Goal: Task Accomplishment & Management: Use online tool/utility

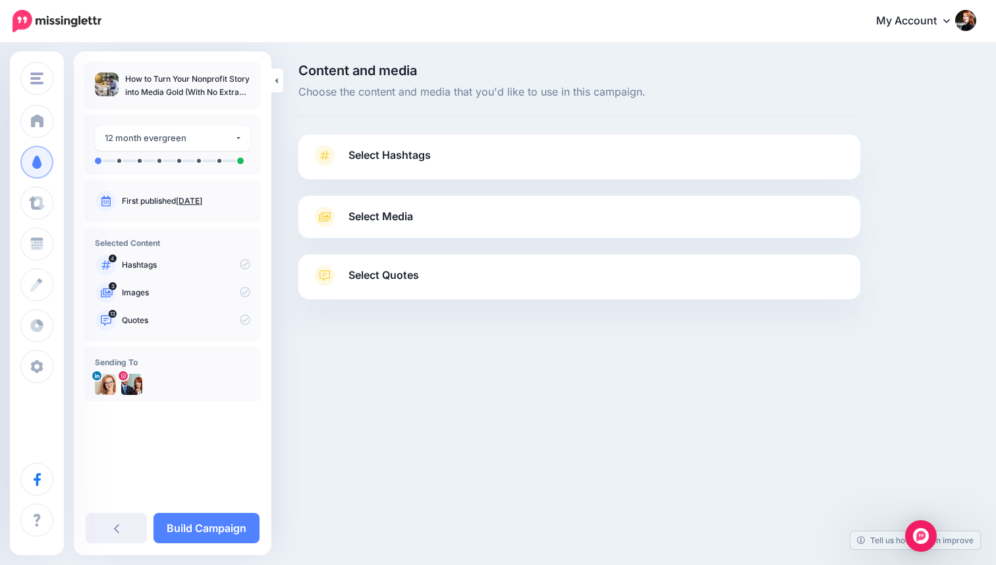
click at [673, 293] on link "Select Quotes" at bounding box center [580, 282] width 536 height 34
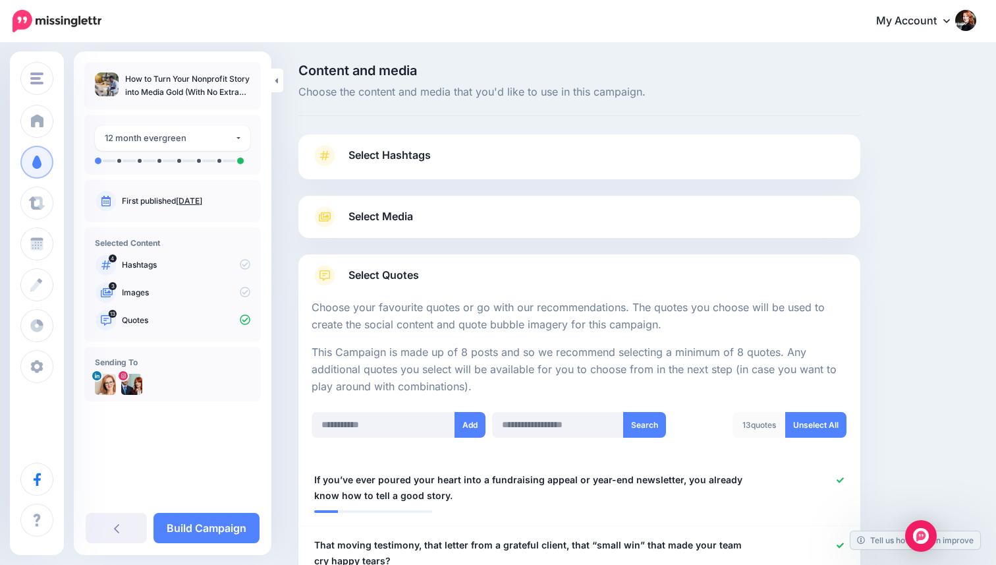
click at [158, 301] on div "3 Images" at bounding box center [173, 292] width 156 height 21
click at [167, 296] on p "Images" at bounding box center [186, 293] width 129 height 12
click at [411, 223] on span "Select Media" at bounding box center [381, 217] width 65 height 18
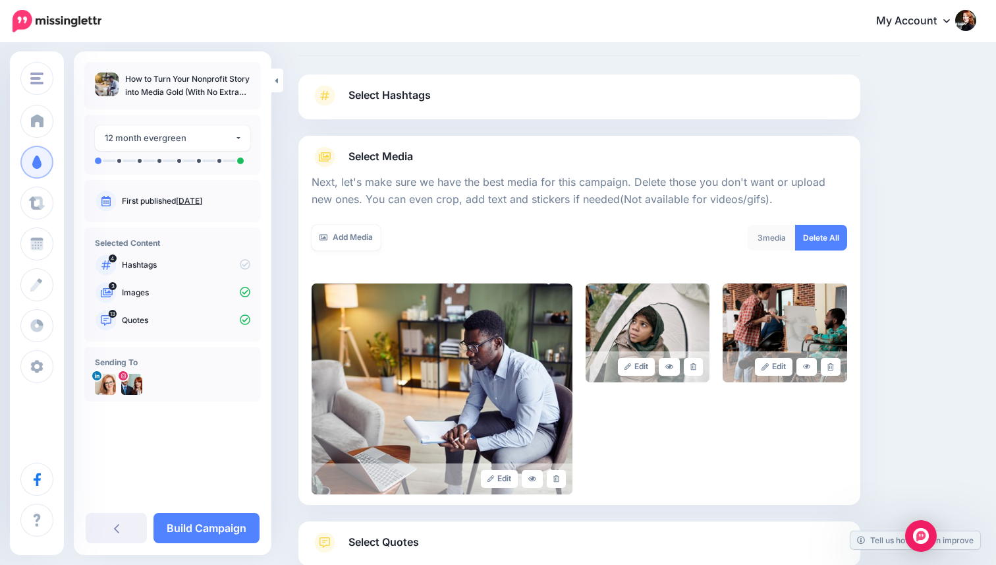
scroll to position [69, 0]
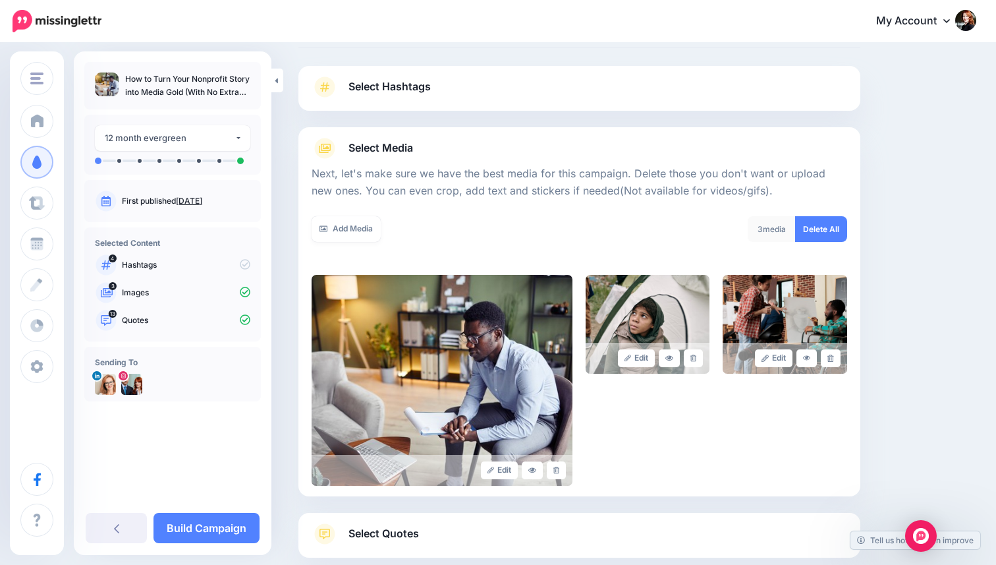
click at [442, 105] on link "Select Hashtags" at bounding box center [580, 93] width 536 height 34
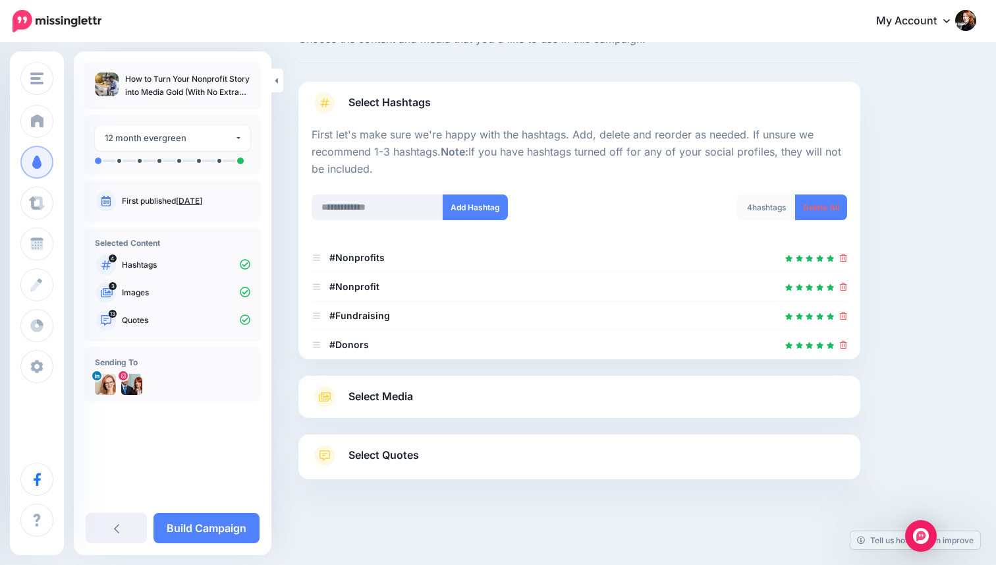
scroll to position [52, 0]
click at [415, 395] on link "Select Media" at bounding box center [580, 397] width 536 height 21
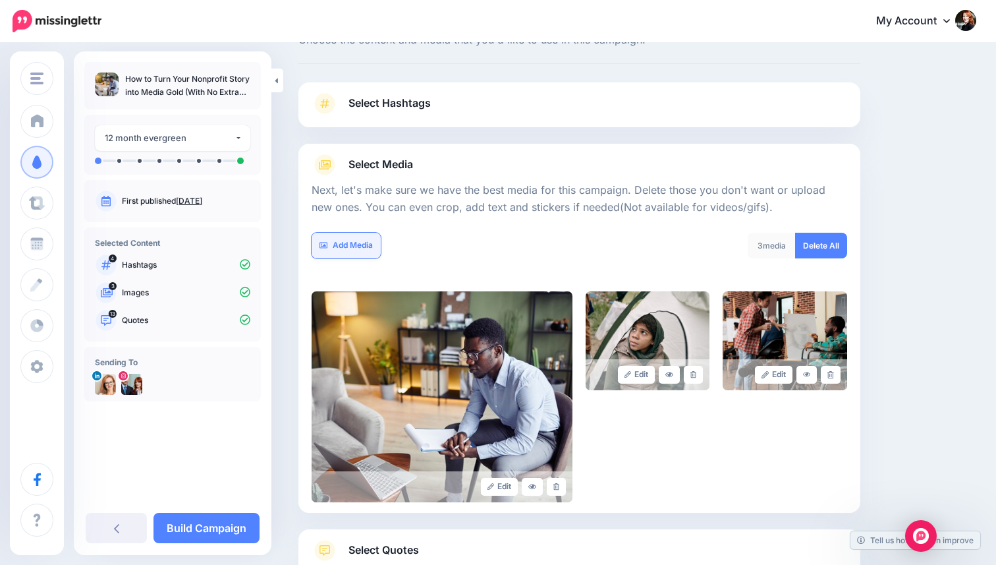
click at [358, 250] on link "Add Media" at bounding box center [346, 246] width 69 height 26
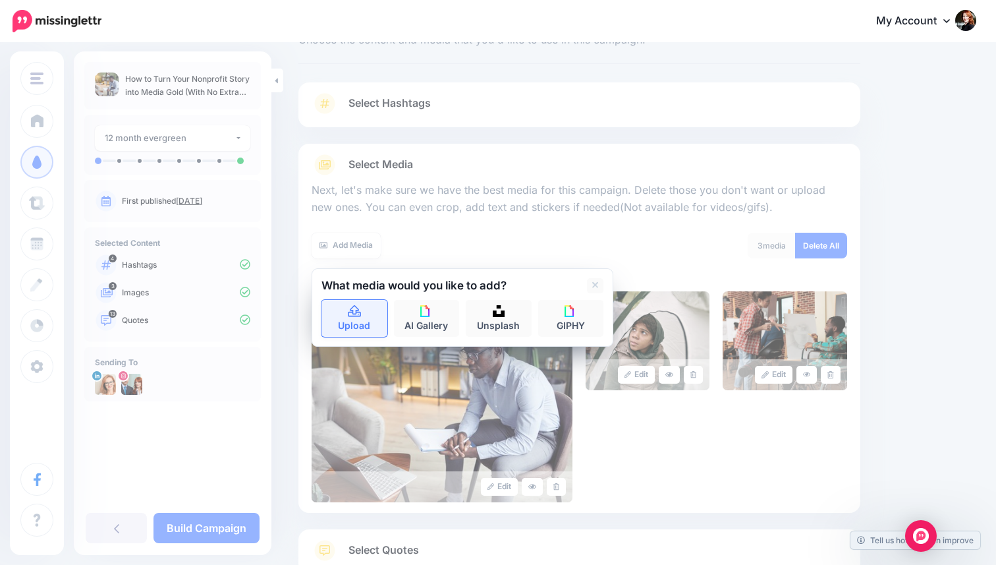
click at [355, 328] on link "Upload" at bounding box center [355, 318] width 66 height 37
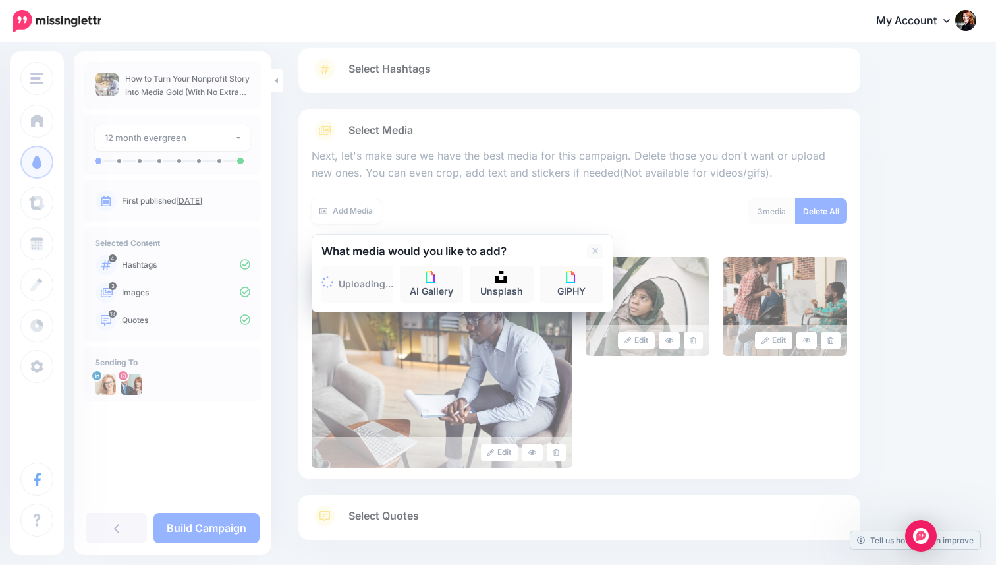
scroll to position [147, 0]
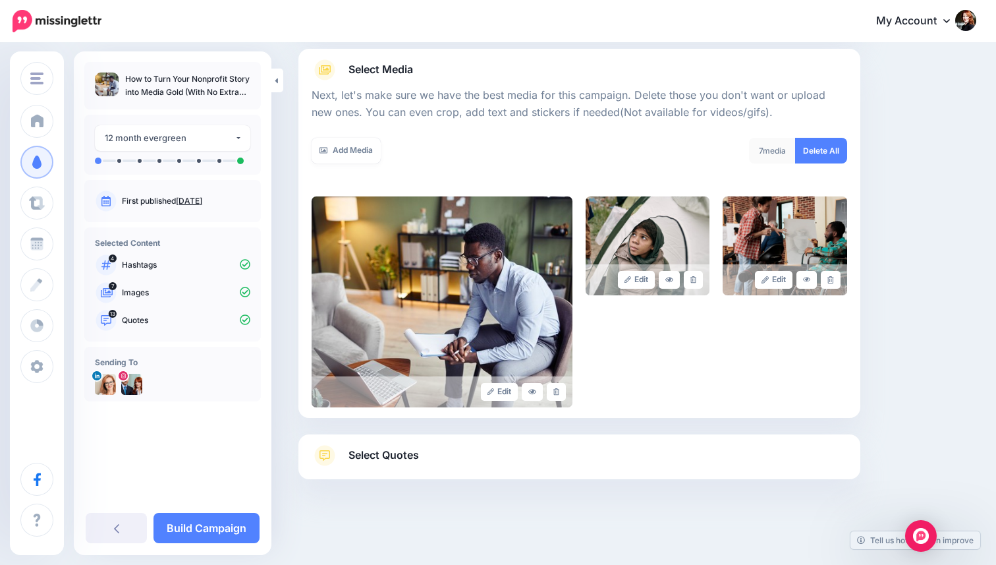
click at [592, 446] on link "Select Quotes" at bounding box center [580, 462] width 536 height 34
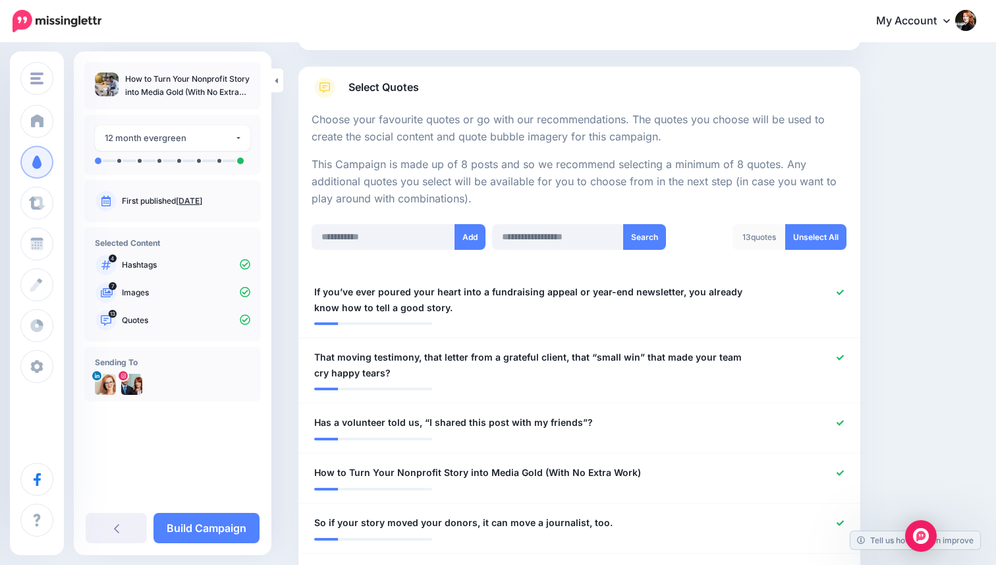
scroll to position [190, 0]
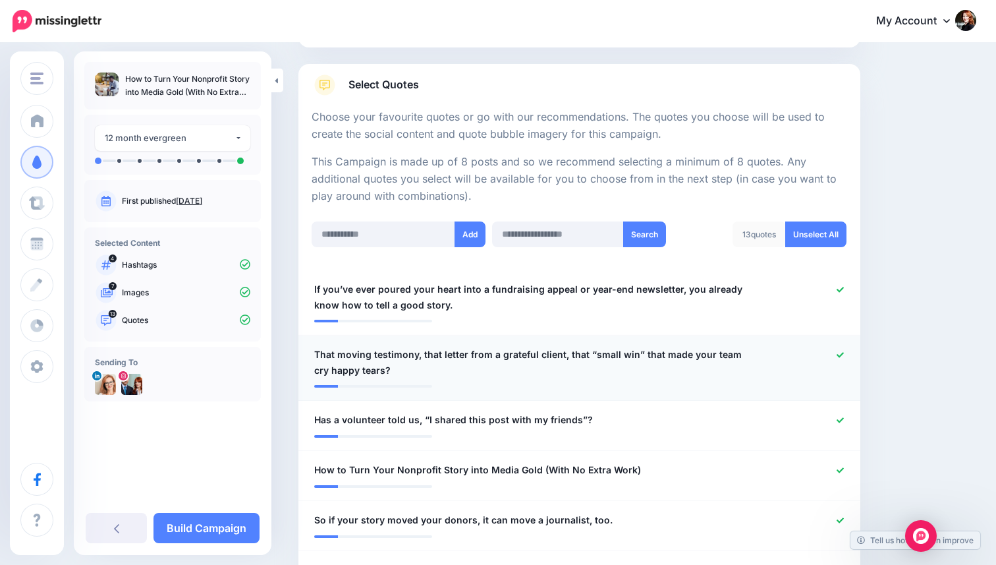
click at [842, 355] on icon at bounding box center [840, 354] width 7 height 7
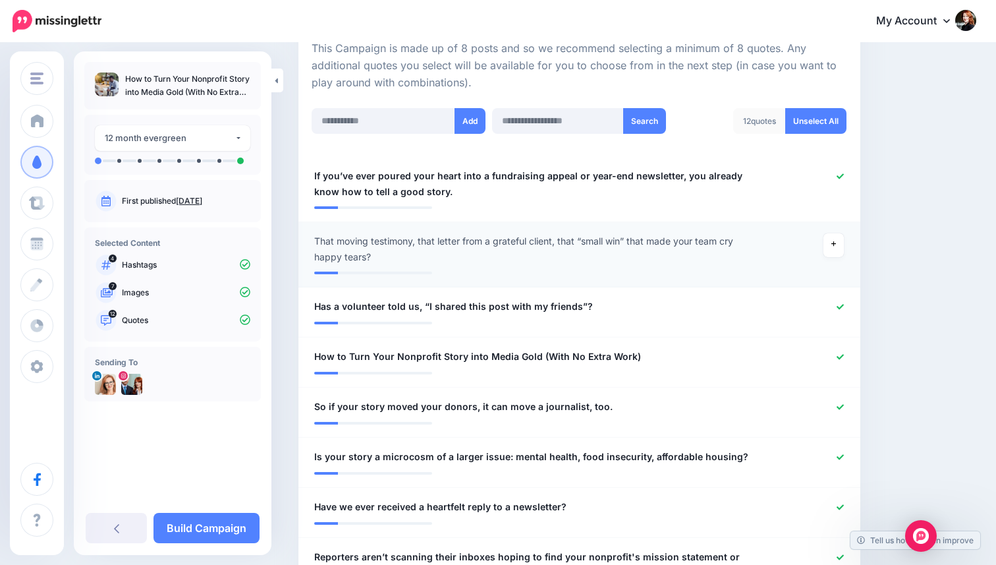
scroll to position [324, 0]
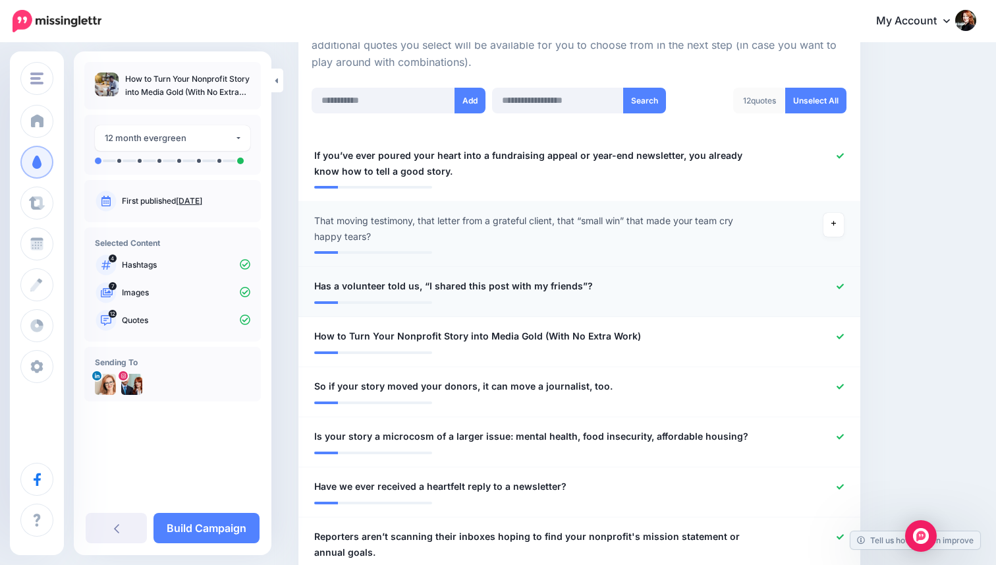
click at [409, 289] on span "Has a volunteer told us, “I shared this post with my friends”?" at bounding box center [453, 286] width 279 height 16
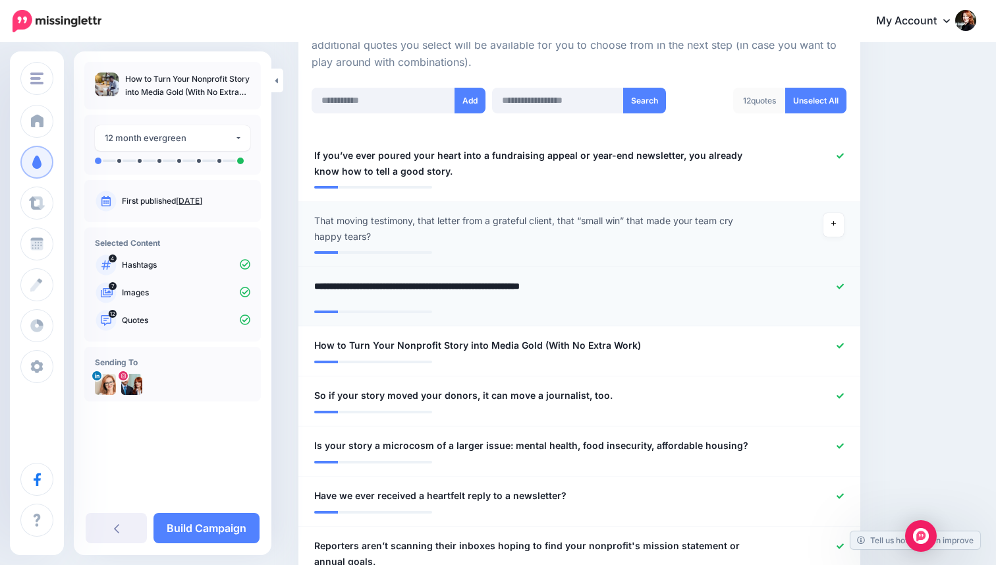
click at [409, 289] on textarea "**********" at bounding box center [533, 291] width 438 height 26
click at [417, 288] on textarea "**********" at bounding box center [533, 291] width 438 height 26
type textarea "**********"
drag, startPoint x: 316, startPoint y: 283, endPoint x: 637, endPoint y: 282, distance: 321.6
click at [637, 282] on textarea "**********" at bounding box center [533, 291] width 438 height 26
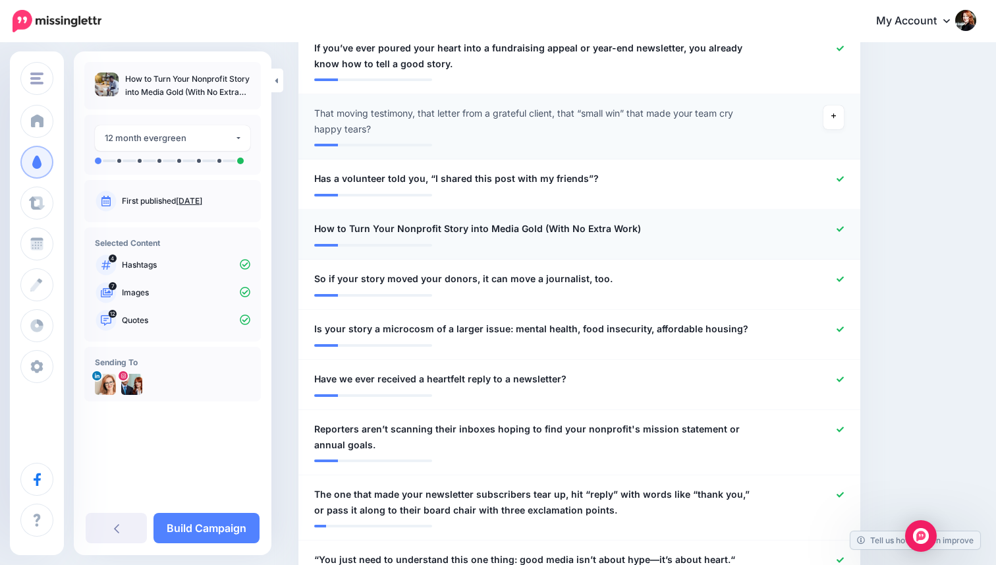
scroll to position [446, 0]
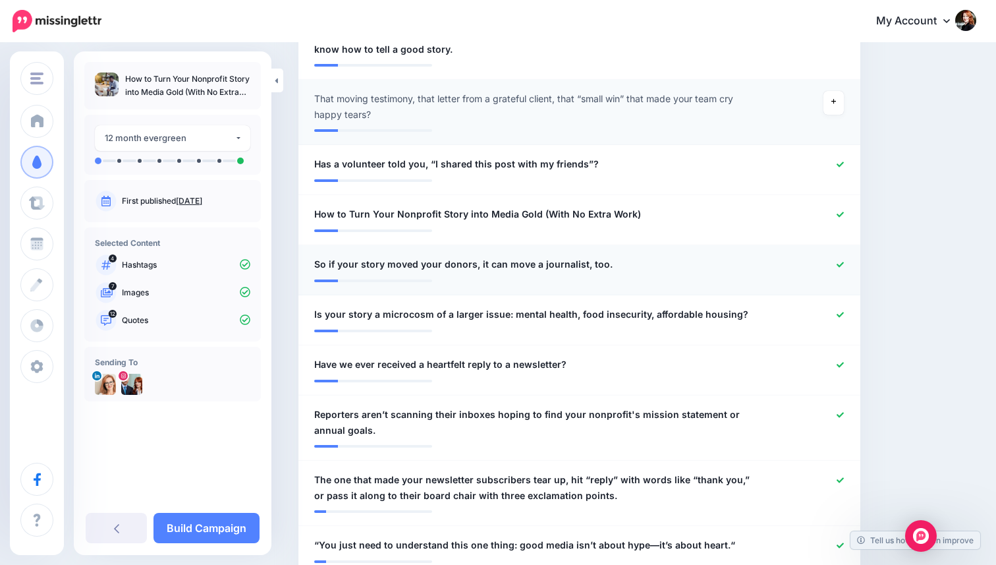
click at [335, 274] on div at bounding box center [579, 276] width 531 height 7
click at [333, 268] on span "So if your story moved your donors, it can move a journalist, too." at bounding box center [463, 264] width 299 height 16
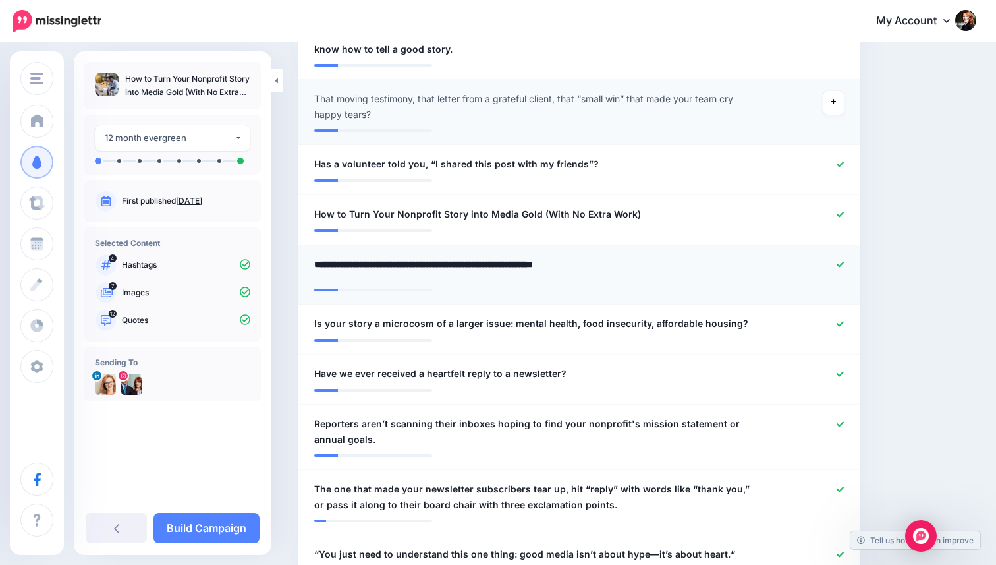
click at [333, 268] on textarea "**********" at bounding box center [533, 269] width 438 height 26
type textarea "**********"
click at [841, 324] on li "**********" at bounding box center [580, 329] width 562 height 50
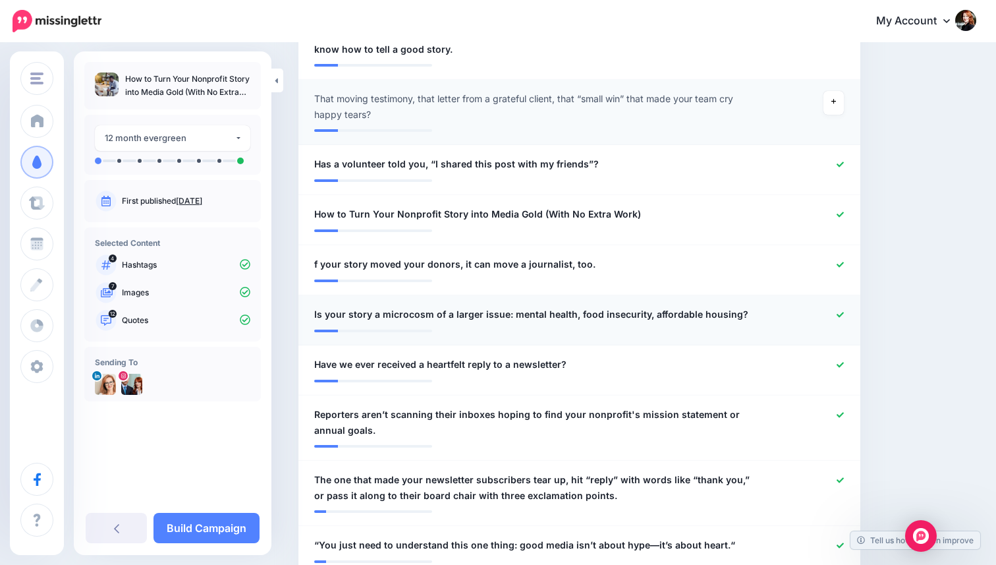
click at [842, 314] on icon at bounding box center [840, 314] width 7 height 5
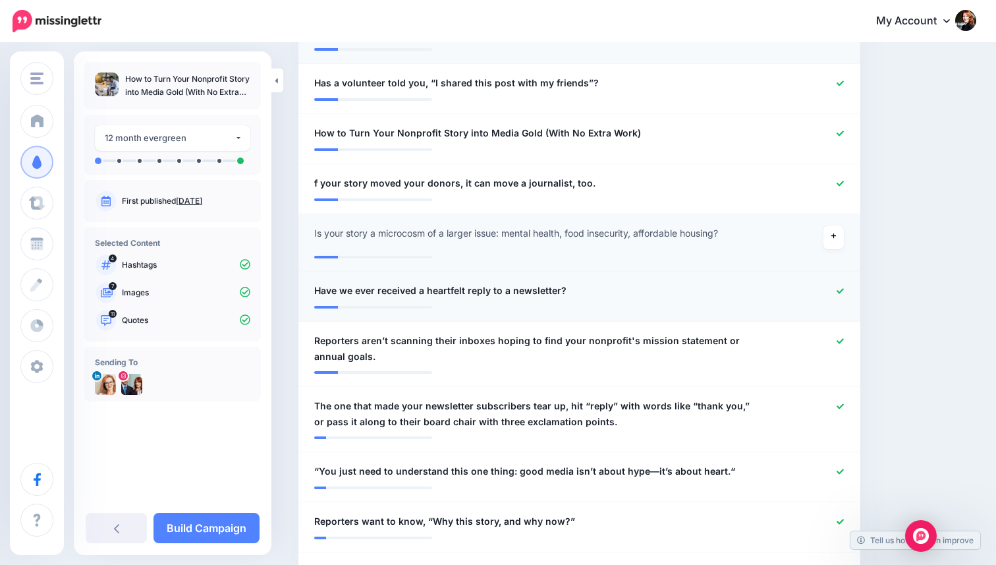
scroll to position [533, 0]
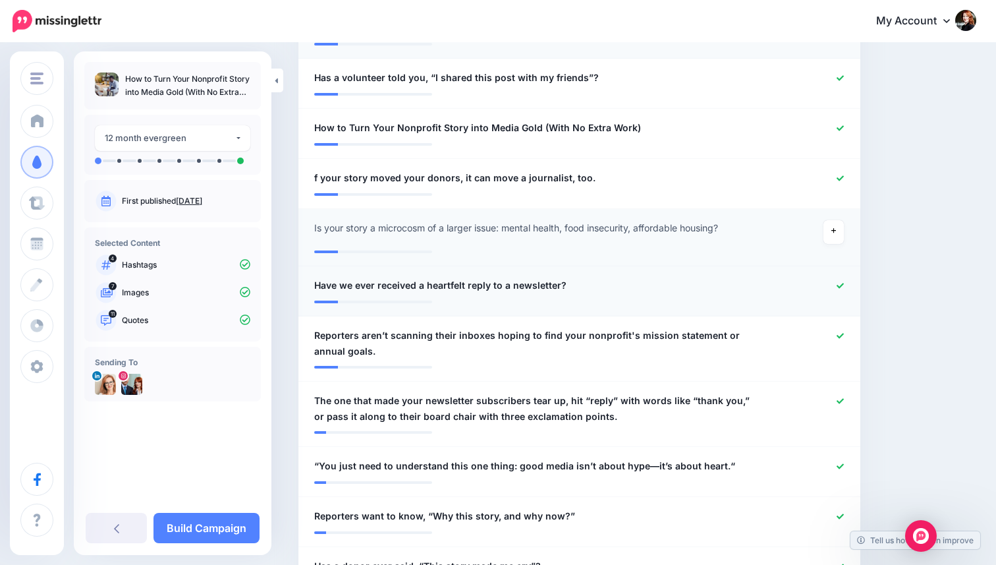
click at [351, 284] on span "Have we ever received a heartfelt reply to a newsletter?" at bounding box center [440, 285] width 252 height 16
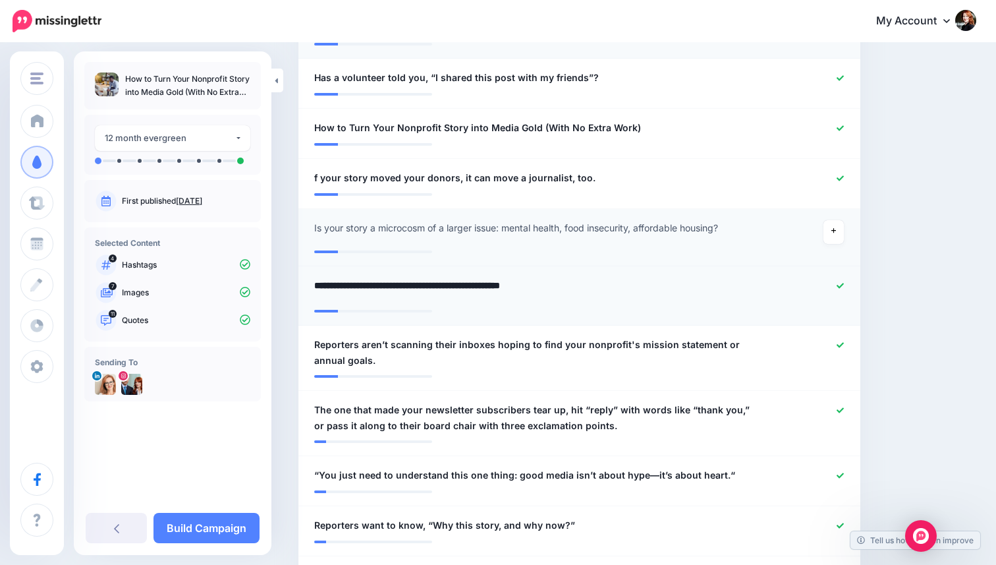
click at [351, 284] on textarea "**********" at bounding box center [533, 290] width 438 height 26
type textarea "**********"
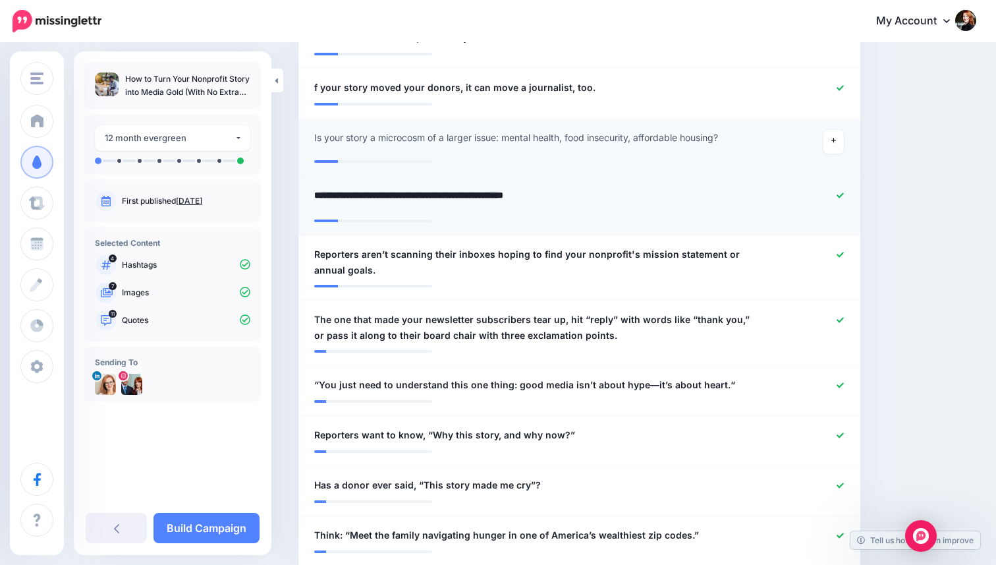
scroll to position [650, 0]
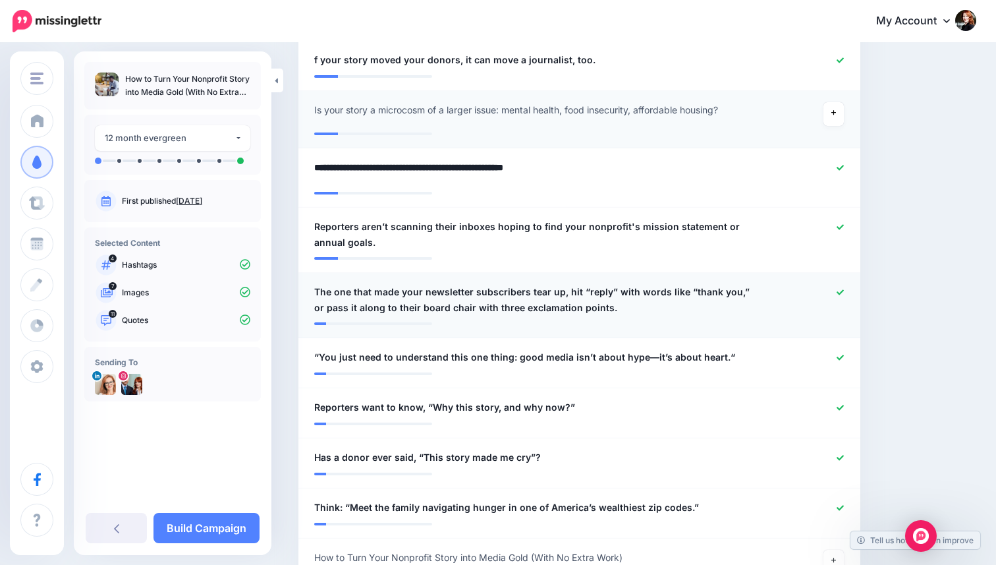
click at [844, 290] on div at bounding box center [809, 300] width 92 height 32
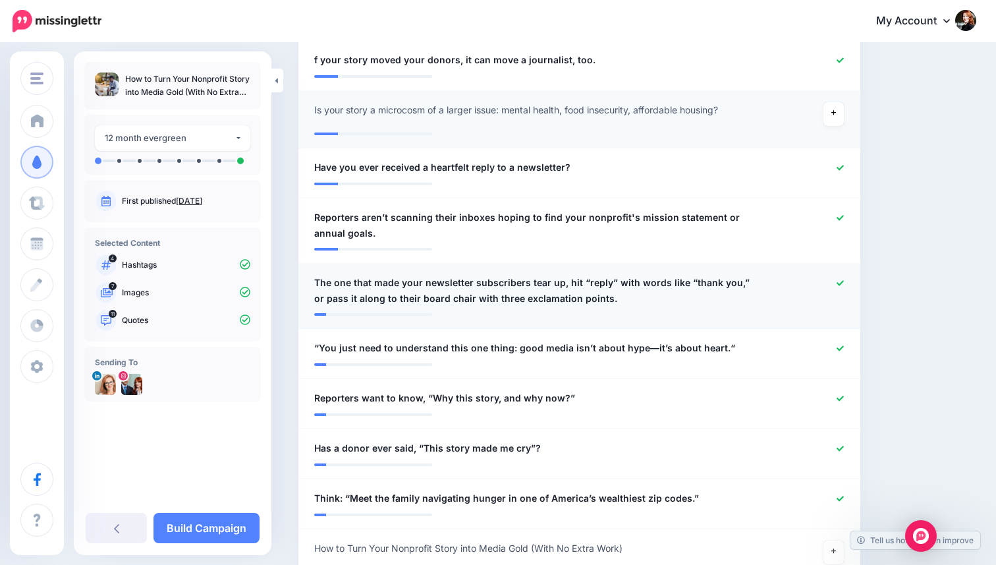
click at [844, 282] on icon at bounding box center [840, 282] width 7 height 7
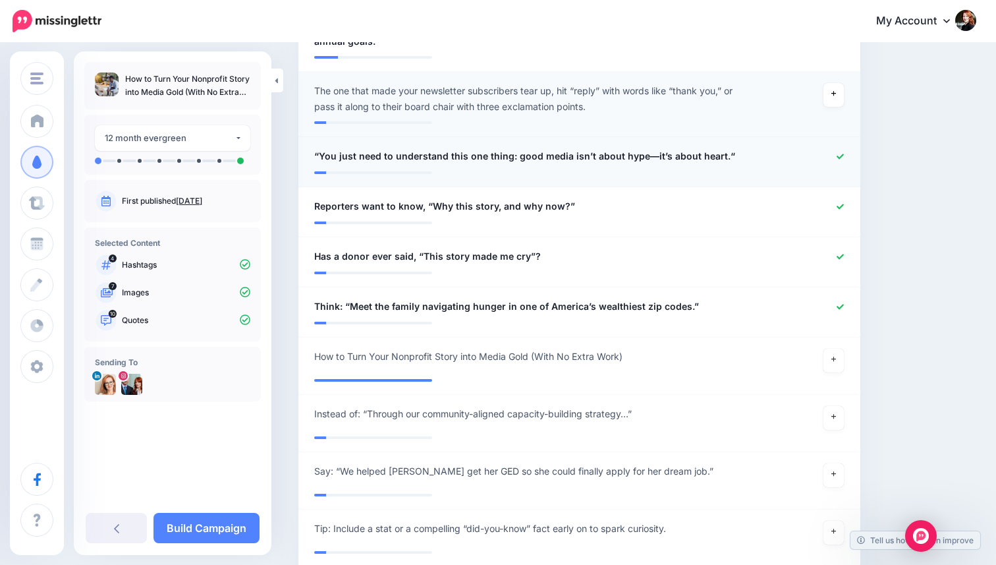
scroll to position [847, 0]
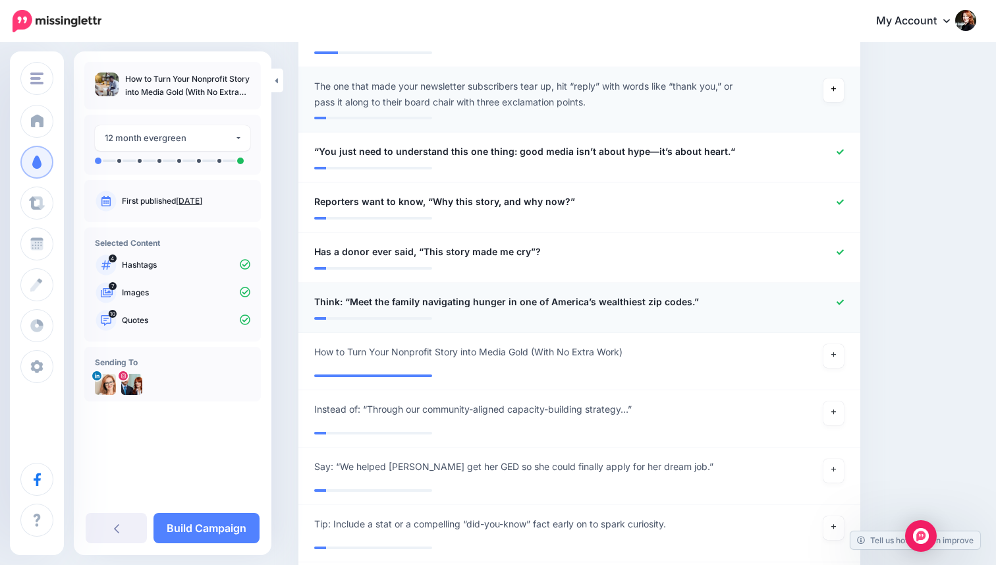
click at [843, 298] on link at bounding box center [840, 302] width 7 height 9
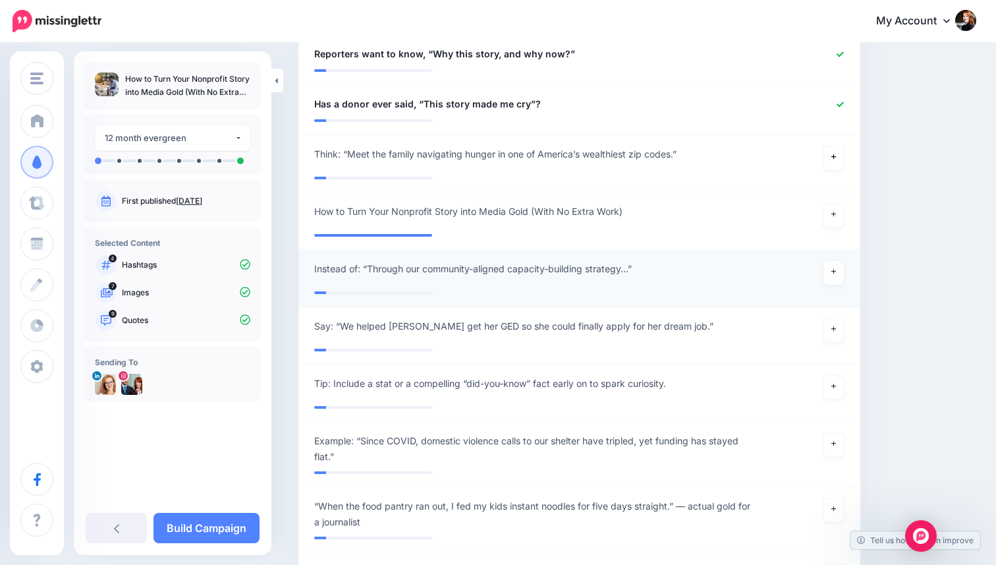
scroll to position [1008, 0]
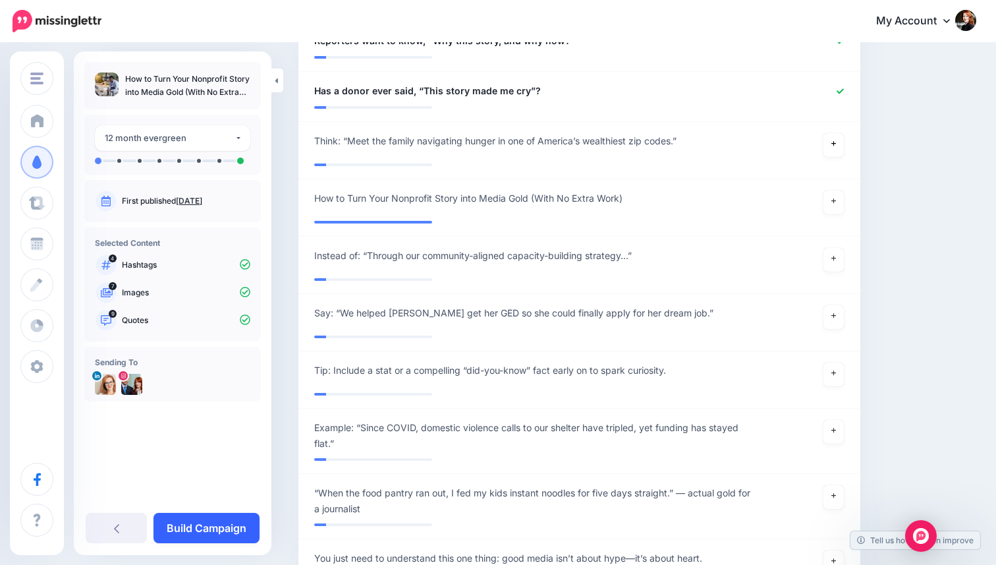
click at [209, 531] on link "Build Campaign" at bounding box center [207, 528] width 106 height 30
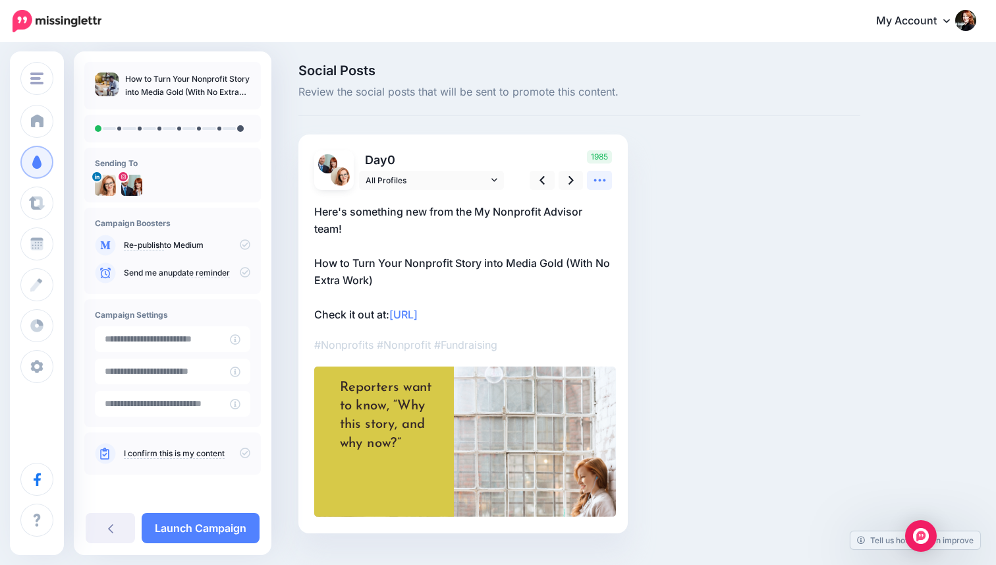
click at [592, 175] on link at bounding box center [599, 180] width 25 height 19
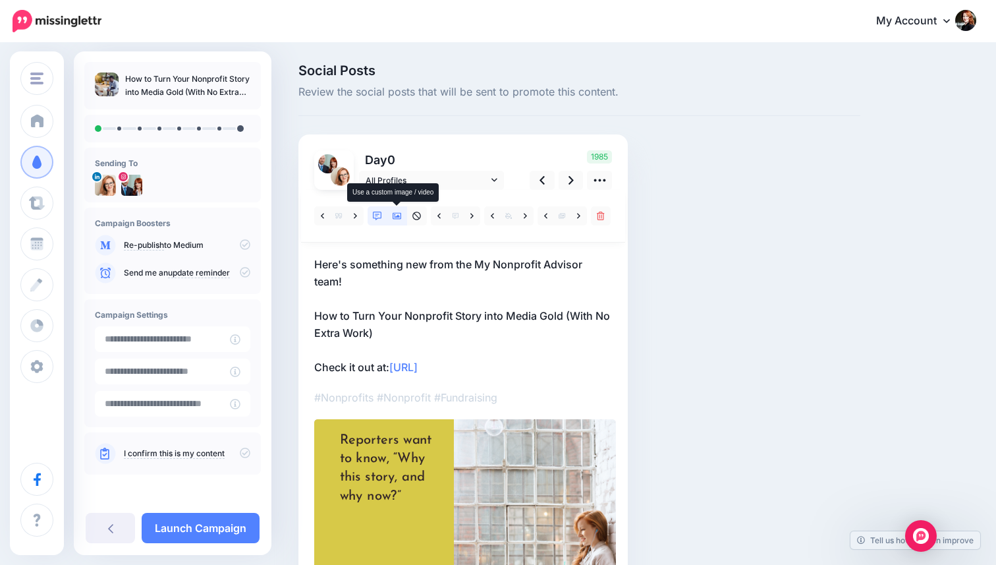
click at [399, 215] on icon at bounding box center [397, 216] width 9 height 9
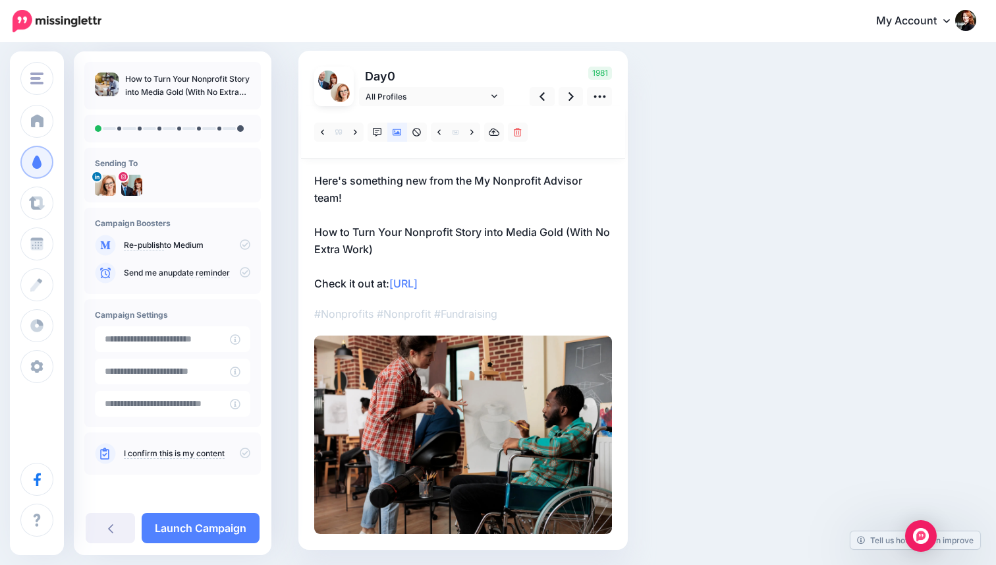
scroll to position [128, 0]
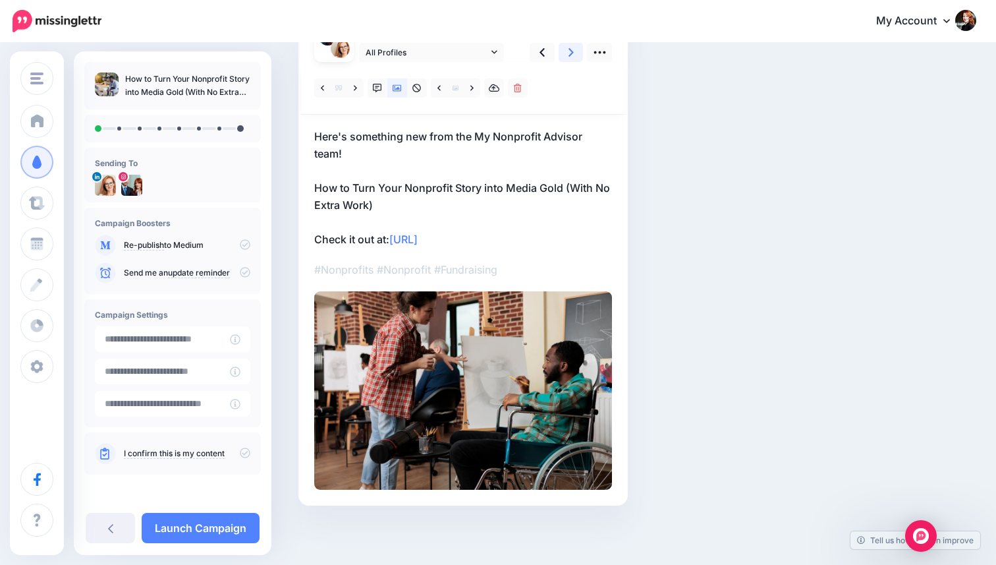
click at [573, 57] on icon at bounding box center [571, 52] width 5 height 14
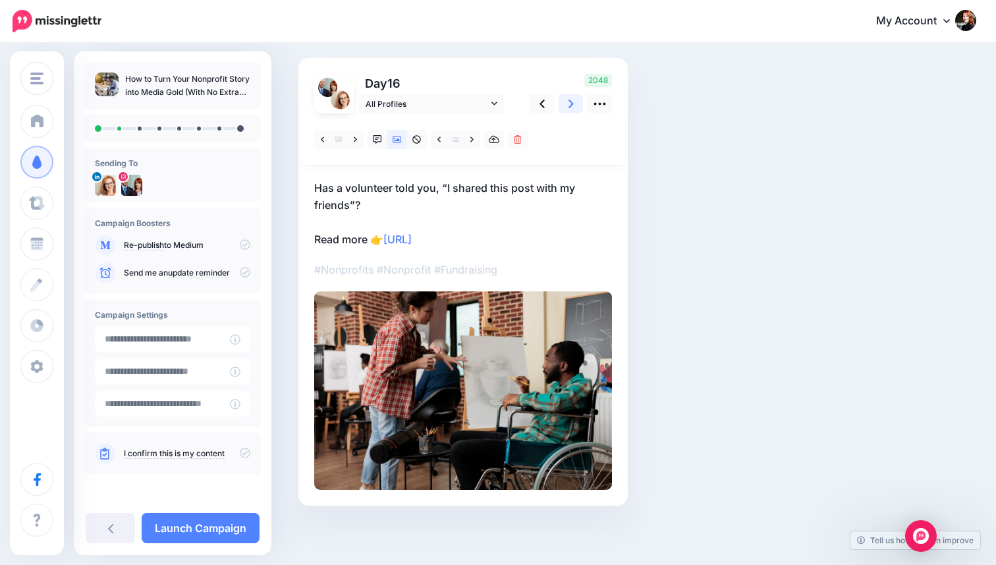
scroll to position [76, 0]
click at [474, 141] on link at bounding box center [472, 139] width 16 height 19
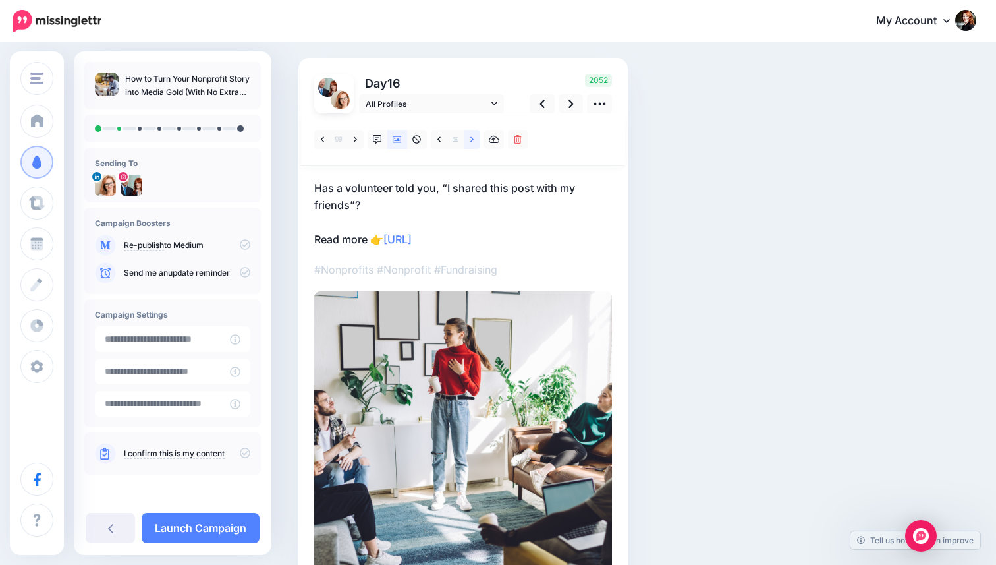
click at [474, 141] on link at bounding box center [472, 139] width 16 height 19
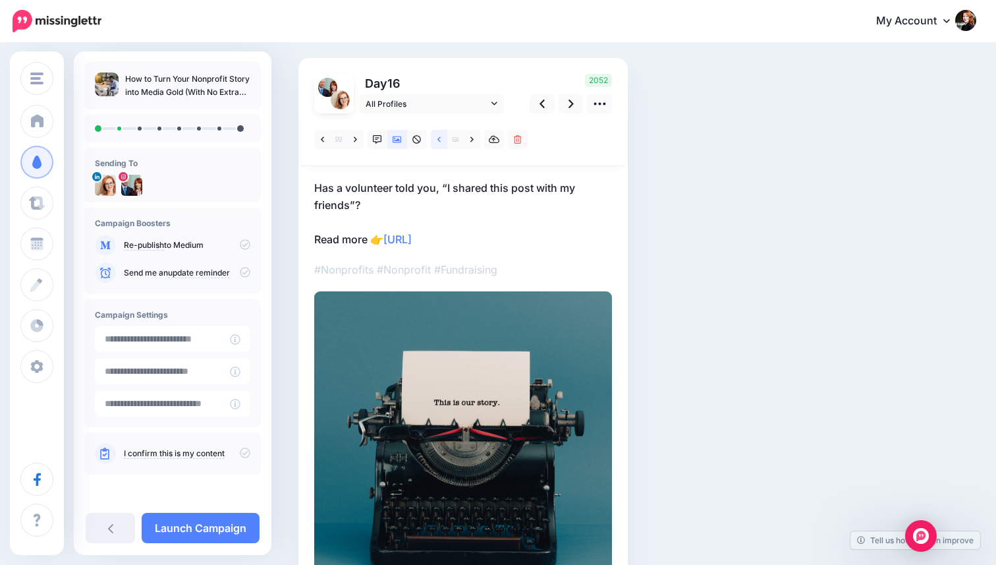
click at [439, 142] on icon at bounding box center [439, 139] width 3 height 9
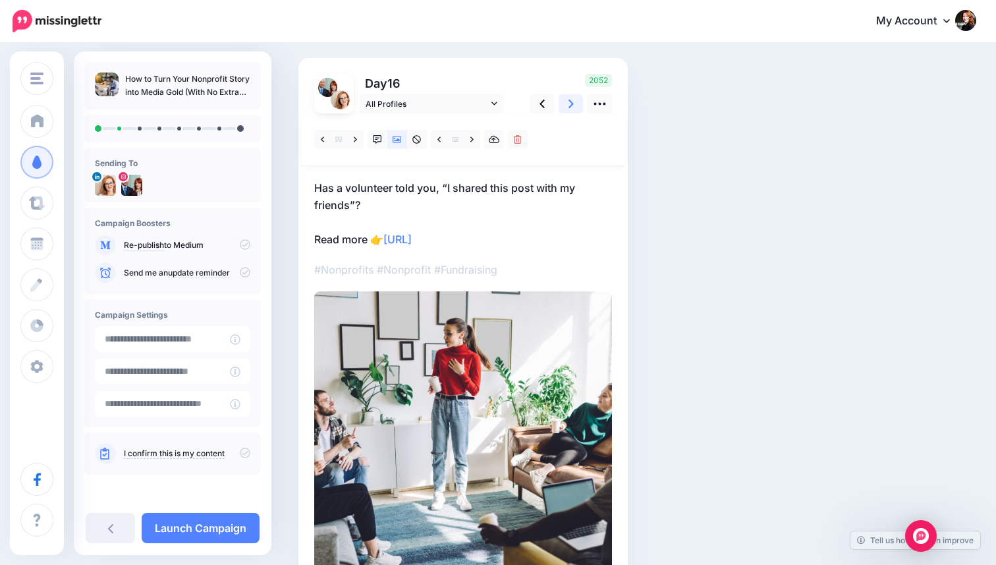
click at [571, 107] on icon at bounding box center [571, 104] width 5 height 14
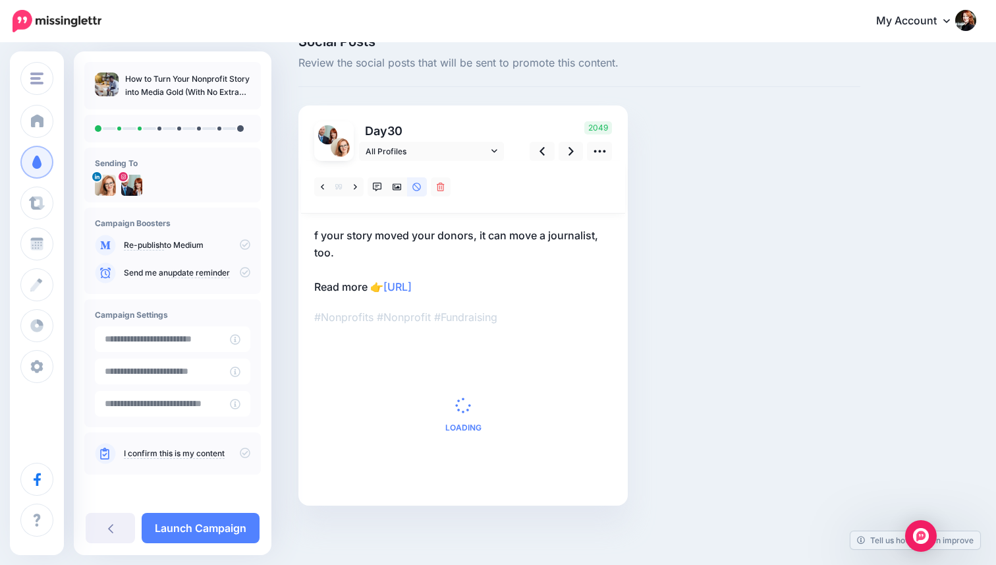
click at [316, 233] on p "f your story moved your donors, it can move a journalist, too. Read more 👉 http…" at bounding box center [463, 261] width 298 height 69
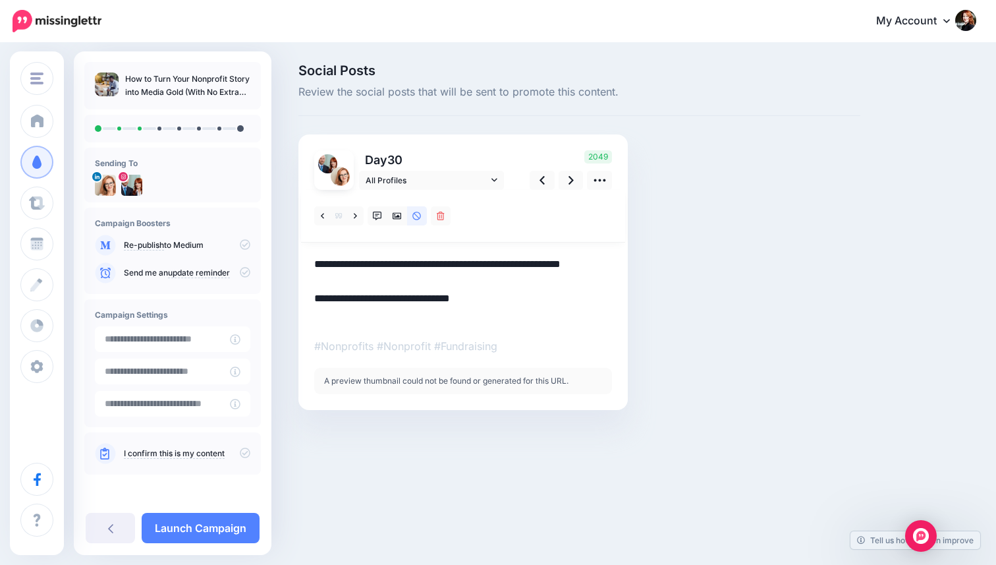
click at [314, 264] on textarea "**********" at bounding box center [463, 290] width 298 height 69
type textarea "**********"
click at [391, 212] on link at bounding box center [398, 215] width 20 height 19
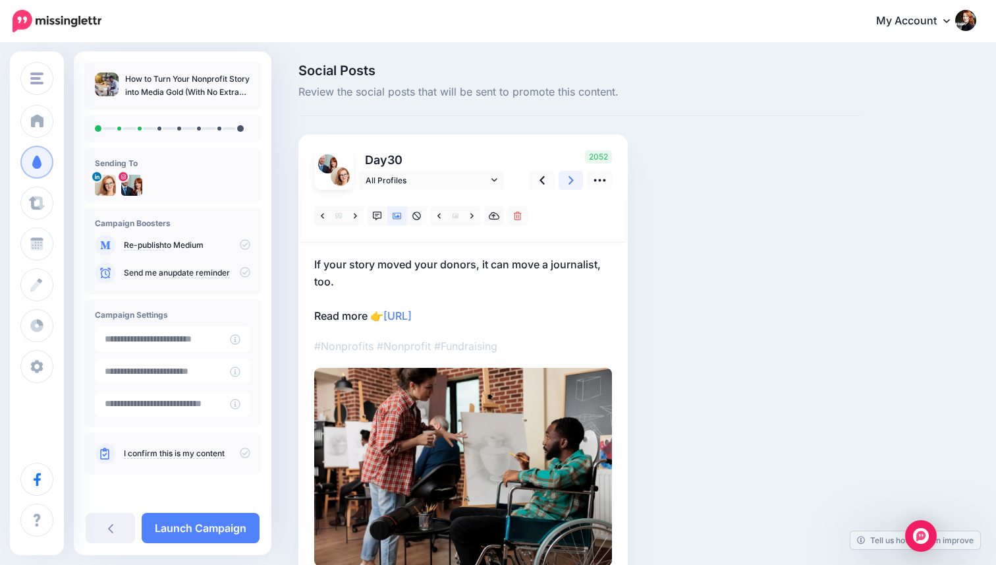
click at [575, 182] on link at bounding box center [571, 180] width 25 height 19
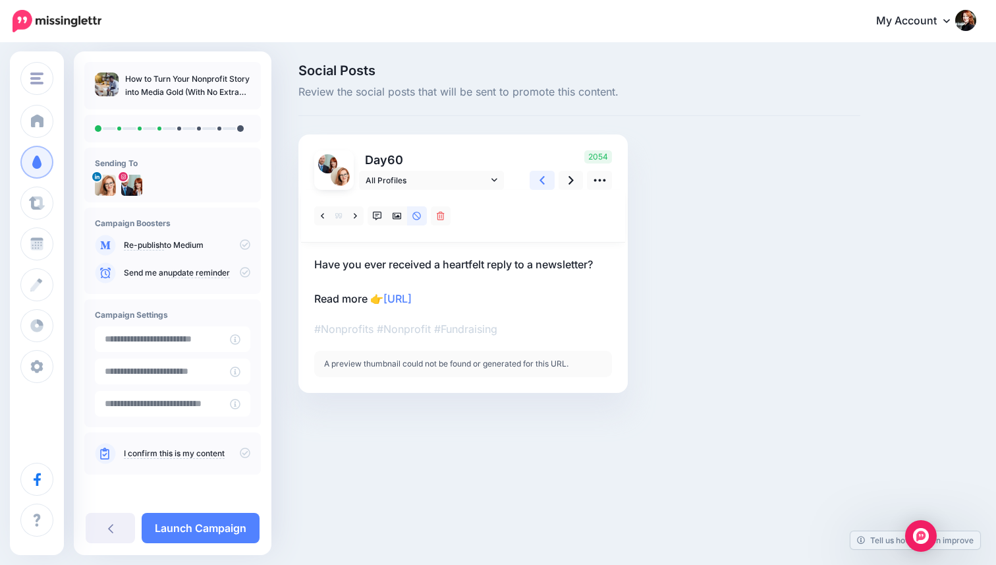
click at [548, 177] on link at bounding box center [542, 180] width 25 height 19
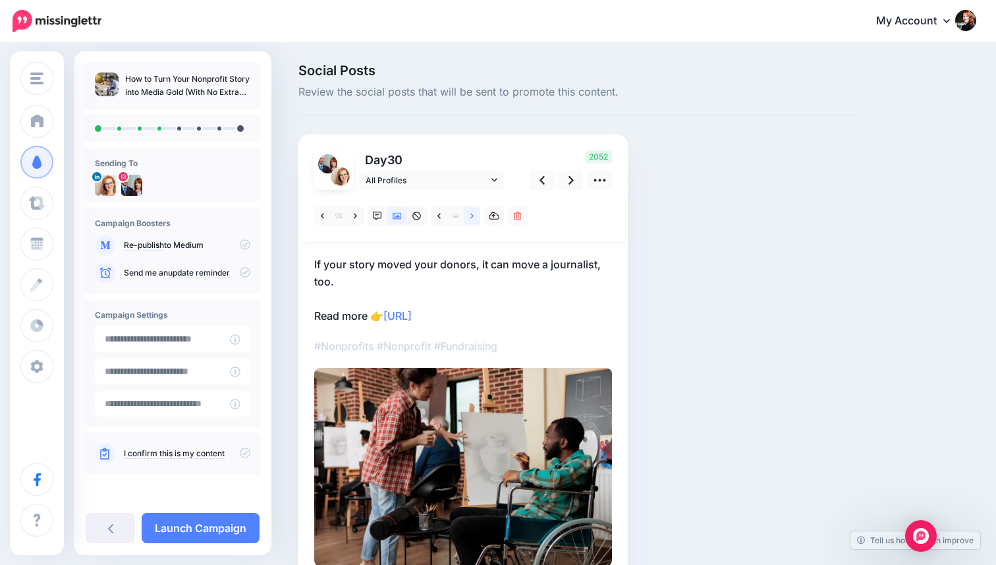
click at [478, 217] on link at bounding box center [472, 215] width 16 height 19
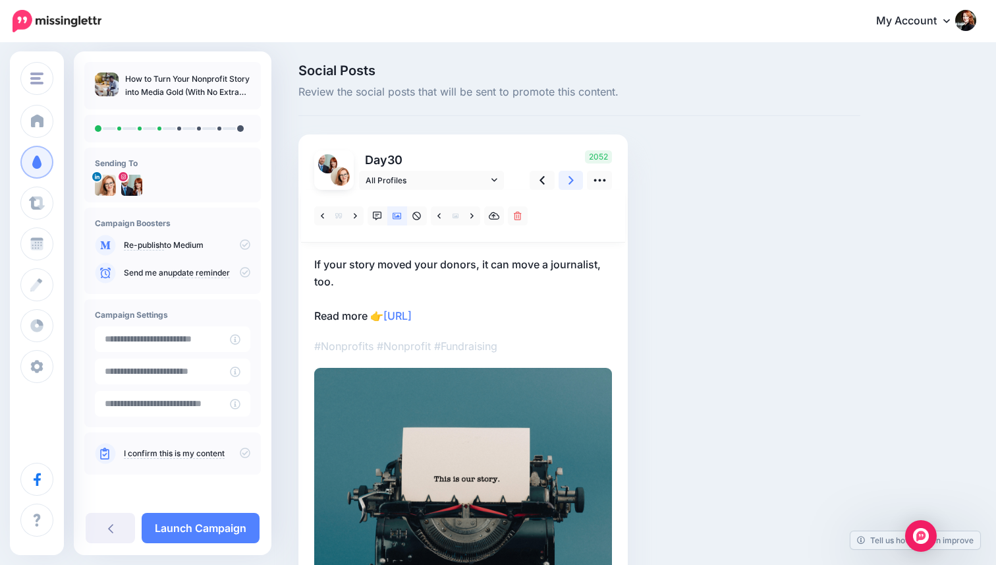
click at [565, 175] on link at bounding box center [571, 180] width 25 height 19
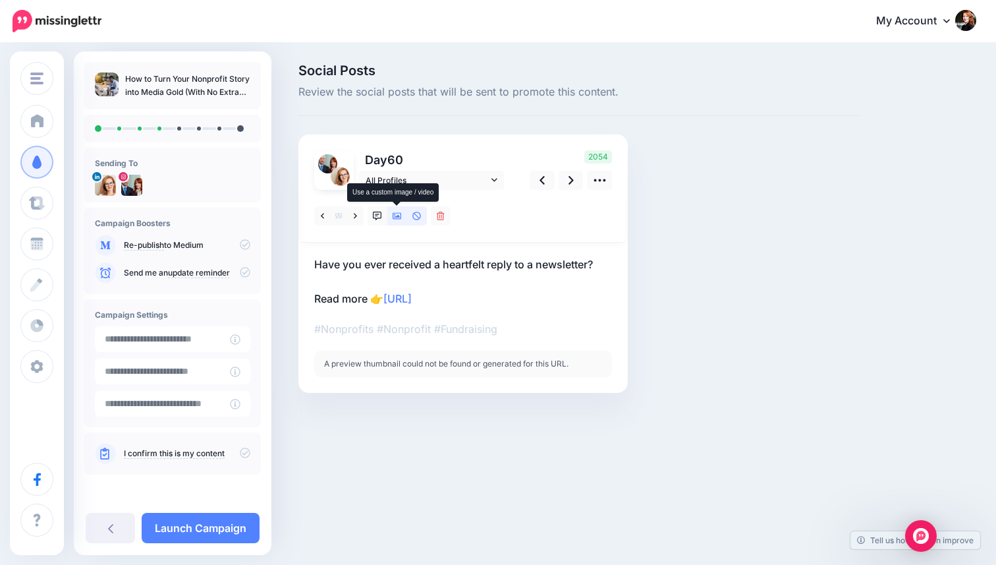
click at [402, 214] on link at bounding box center [398, 215] width 20 height 19
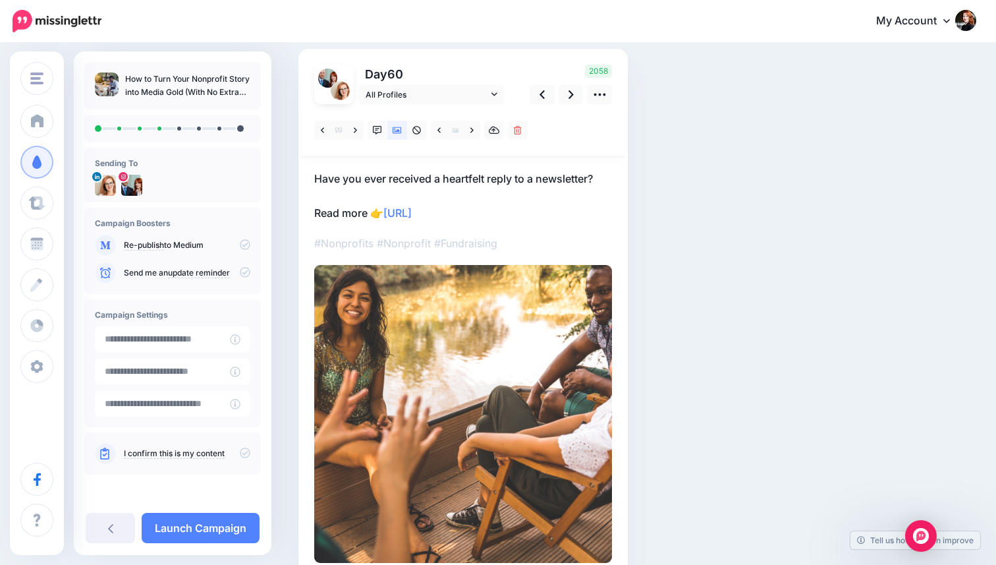
scroll to position [94, 0]
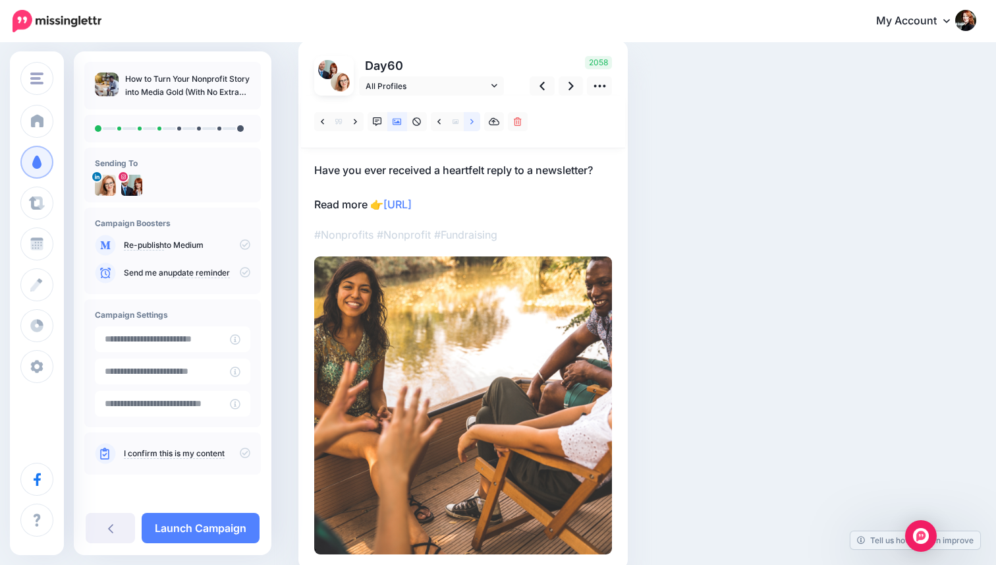
click at [474, 123] on link at bounding box center [472, 121] width 16 height 19
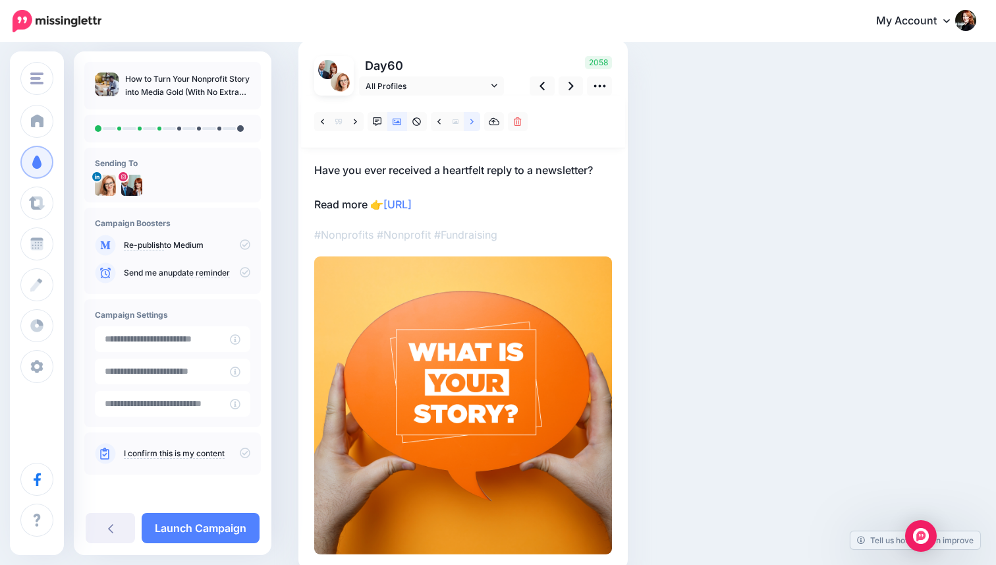
click at [474, 123] on link at bounding box center [472, 121] width 16 height 19
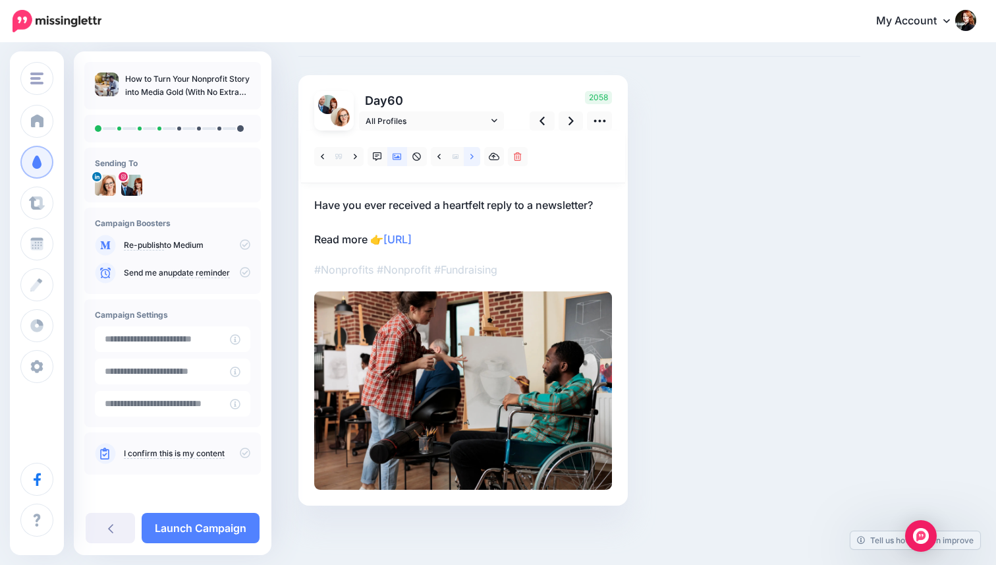
scroll to position [59, 0]
click at [474, 123] on span "All Profiles" at bounding box center [427, 121] width 123 height 14
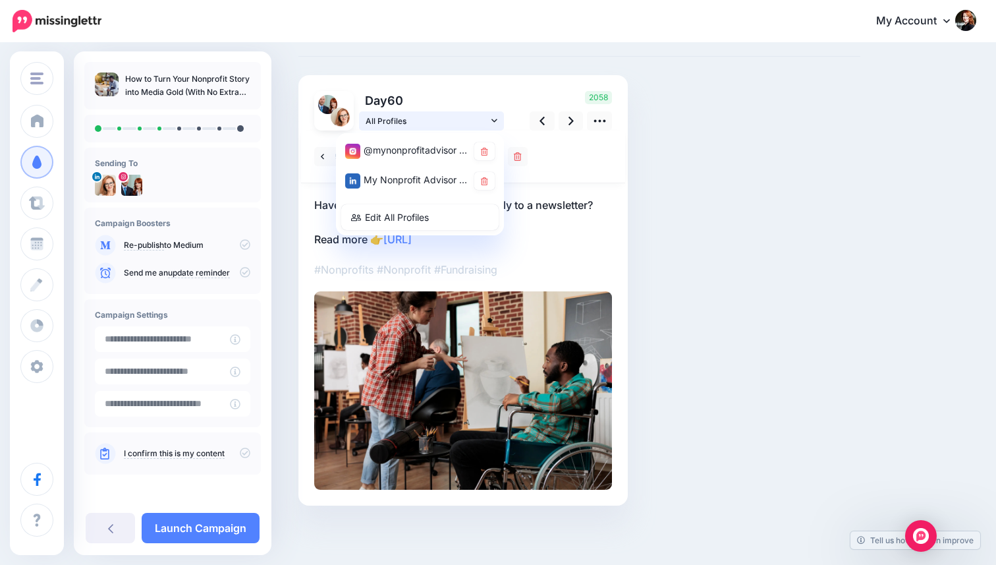
click at [474, 123] on span "All Profiles" at bounding box center [427, 121] width 123 height 14
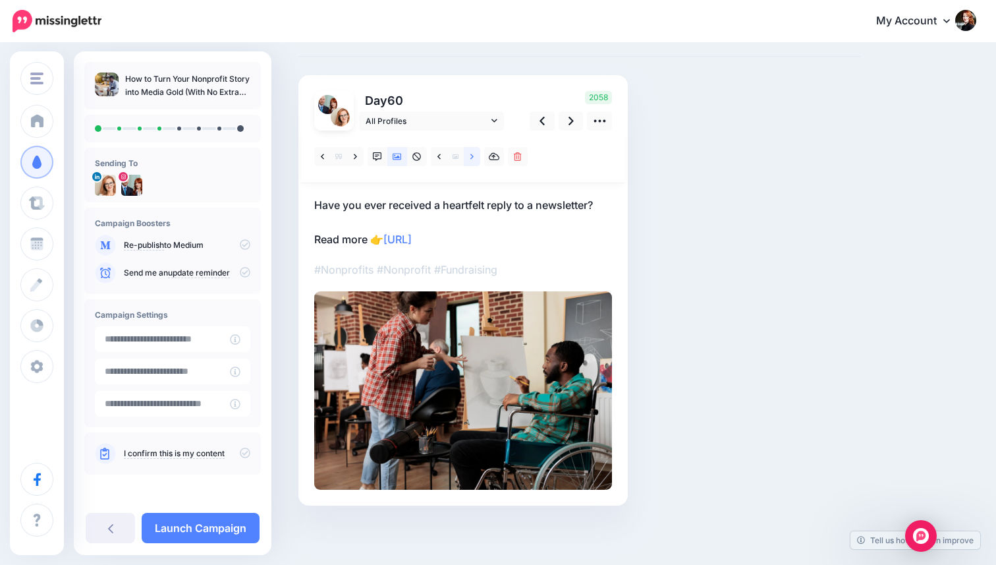
click at [471, 155] on icon at bounding box center [472, 156] width 3 height 9
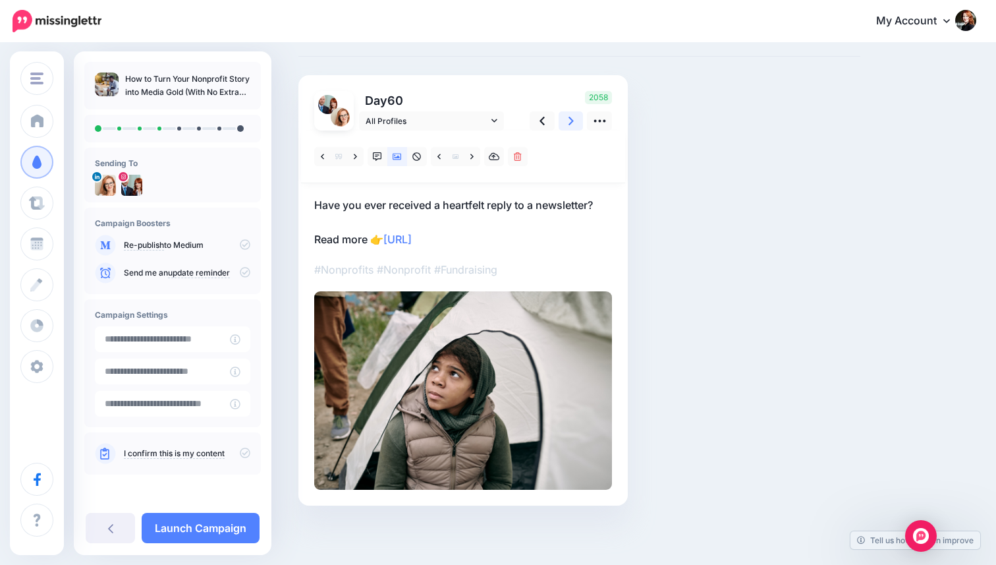
click at [570, 119] on icon at bounding box center [571, 121] width 5 height 14
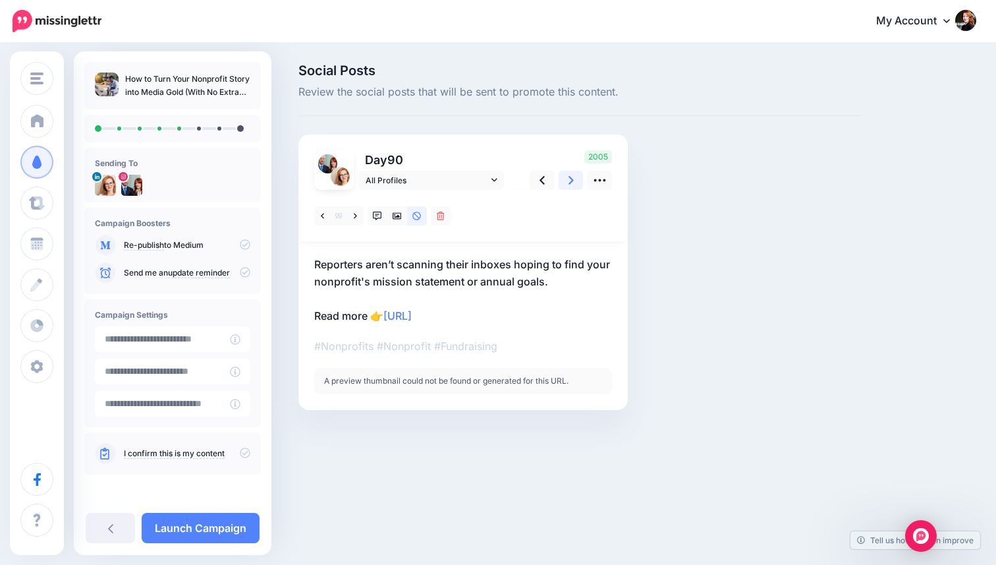
scroll to position [0, 0]
click at [399, 216] on icon at bounding box center [397, 216] width 9 height 7
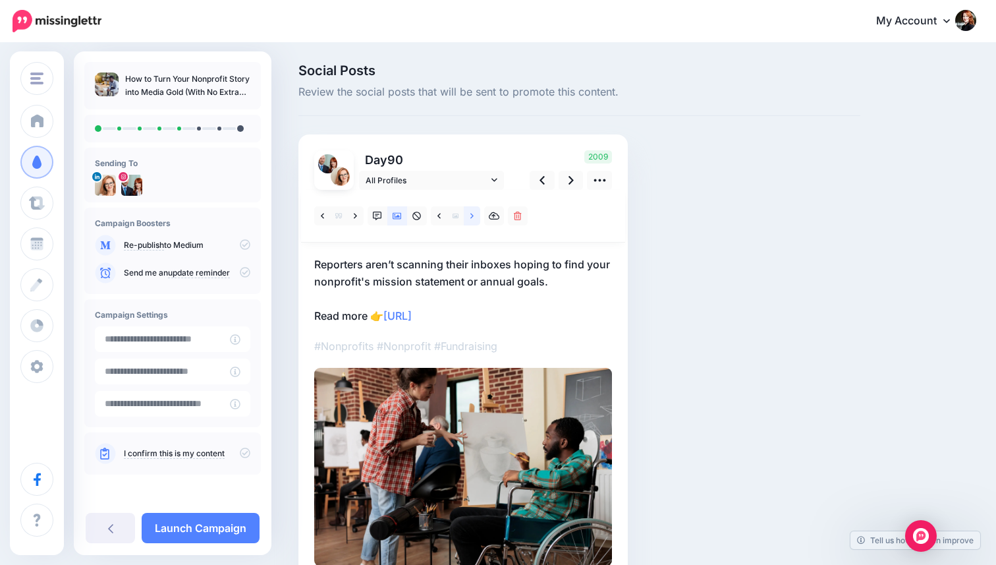
click at [475, 214] on link at bounding box center [472, 215] width 16 height 19
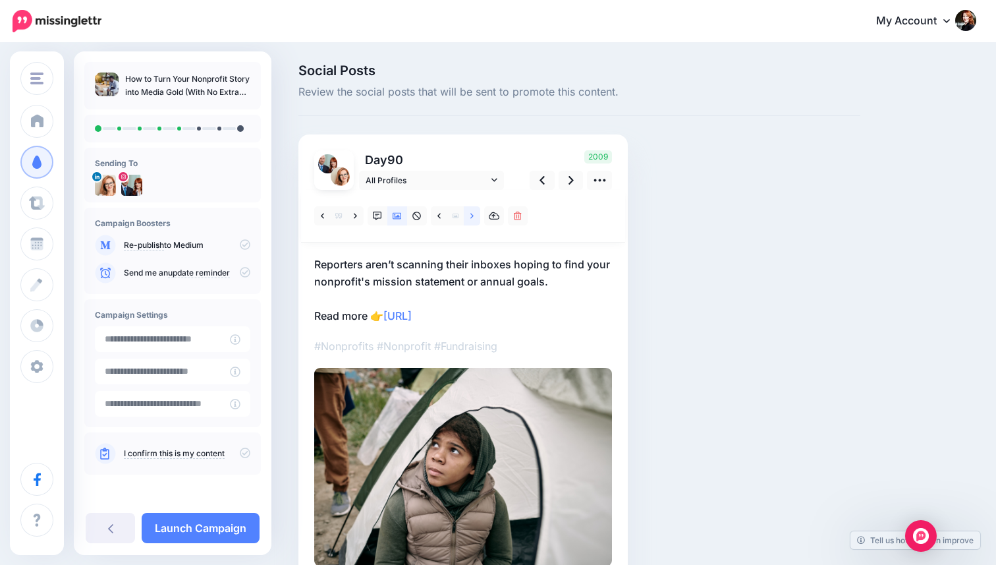
click at [475, 214] on link at bounding box center [472, 215] width 16 height 19
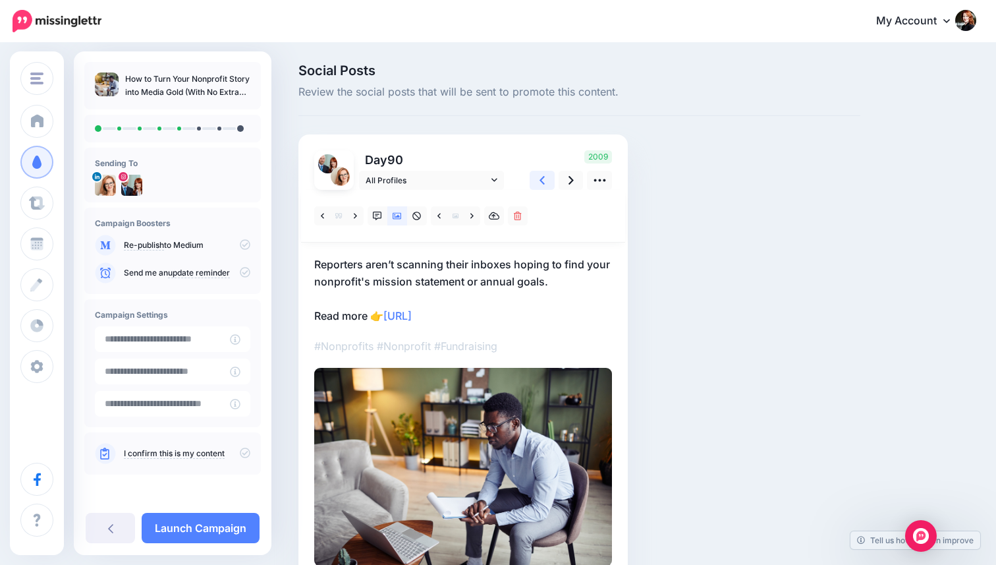
click at [533, 179] on link at bounding box center [542, 180] width 25 height 19
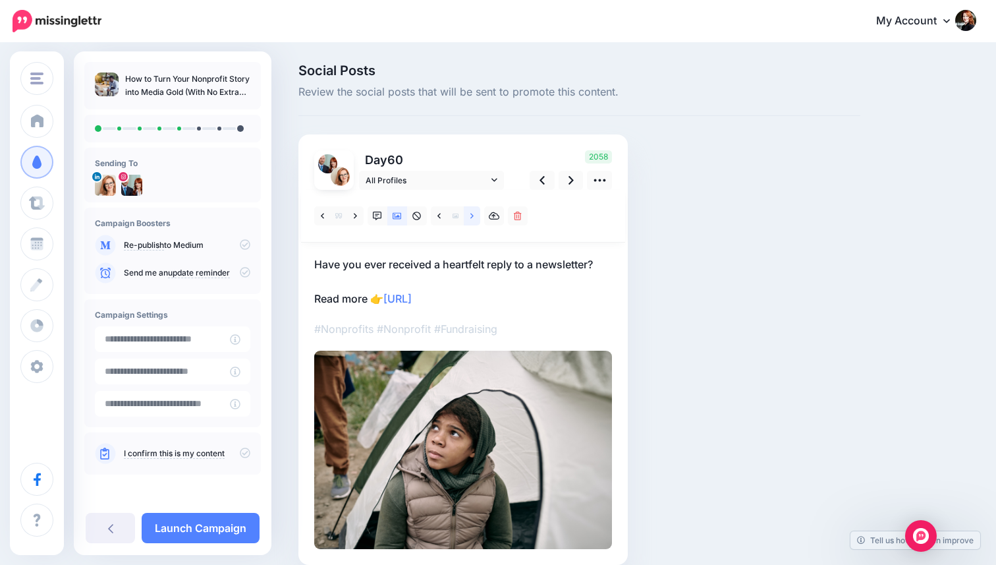
click at [471, 218] on icon at bounding box center [472, 216] width 3 height 9
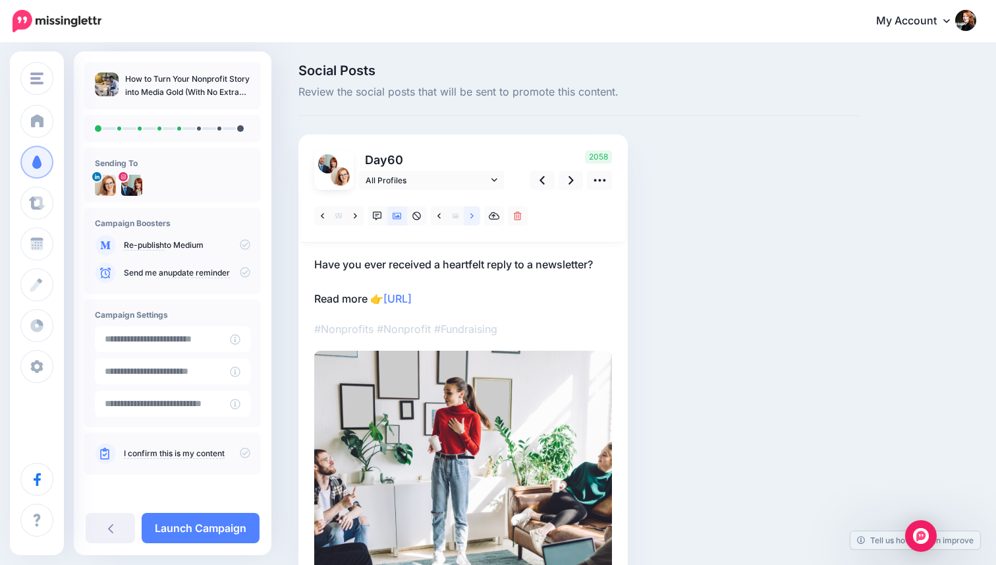
click at [471, 218] on icon at bounding box center [472, 216] width 3 height 9
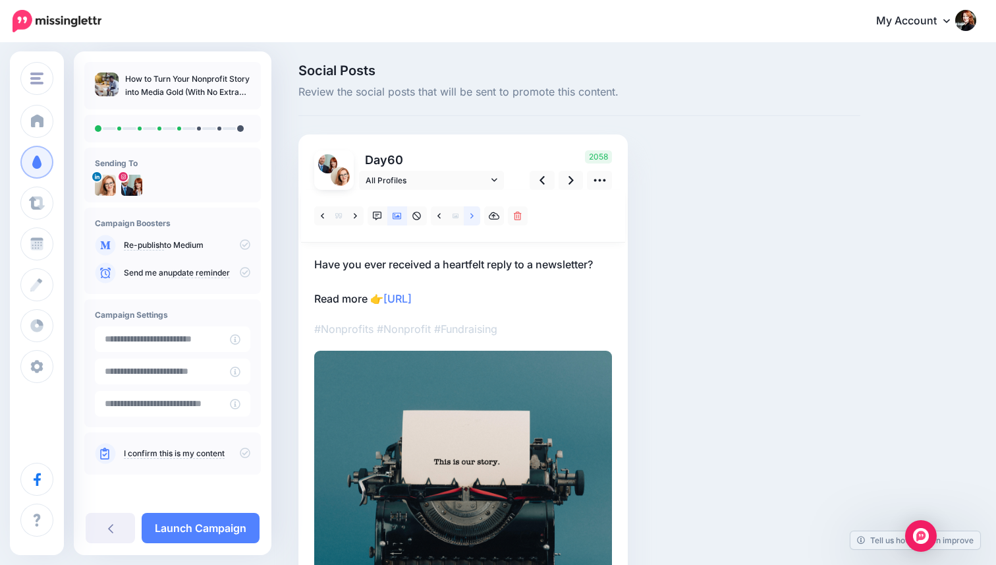
click at [471, 218] on icon at bounding box center [472, 216] width 3 height 9
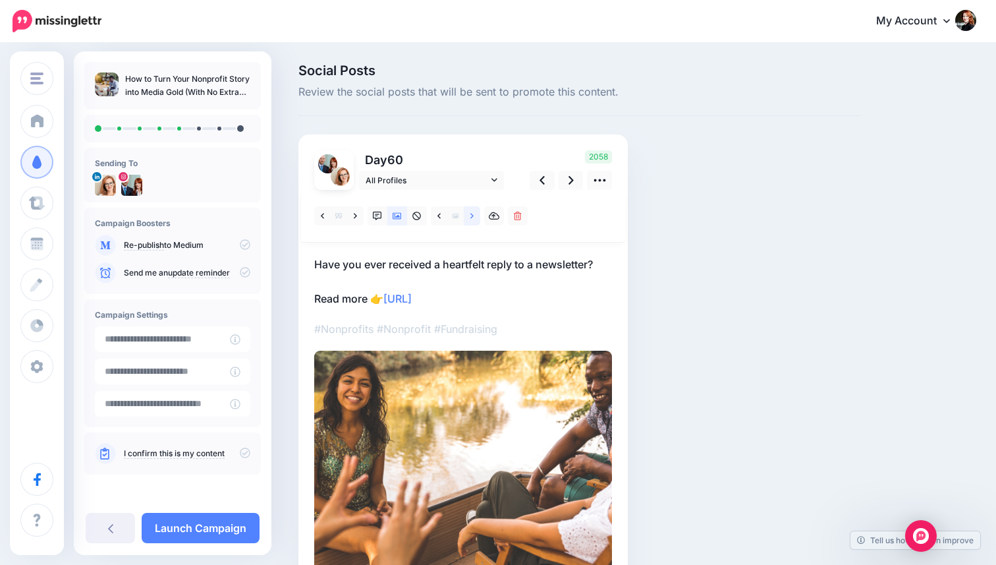
click at [471, 218] on icon at bounding box center [472, 216] width 3 height 9
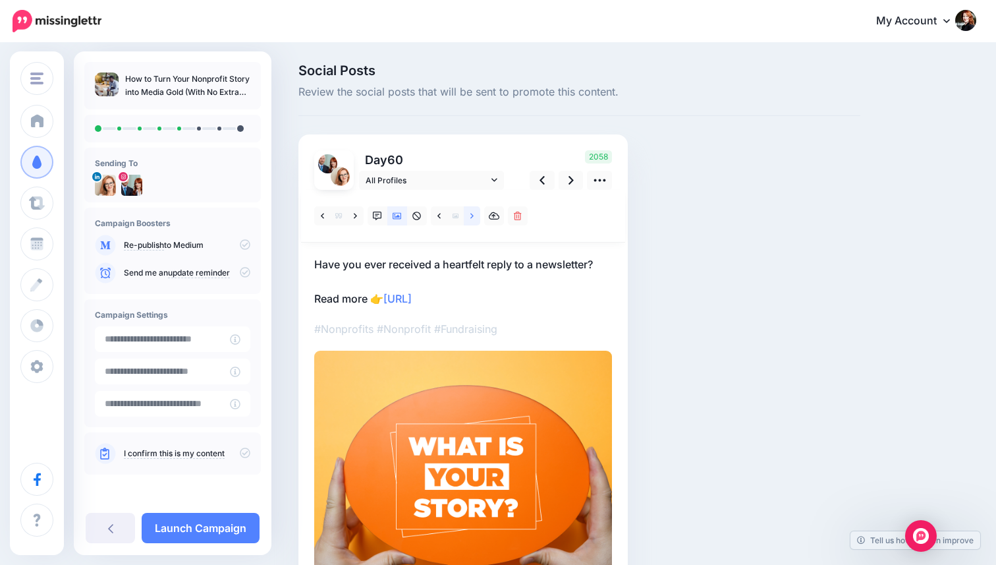
click at [471, 218] on icon at bounding box center [472, 216] width 3 height 9
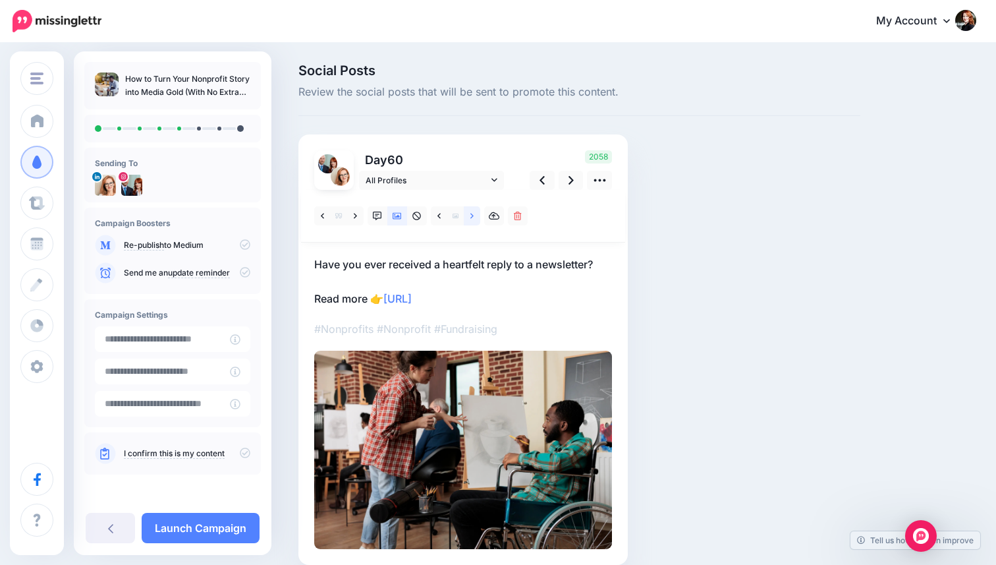
click at [471, 218] on icon at bounding box center [472, 216] width 3 height 9
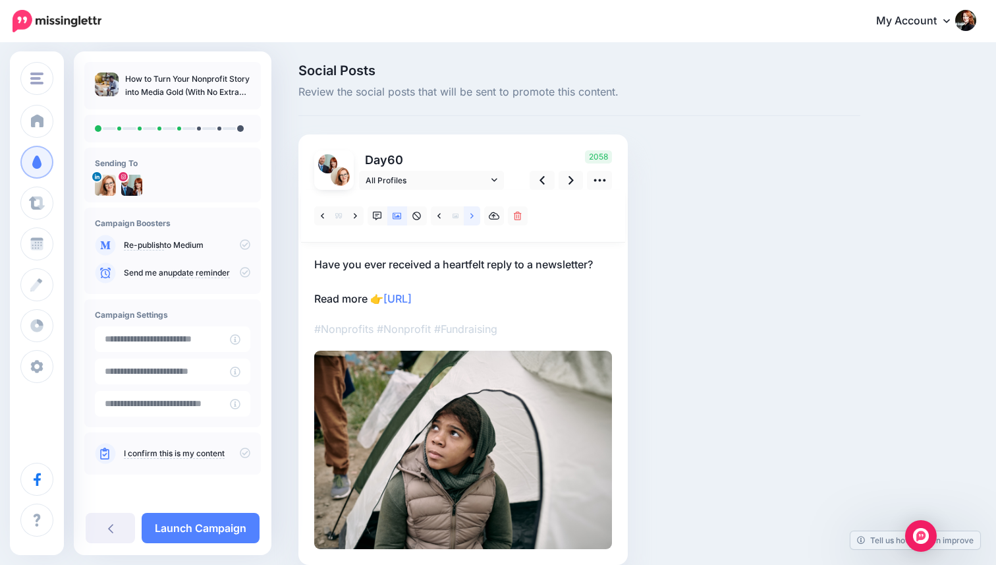
click at [471, 218] on icon at bounding box center [472, 216] width 3 height 9
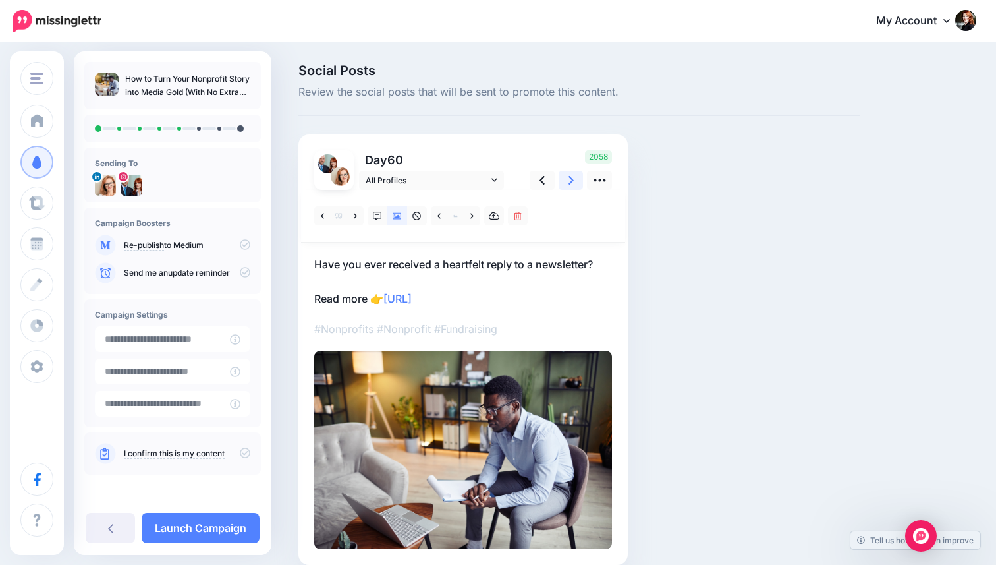
click at [561, 179] on link at bounding box center [571, 180] width 25 height 19
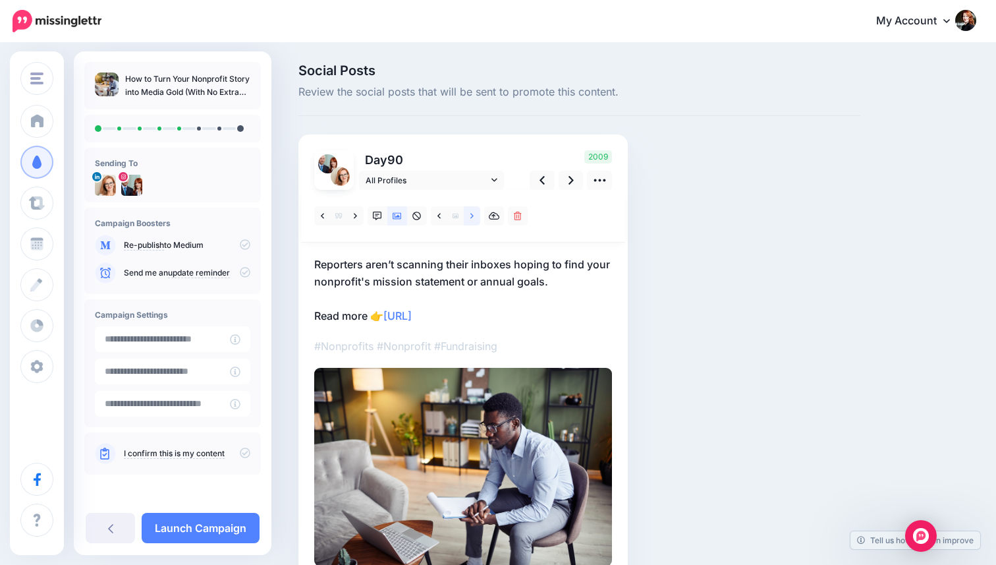
click at [469, 216] on link at bounding box center [472, 215] width 16 height 19
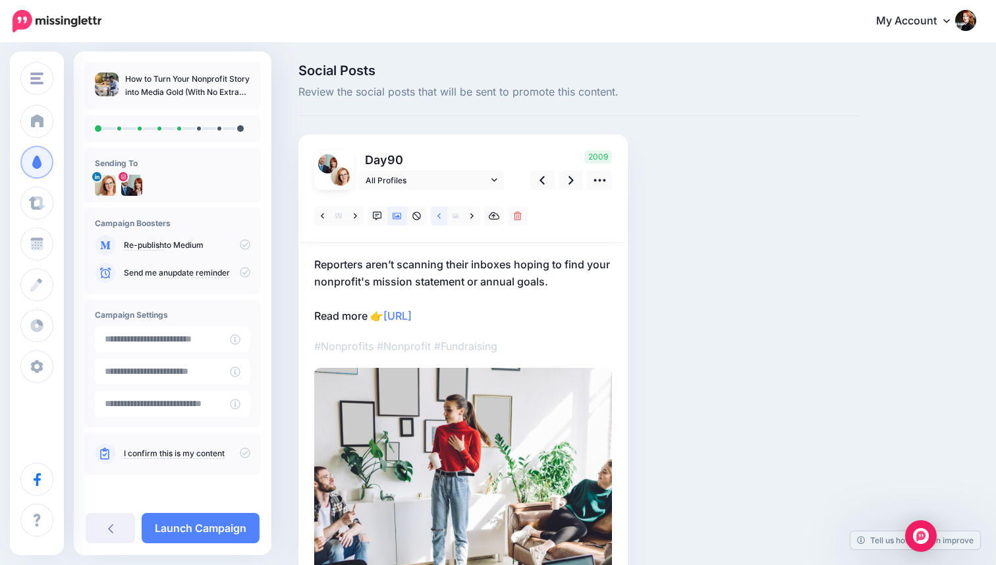
click at [438, 214] on icon at bounding box center [439, 216] width 3 height 9
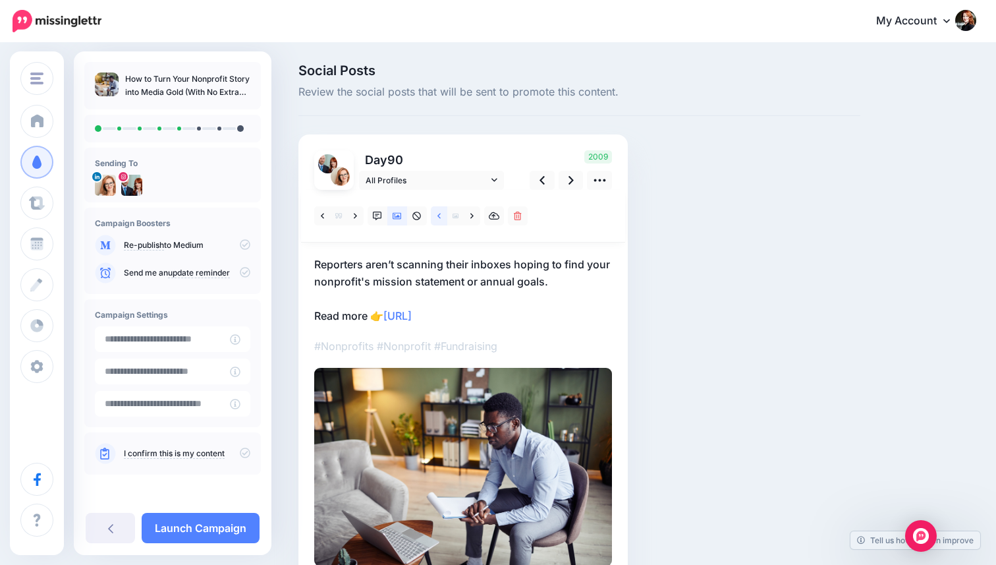
click at [438, 214] on icon at bounding box center [439, 216] width 3 height 9
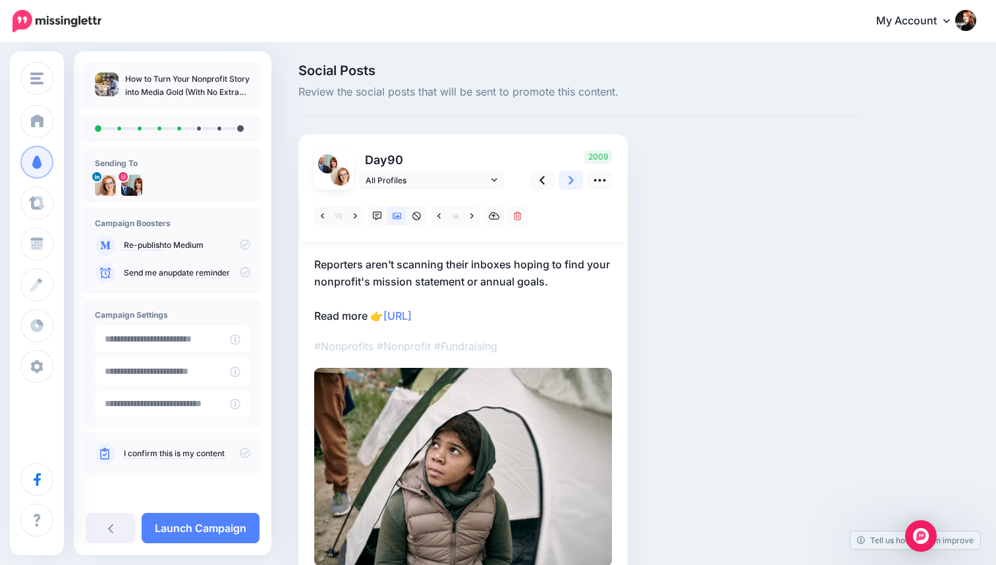
click at [578, 172] on link at bounding box center [571, 180] width 25 height 19
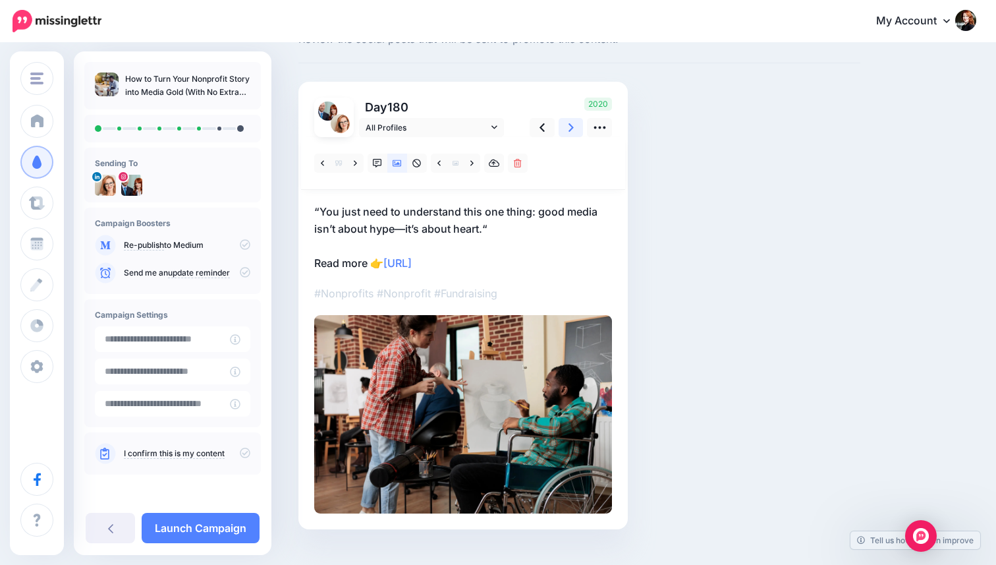
scroll to position [76, 0]
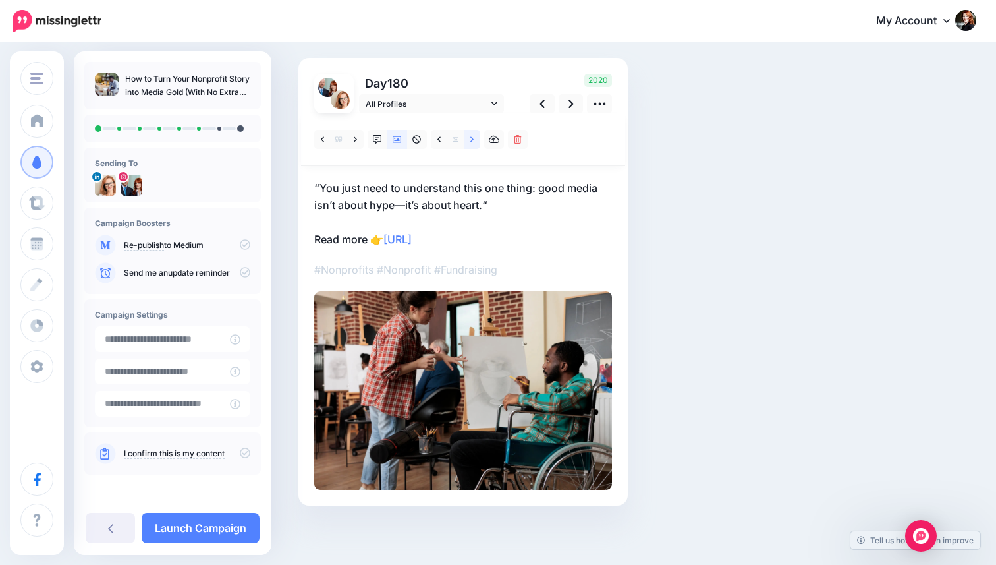
click at [476, 138] on link at bounding box center [472, 139] width 16 height 19
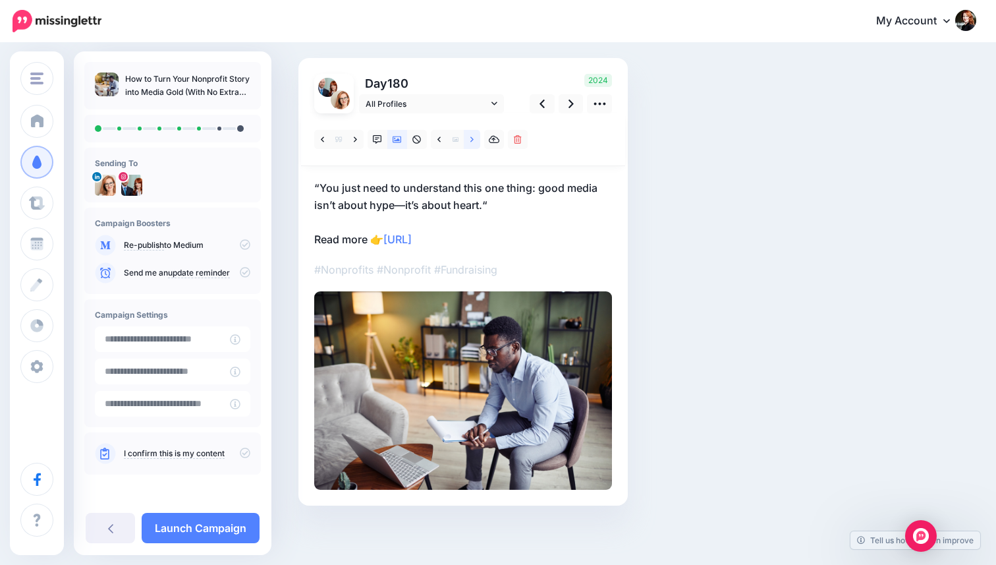
click at [476, 138] on link at bounding box center [472, 139] width 16 height 19
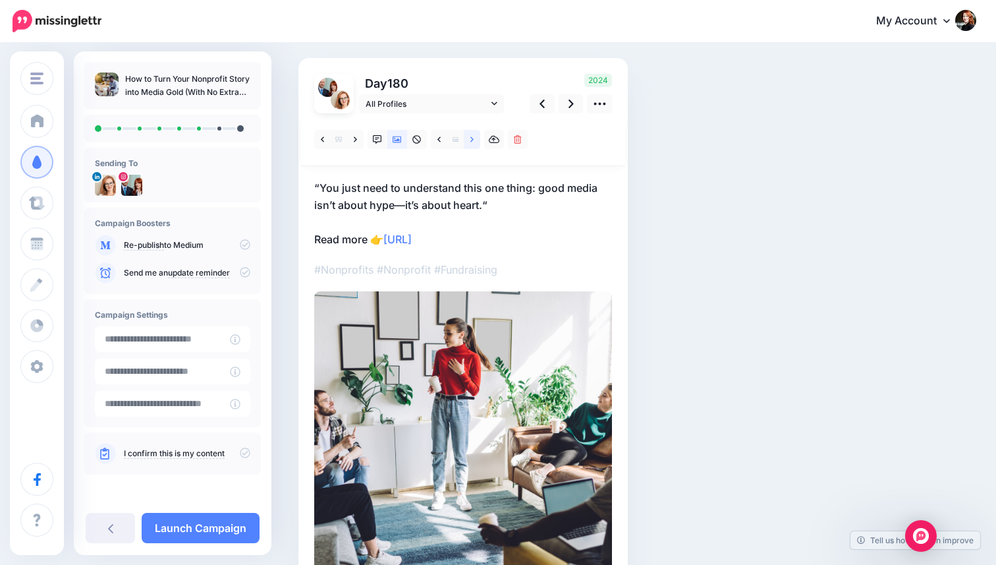
click at [476, 138] on link at bounding box center [472, 139] width 16 height 19
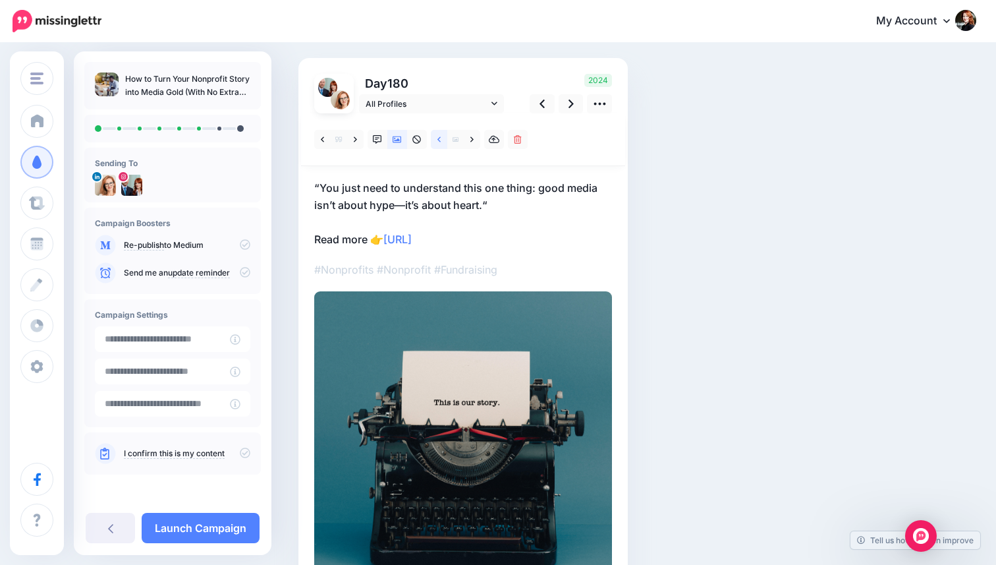
click at [435, 142] on link at bounding box center [439, 139] width 16 height 19
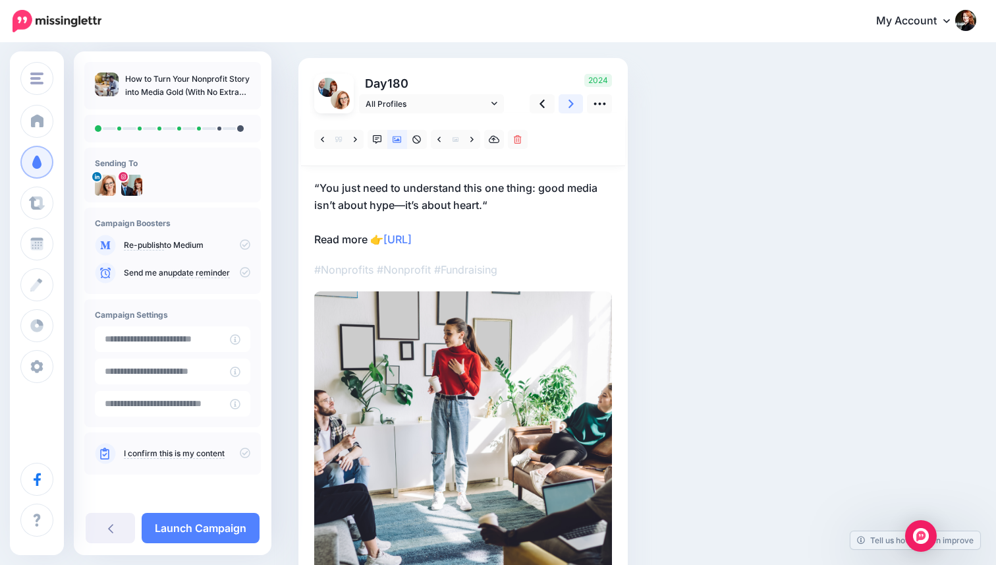
click at [559, 103] on link at bounding box center [571, 103] width 25 height 19
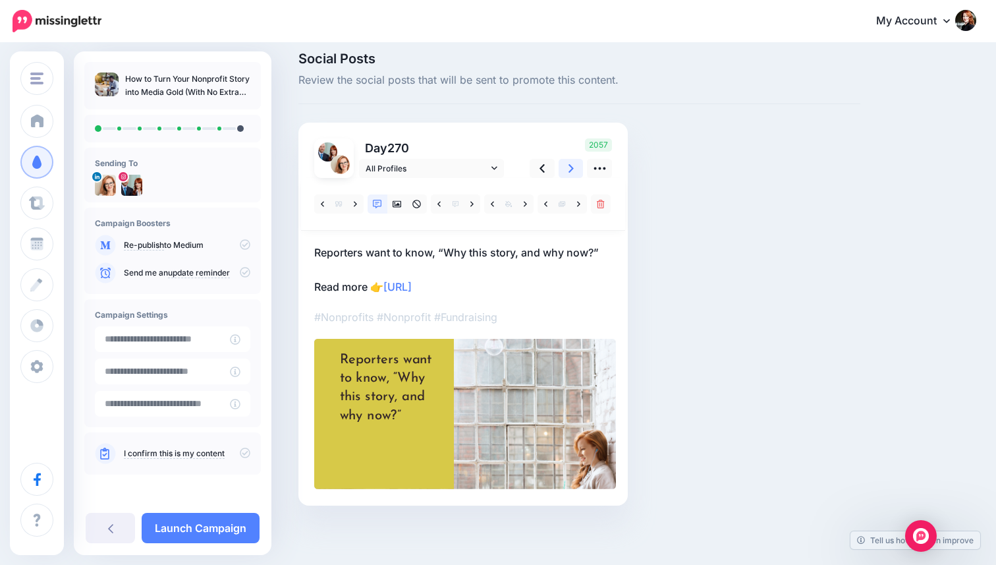
scroll to position [12, 0]
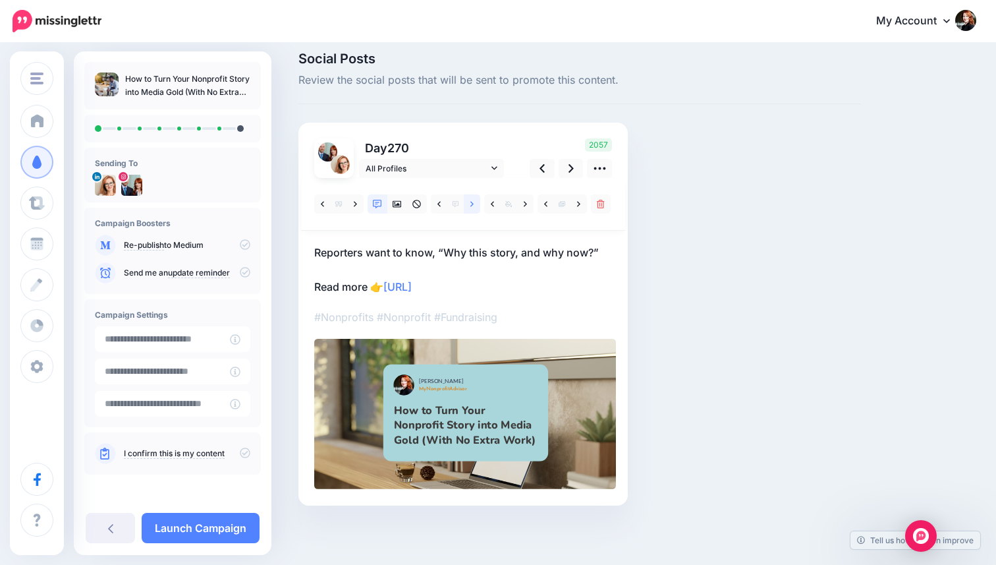
click at [473, 207] on icon at bounding box center [472, 204] width 3 height 9
click at [398, 204] on icon at bounding box center [397, 204] width 9 height 7
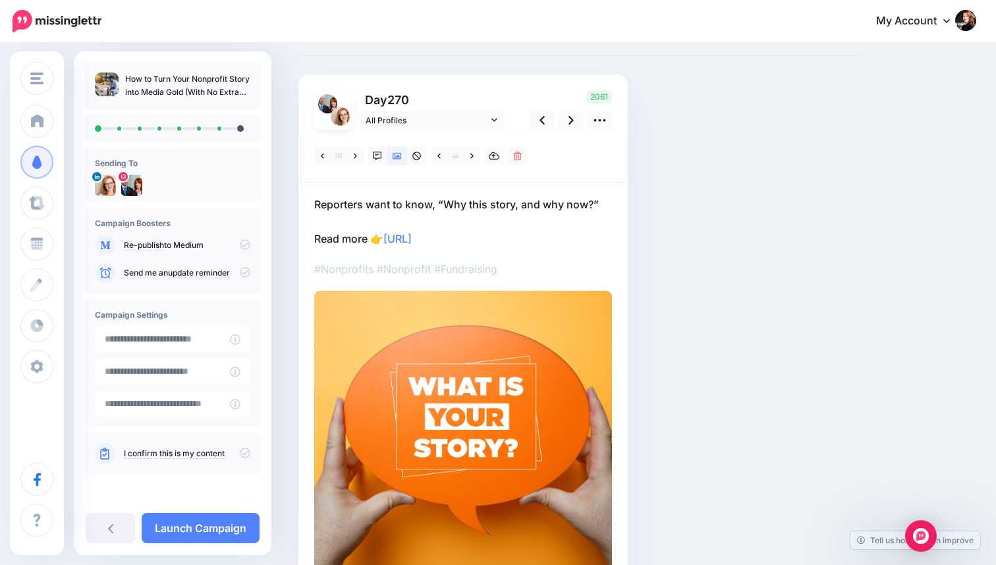
scroll to position [61, 0]
click at [572, 121] on icon at bounding box center [571, 120] width 5 height 14
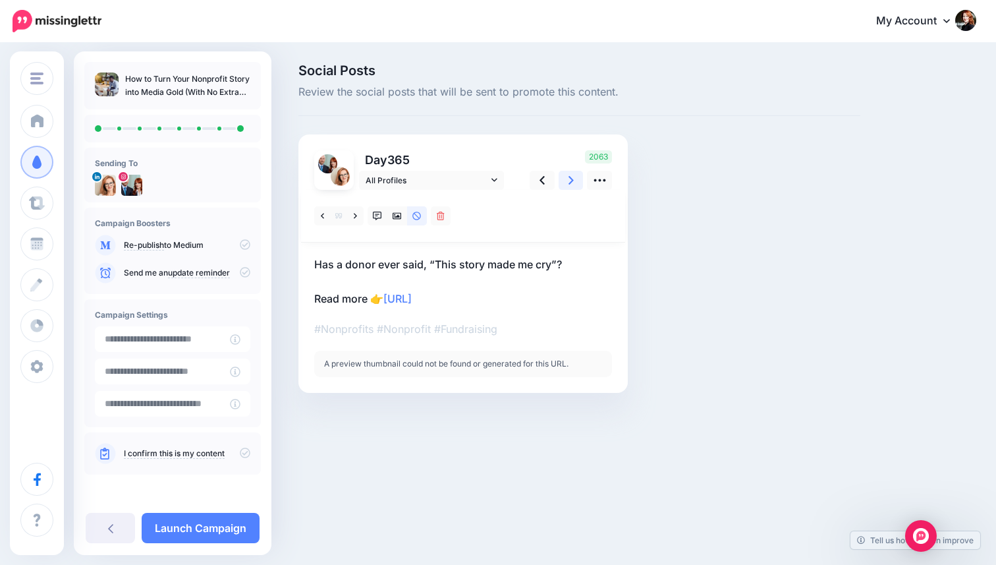
scroll to position [0, 0]
click at [392, 216] on link at bounding box center [398, 215] width 20 height 19
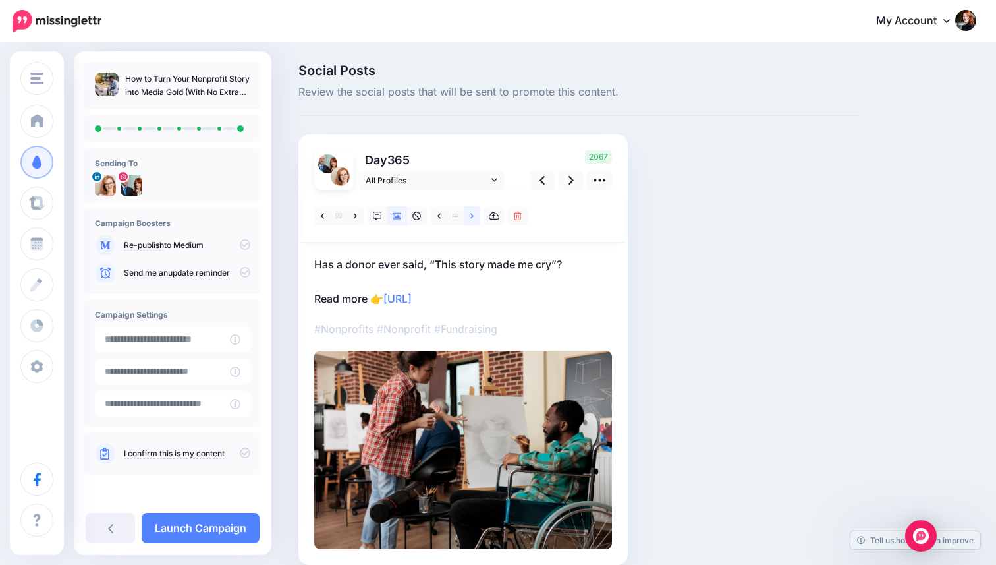
click at [471, 215] on icon at bounding box center [472, 216] width 3 height 9
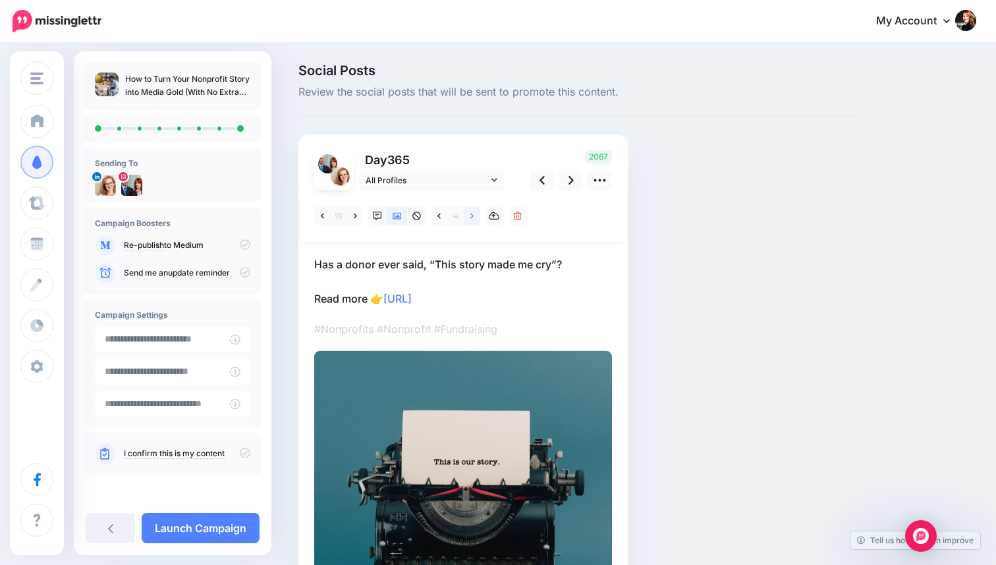
click at [471, 215] on icon at bounding box center [472, 216] width 3 height 9
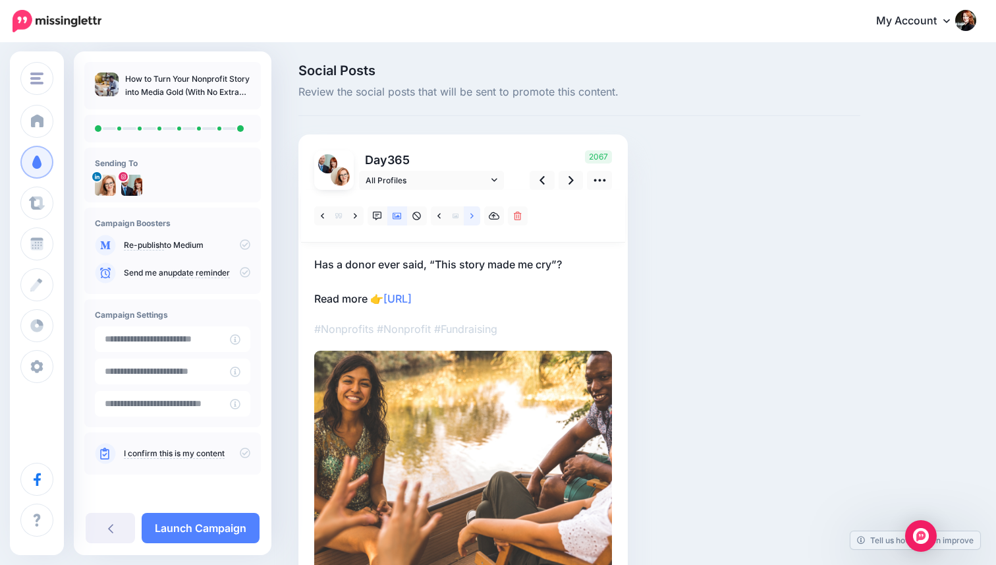
click at [471, 215] on icon at bounding box center [472, 216] width 3 height 9
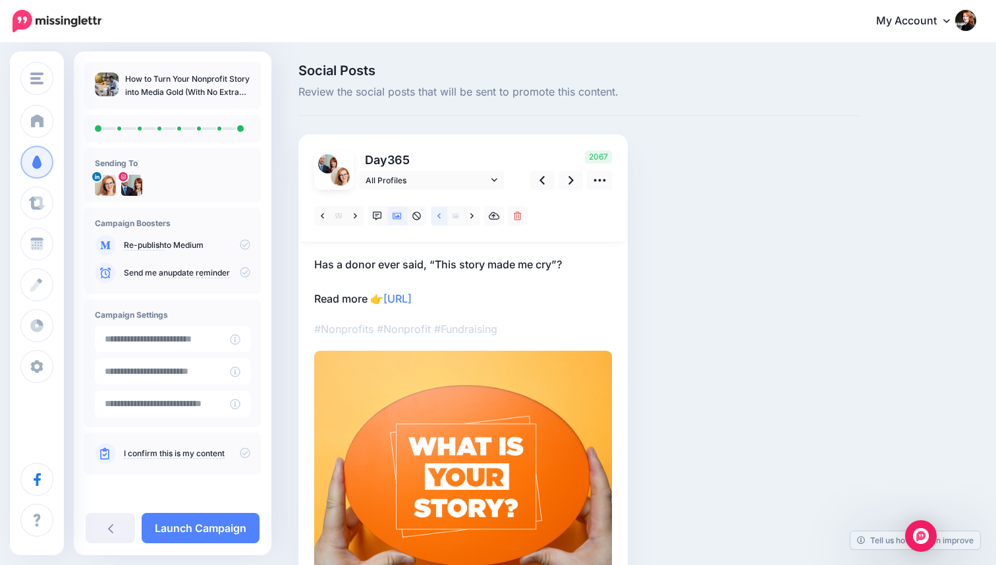
click at [444, 216] on link at bounding box center [439, 215] width 16 height 19
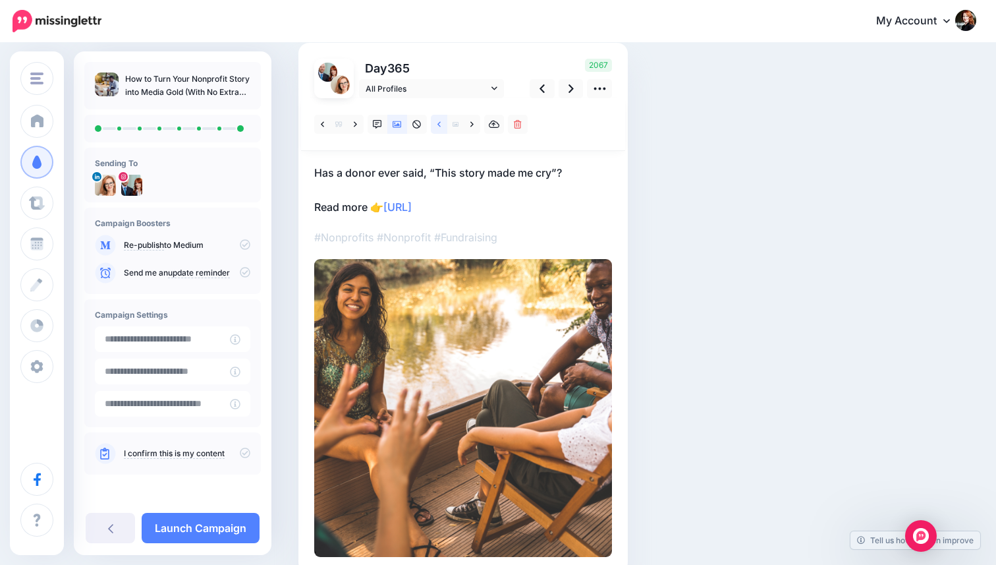
scroll to position [90, 0]
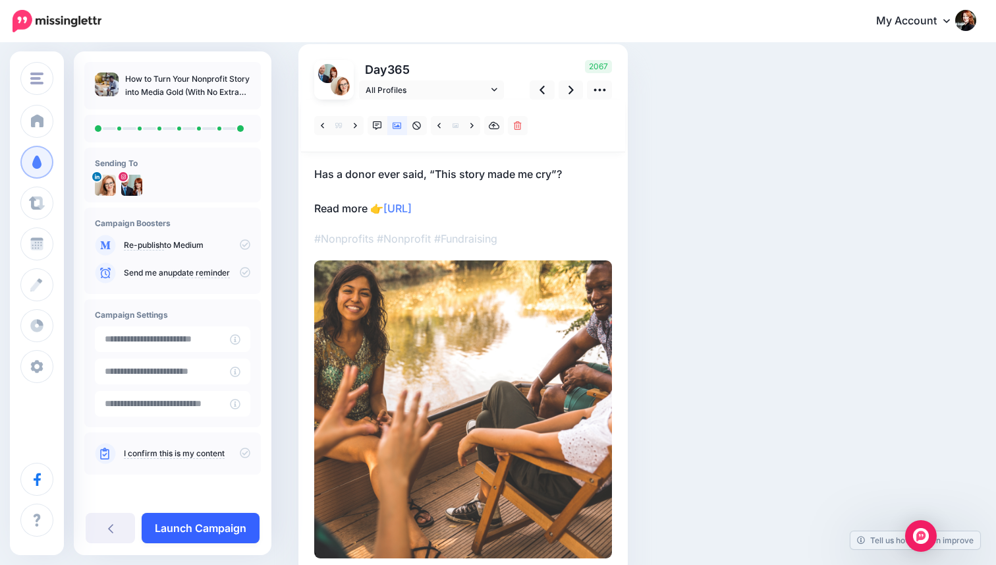
click at [208, 521] on link "Launch Campaign" at bounding box center [201, 528] width 118 height 30
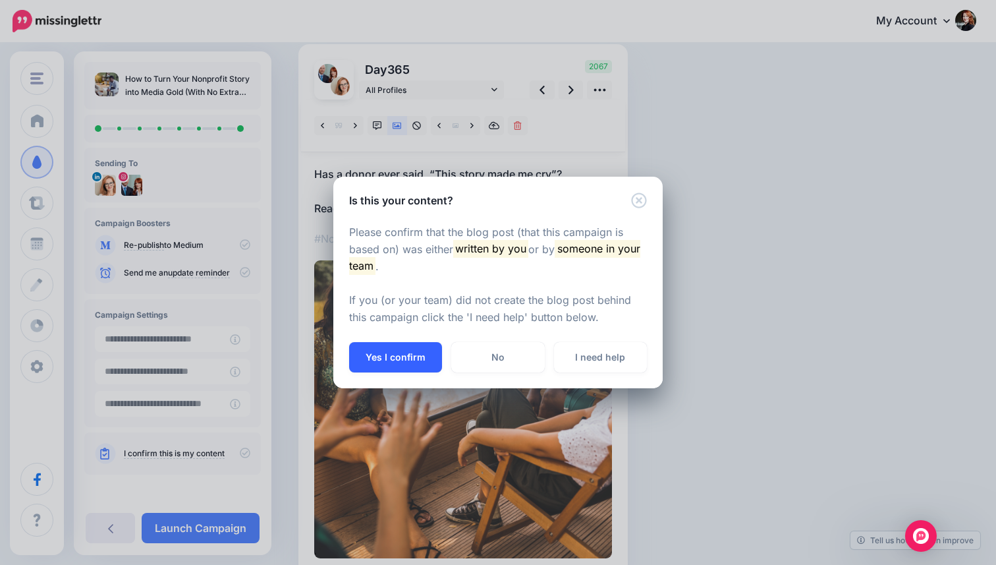
click at [389, 368] on button "Yes I confirm" at bounding box center [395, 357] width 93 height 30
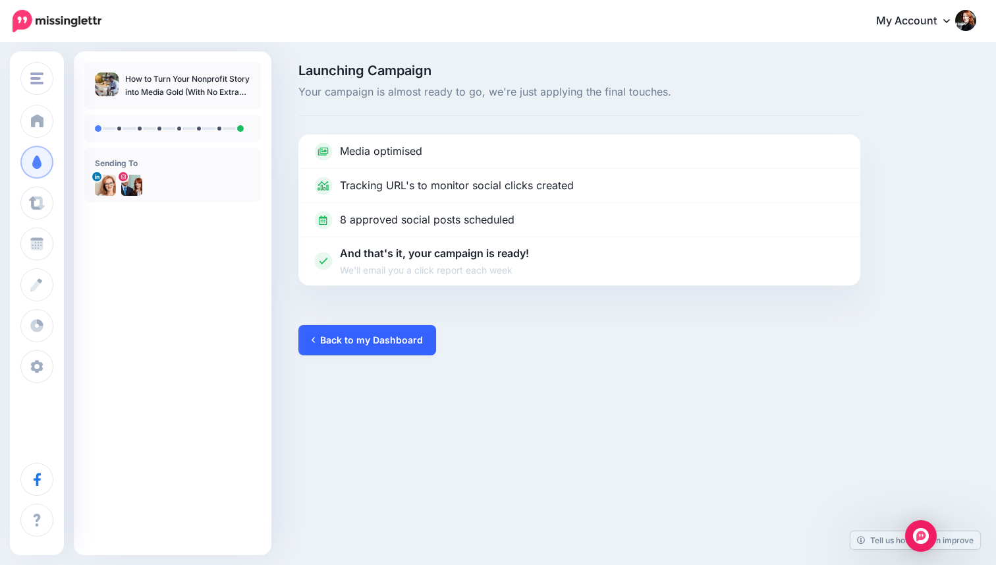
click at [357, 342] on link "Back to my Dashboard" at bounding box center [368, 340] width 138 height 30
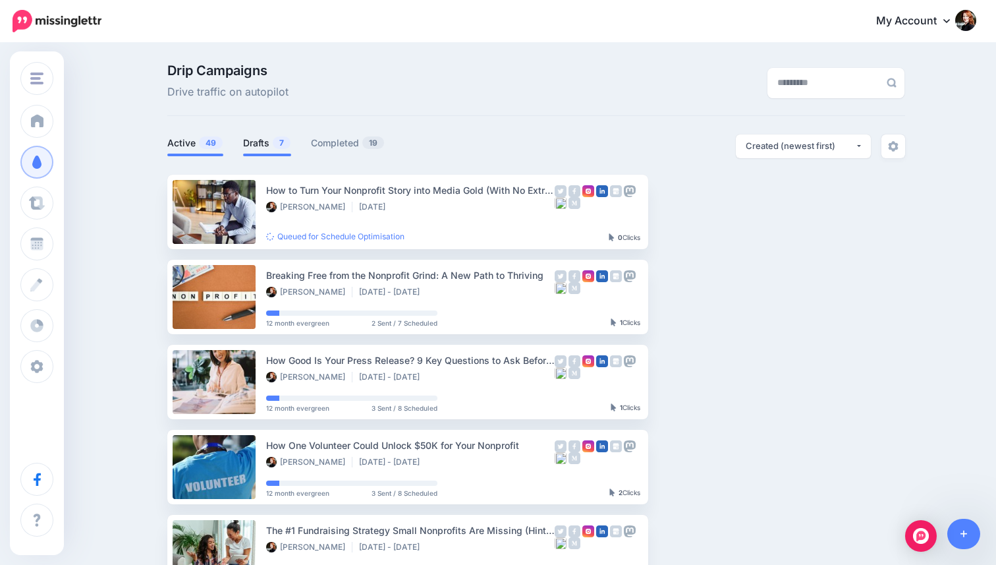
click at [259, 144] on link "Drafts 7" at bounding box center [267, 143] width 48 height 16
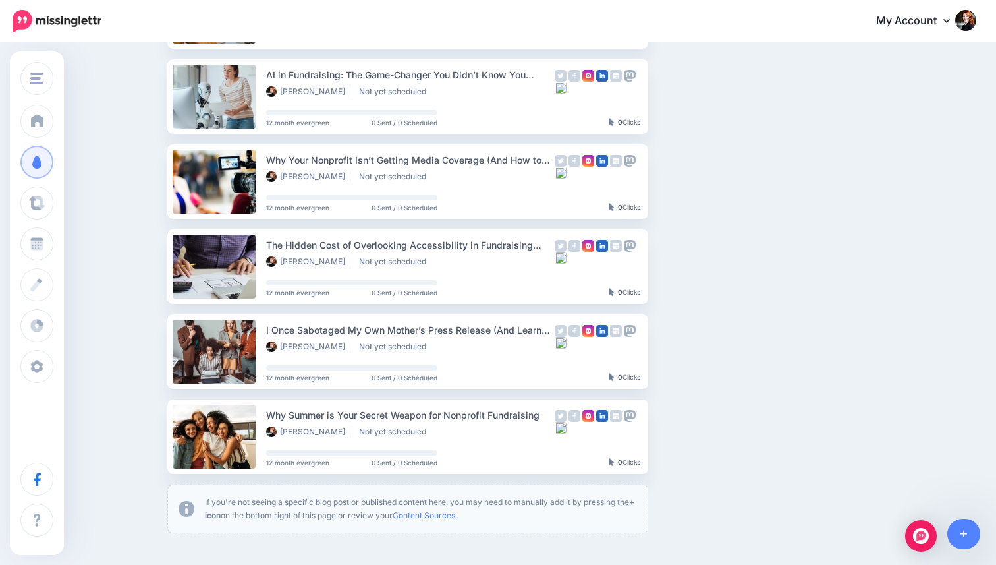
scroll to position [386, 0]
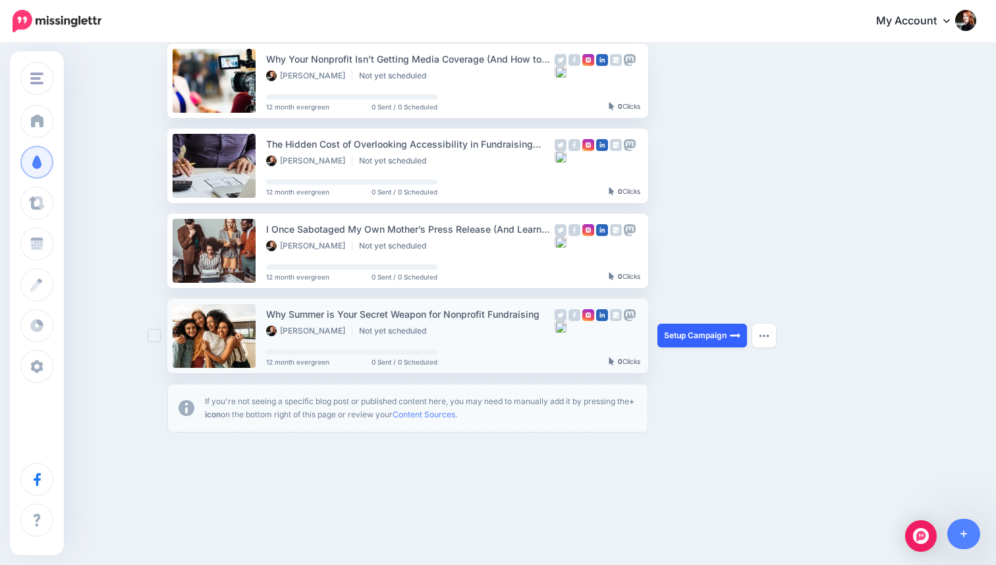
click at [696, 339] on link "Setup Campaign" at bounding box center [703, 336] width 90 height 24
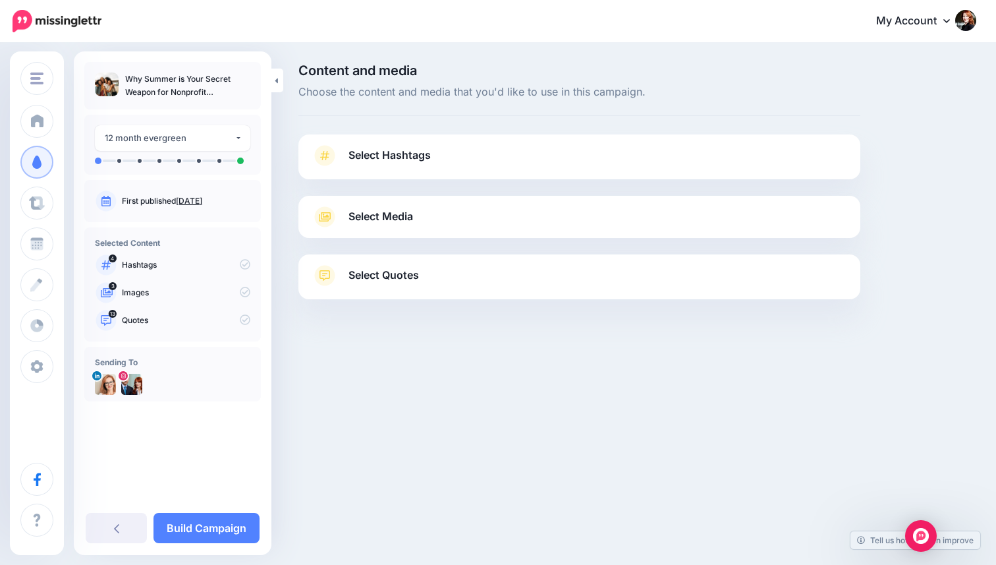
click at [473, 165] on link "Select Hashtags" at bounding box center [580, 162] width 536 height 34
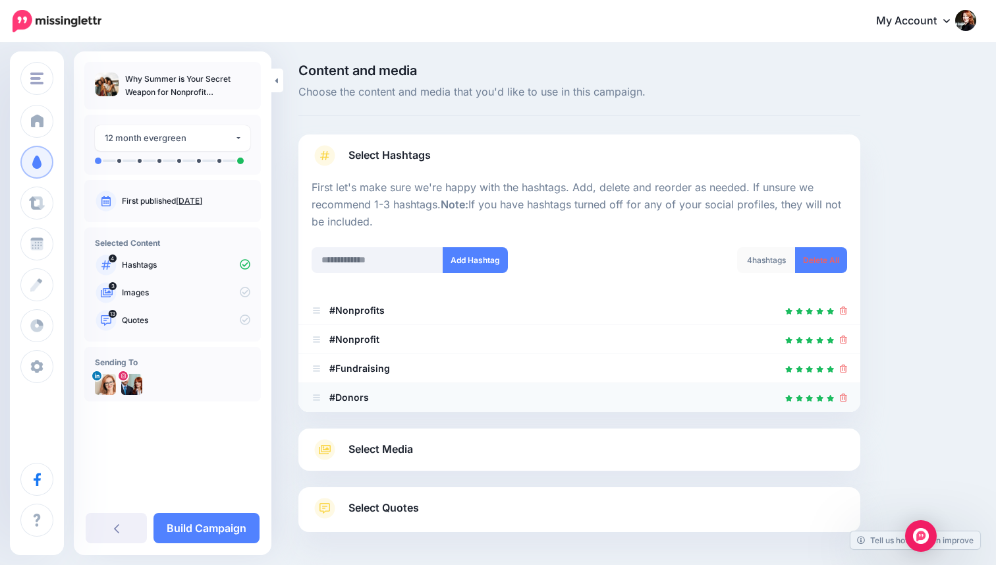
scroll to position [52, 0]
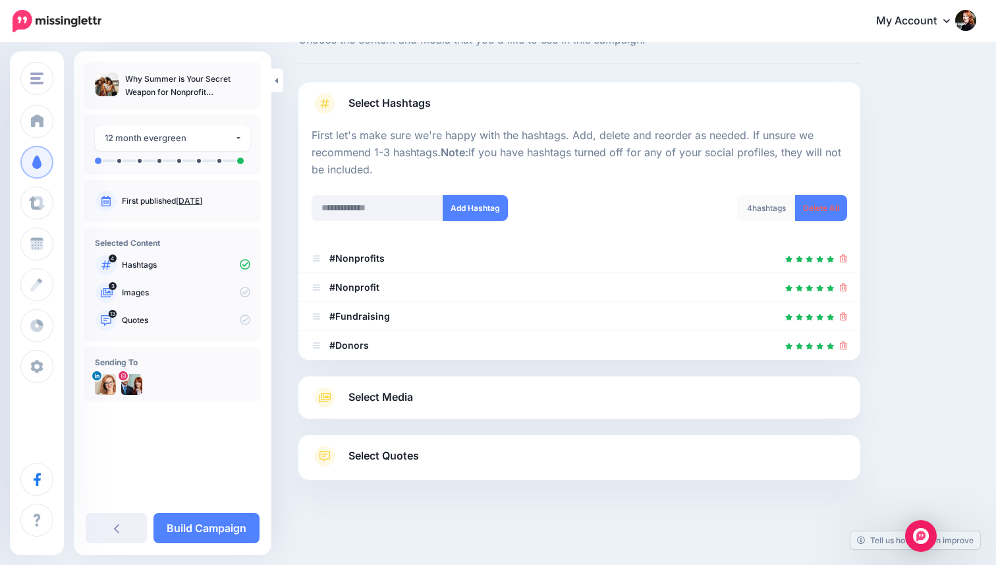
click at [480, 398] on link "Select Media" at bounding box center [580, 397] width 536 height 21
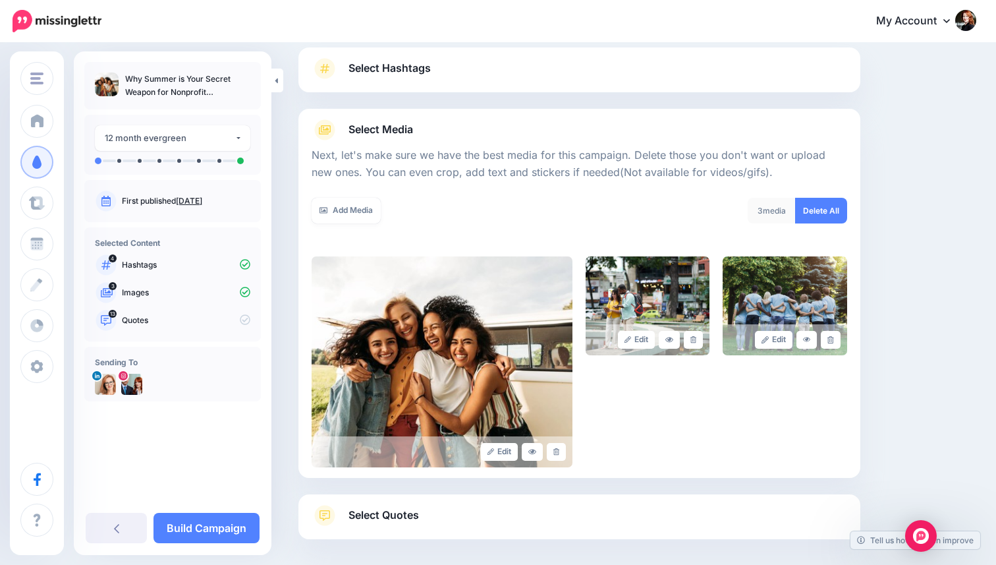
scroll to position [101, 0]
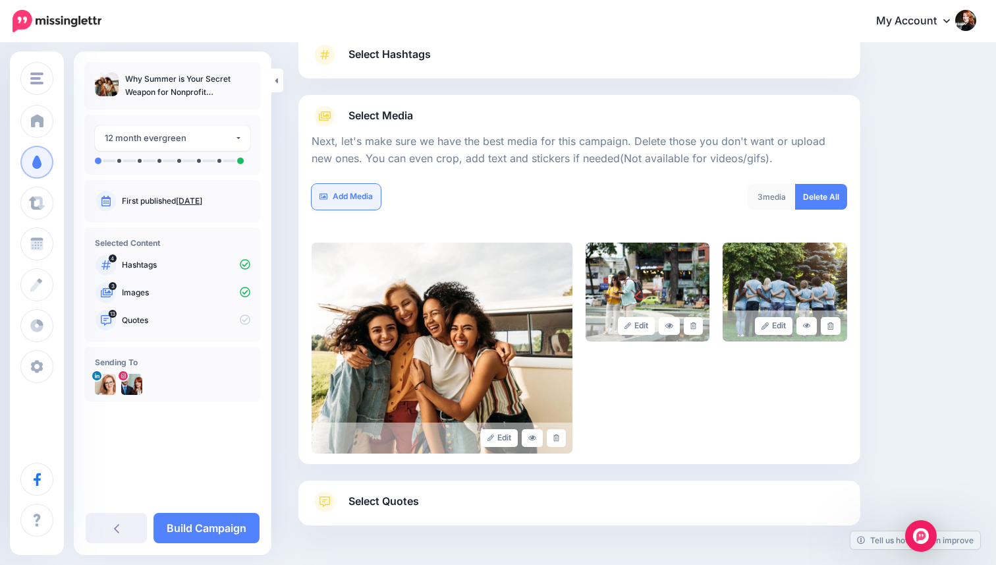
click at [367, 192] on link "Add Media" at bounding box center [346, 197] width 69 height 26
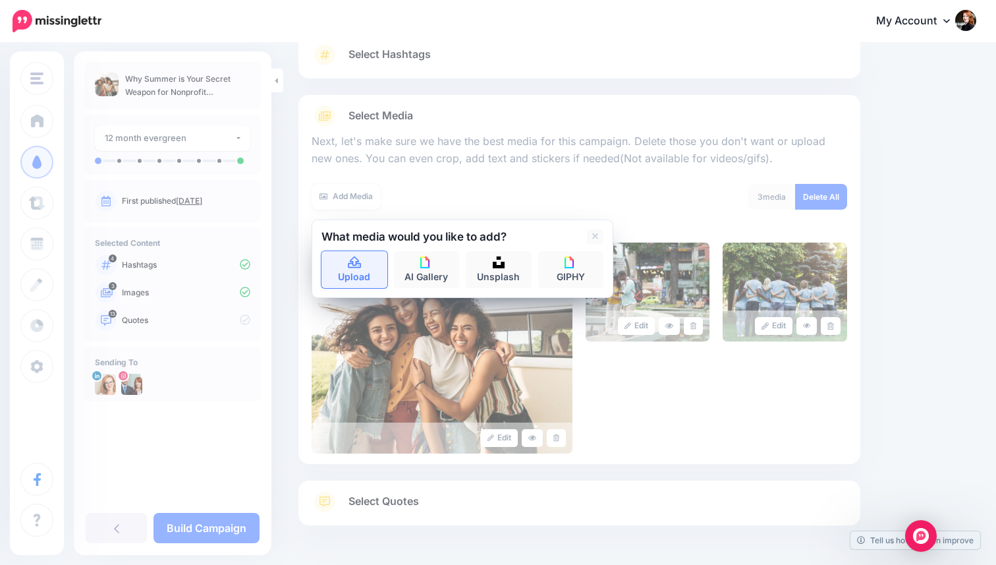
click at [361, 287] on link "Upload" at bounding box center [355, 269] width 66 height 37
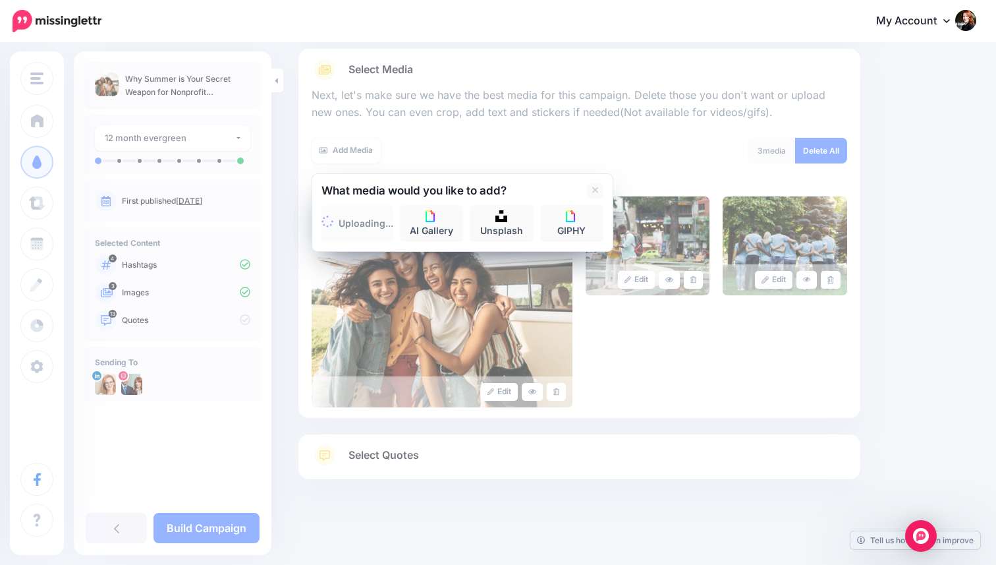
click at [523, 472] on link "Select Quotes" at bounding box center [580, 462] width 536 height 34
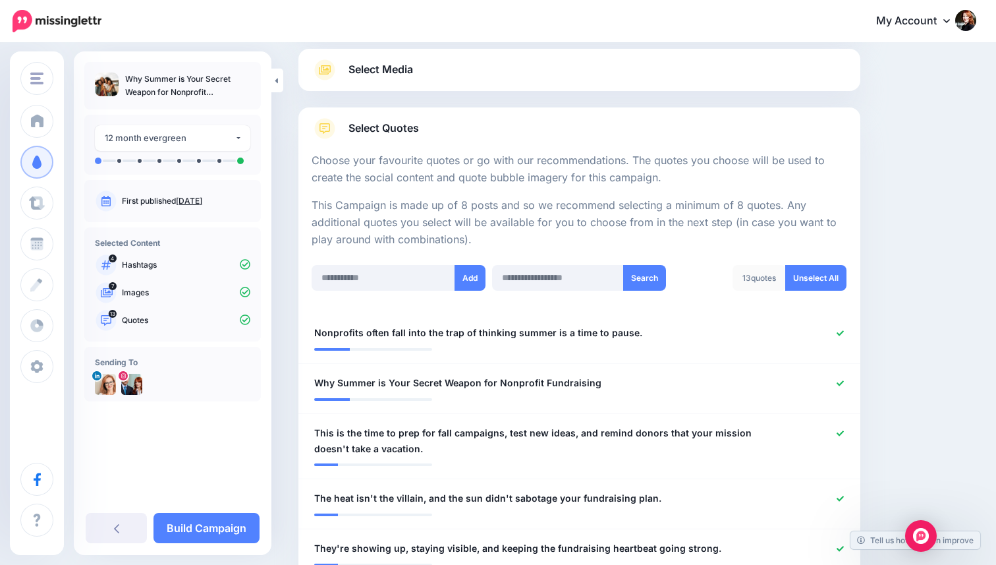
click at [612, 61] on link "Select Media" at bounding box center [580, 69] width 536 height 21
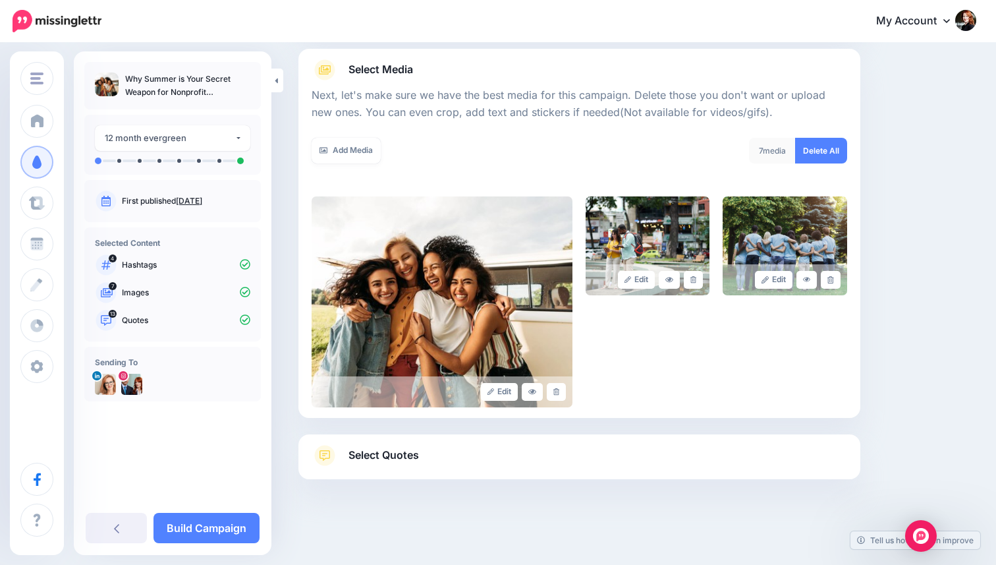
click at [495, 465] on link "Select Quotes" at bounding box center [580, 462] width 536 height 34
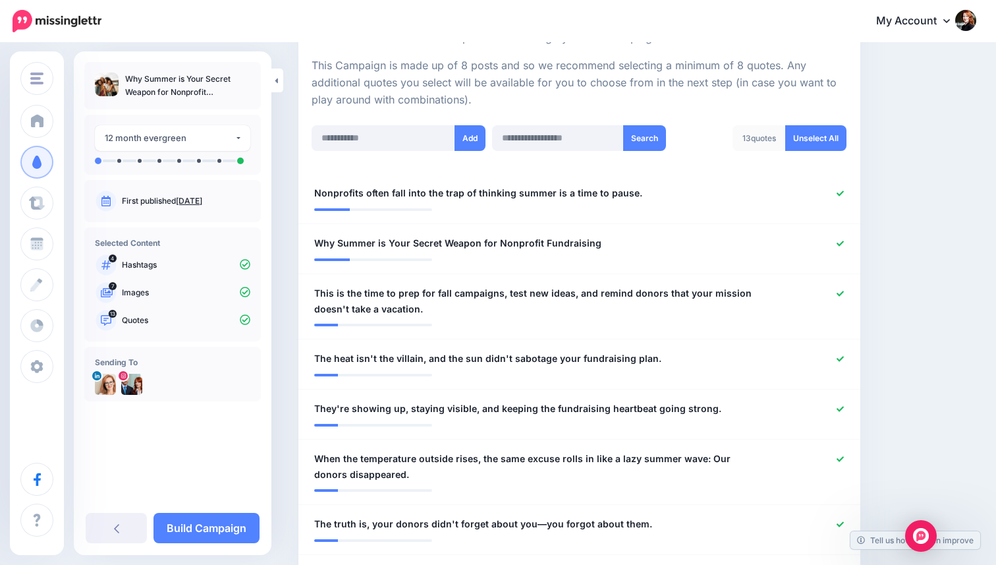
scroll to position [325, 0]
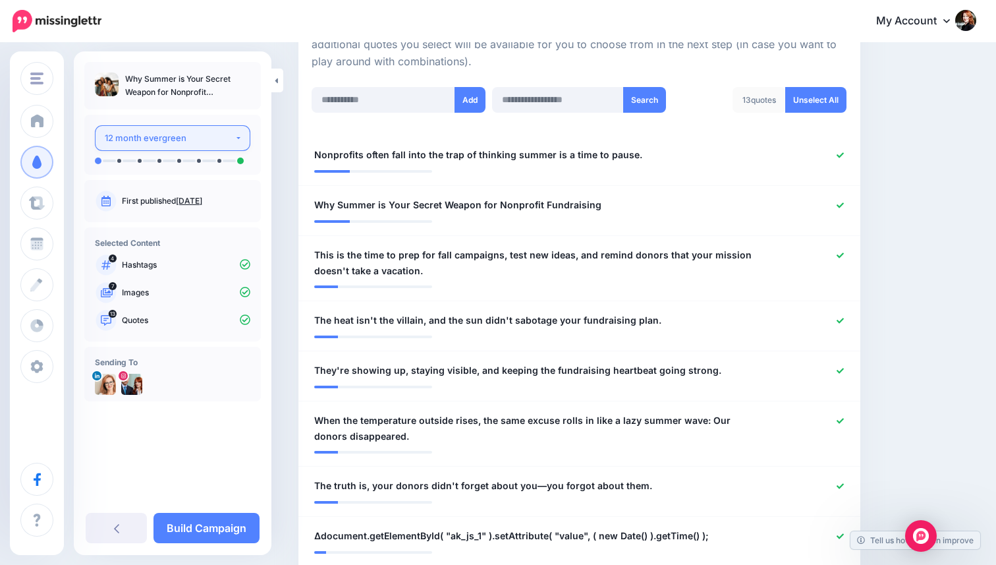
click at [188, 138] on div "12 month evergreen" at bounding box center [170, 137] width 130 height 15
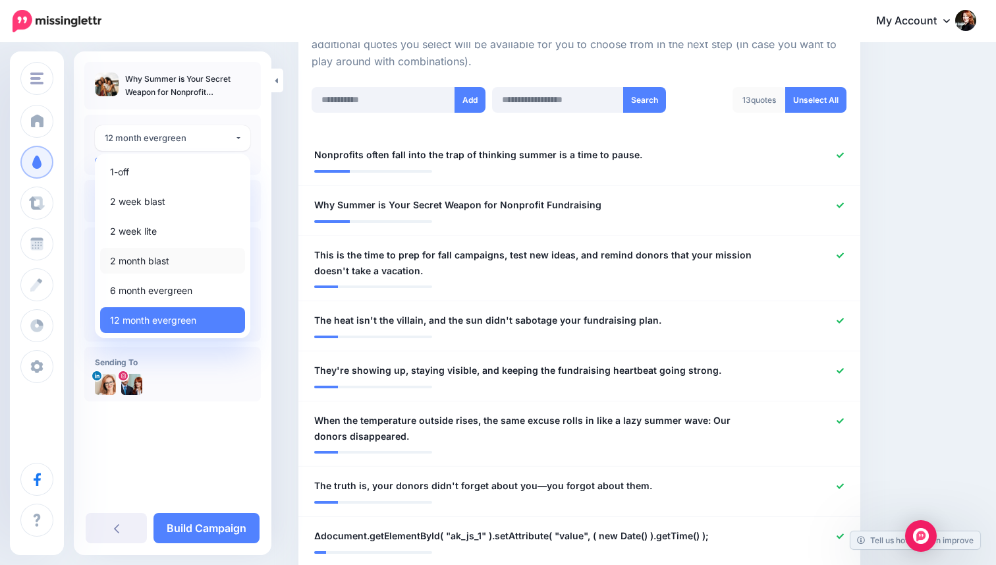
click at [151, 261] on span "2 month blast" at bounding box center [139, 261] width 59 height 16
select select "******"
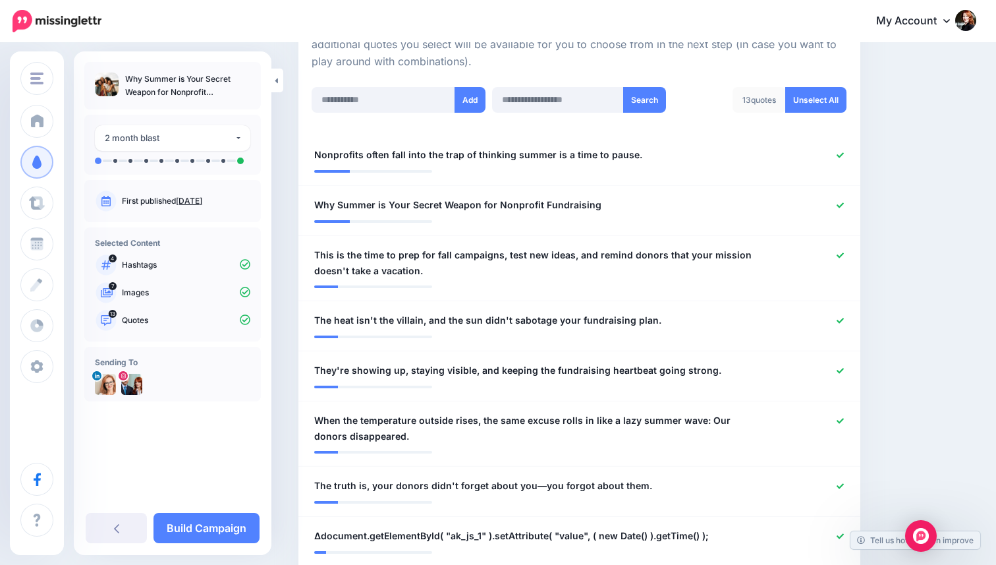
scroll to position [450, 0]
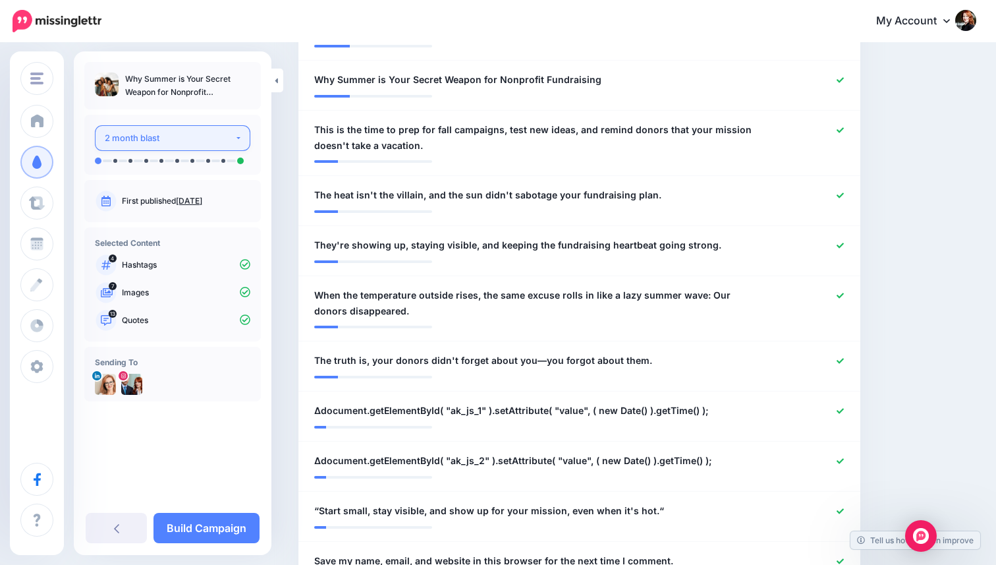
click at [208, 136] on div "2 month blast" at bounding box center [170, 137] width 130 height 15
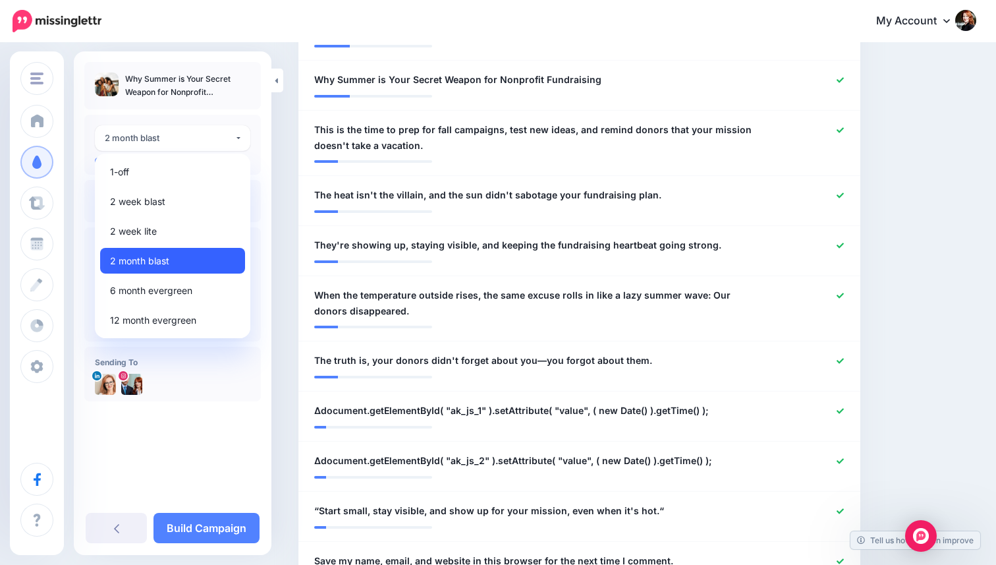
click at [191, 264] on link "2 month blast" at bounding box center [172, 261] width 145 height 26
select select "******"
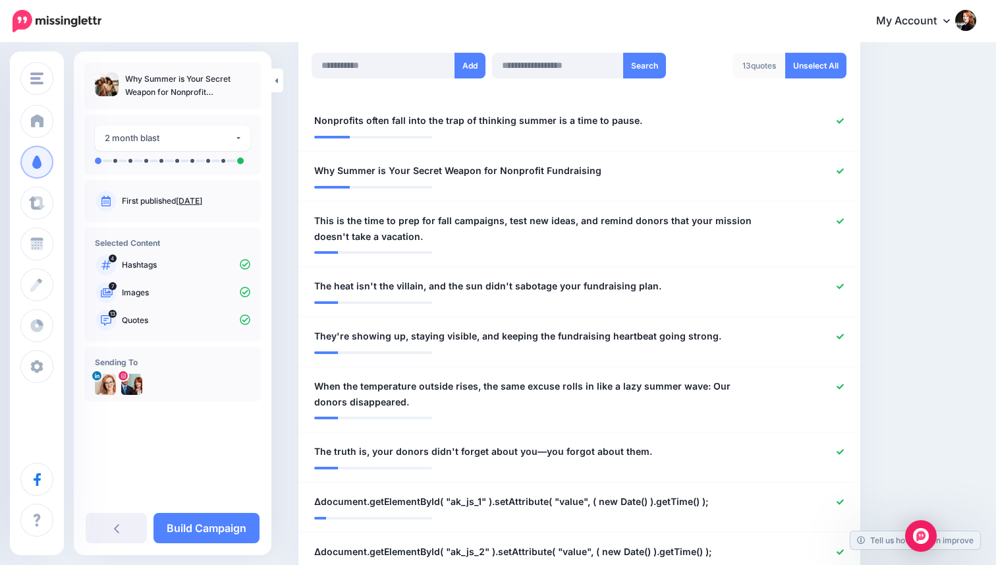
scroll to position [379, 0]
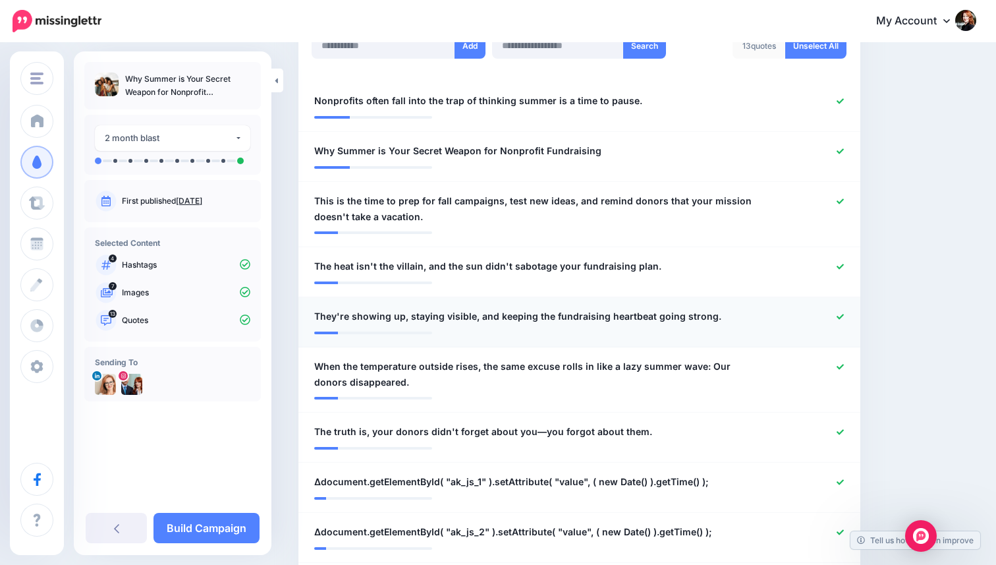
click at [842, 314] on icon at bounding box center [840, 316] width 7 height 7
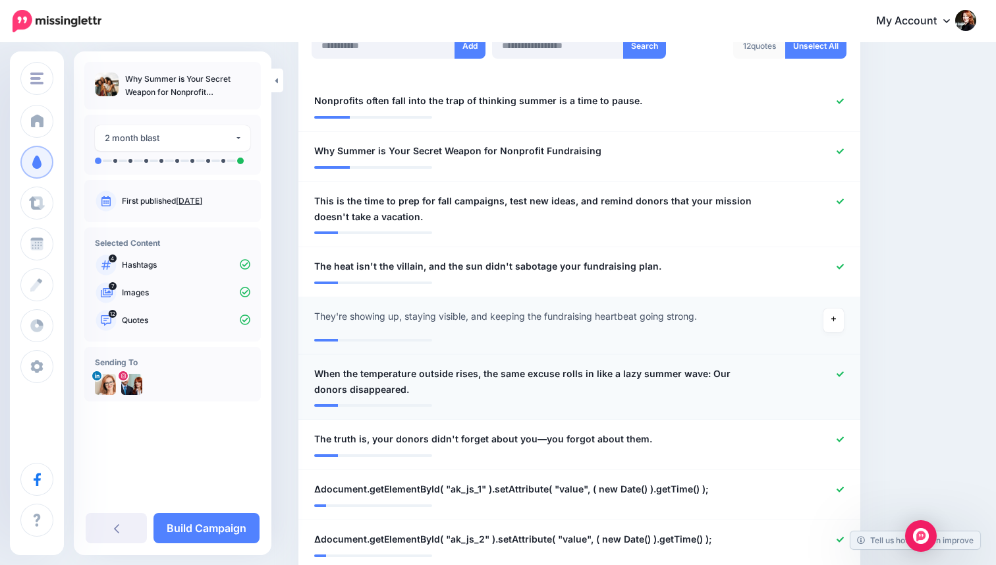
click at [842, 372] on icon at bounding box center [840, 373] width 7 height 7
click at [843, 438] on icon at bounding box center [840, 438] width 7 height 5
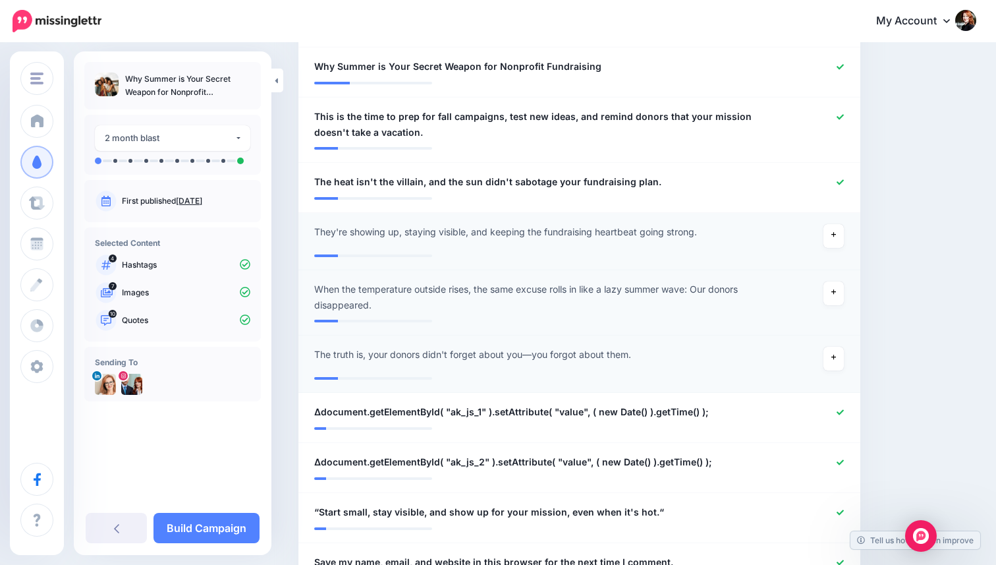
scroll to position [474, 0]
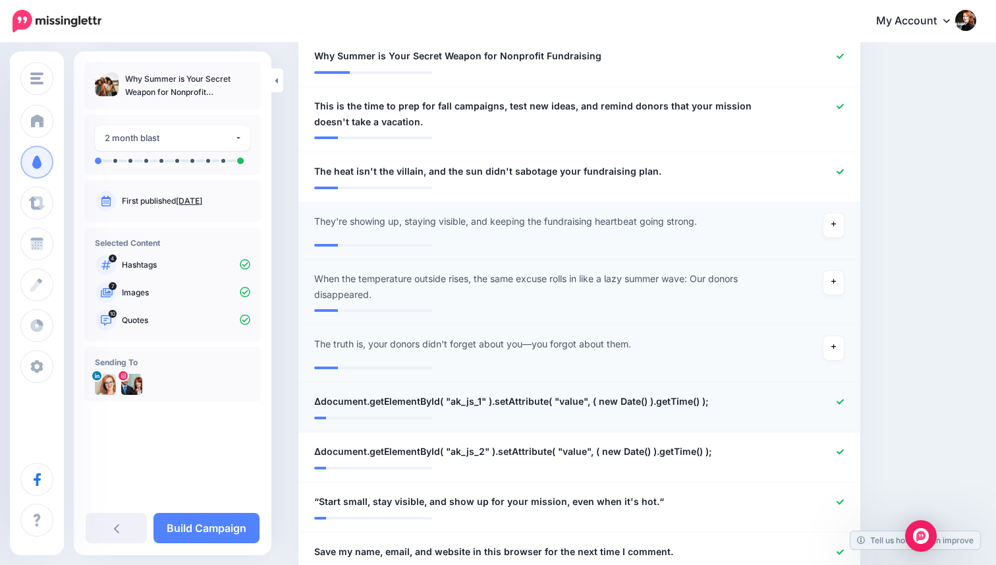
click at [840, 401] on icon at bounding box center [840, 401] width 7 height 5
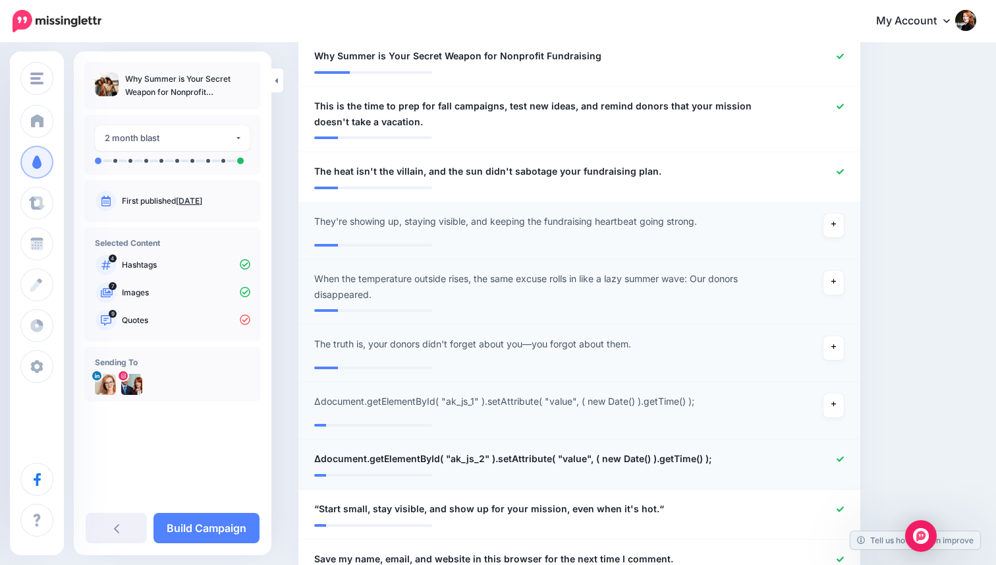
click at [844, 456] on icon at bounding box center [840, 458] width 7 height 5
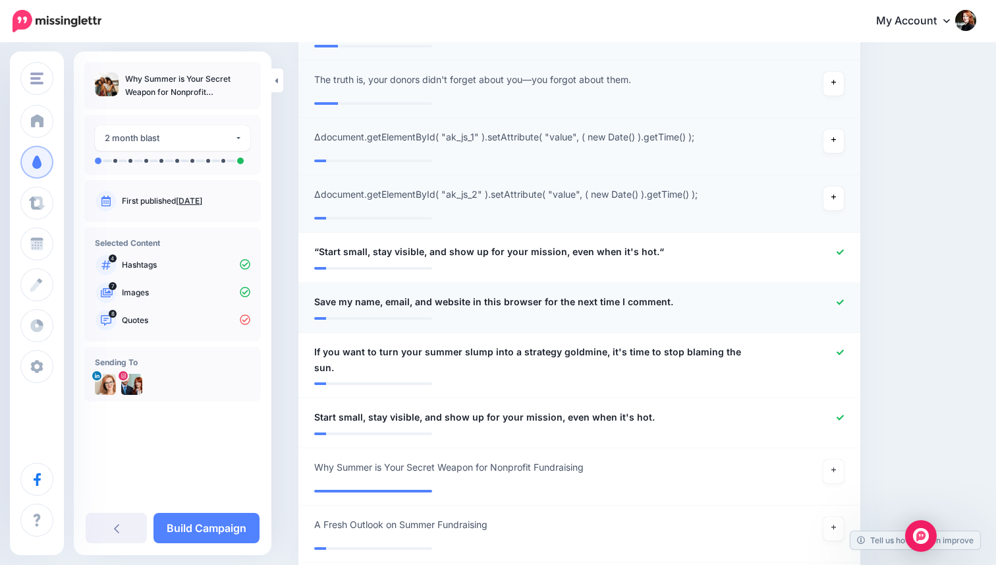
scroll to position [741, 0]
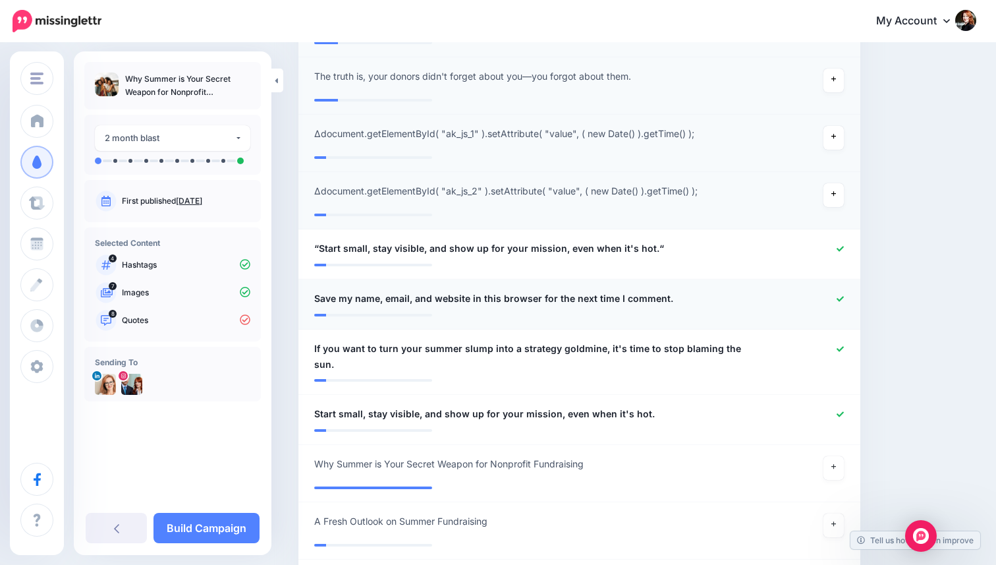
click at [842, 297] on icon at bounding box center [840, 298] width 7 height 7
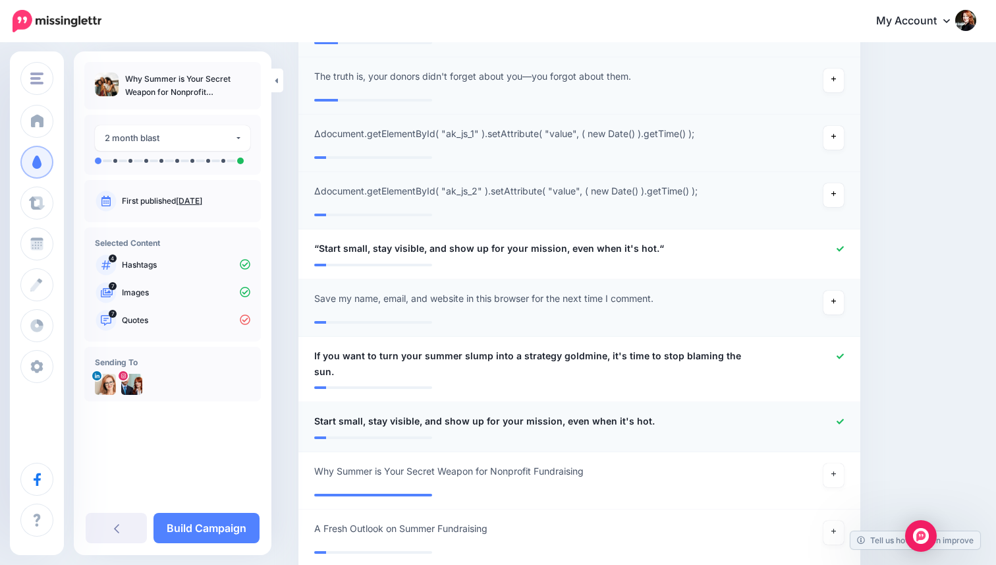
click at [844, 418] on icon at bounding box center [840, 421] width 7 height 7
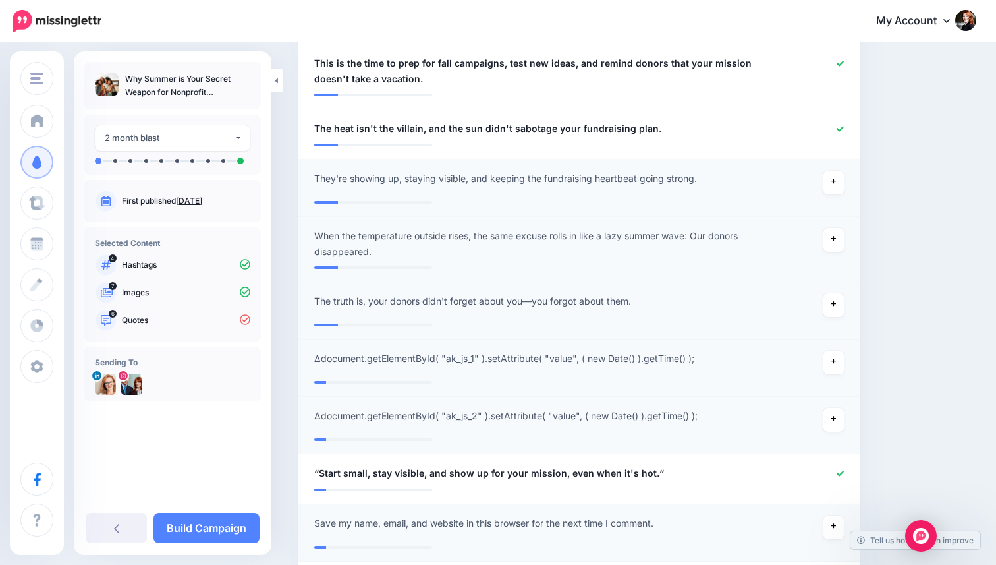
scroll to position [0, 0]
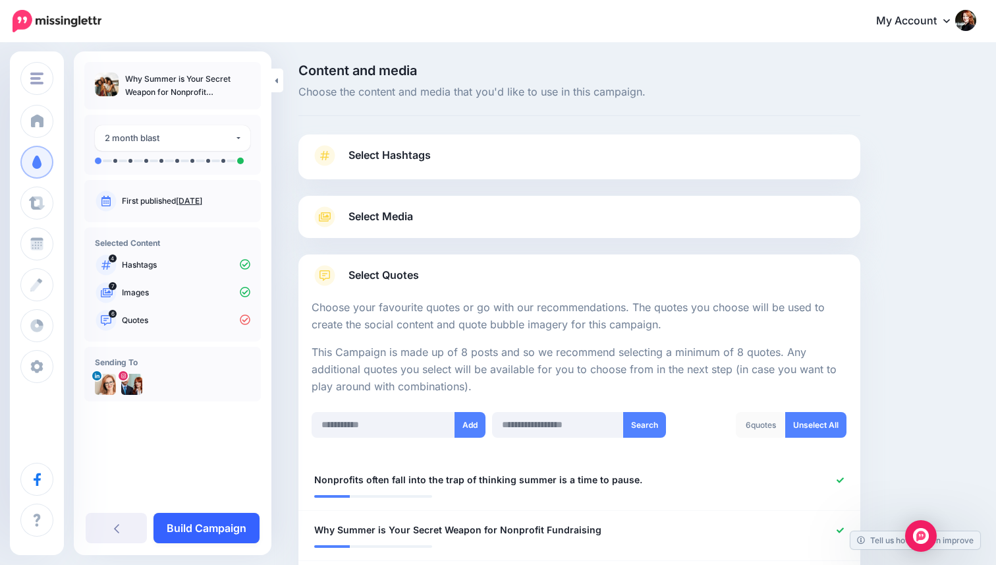
click at [227, 525] on link "Build Campaign" at bounding box center [207, 528] width 106 height 30
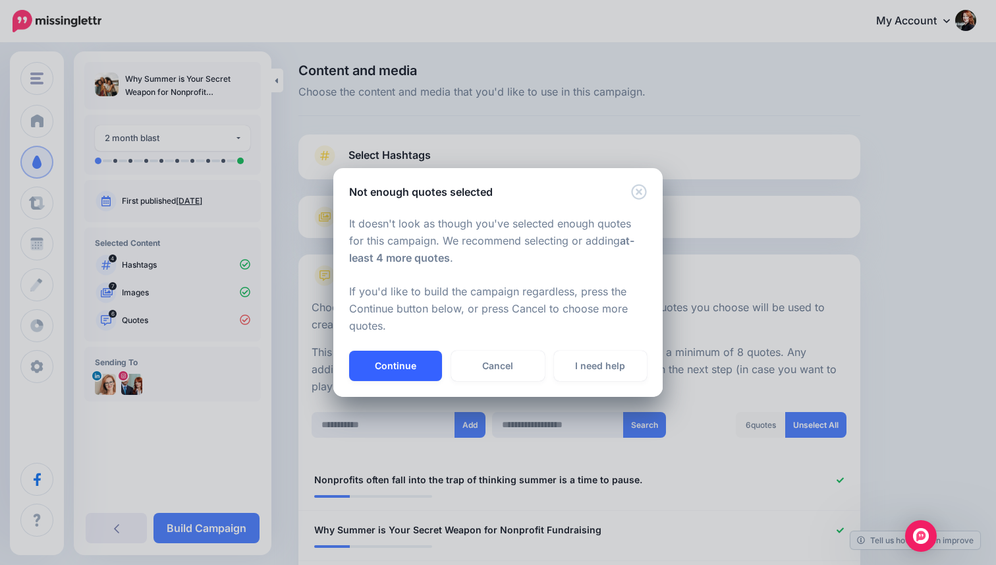
click at [422, 359] on button "Continue" at bounding box center [395, 366] width 93 height 30
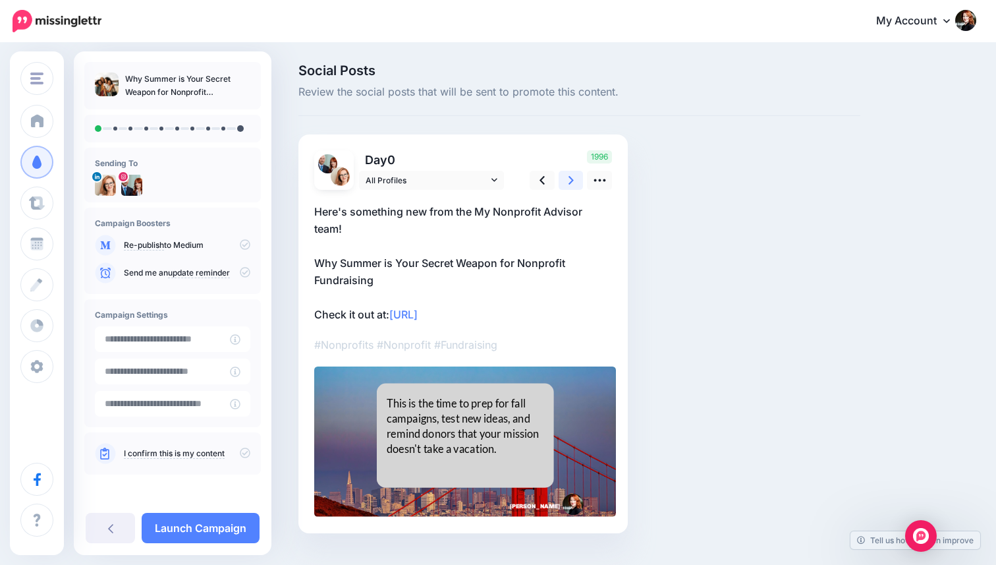
click at [567, 181] on link at bounding box center [571, 180] width 25 height 19
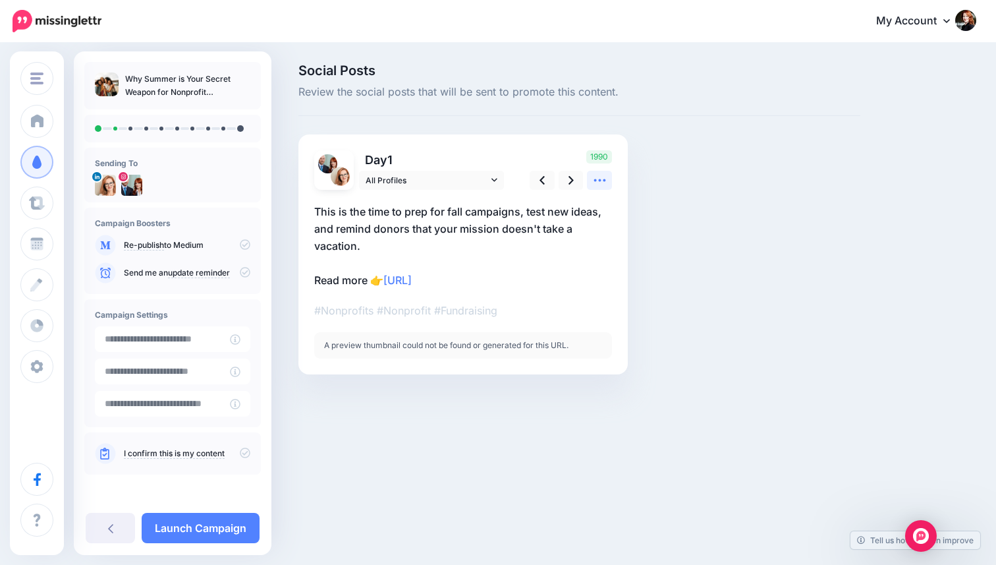
click at [591, 179] on link at bounding box center [599, 180] width 25 height 19
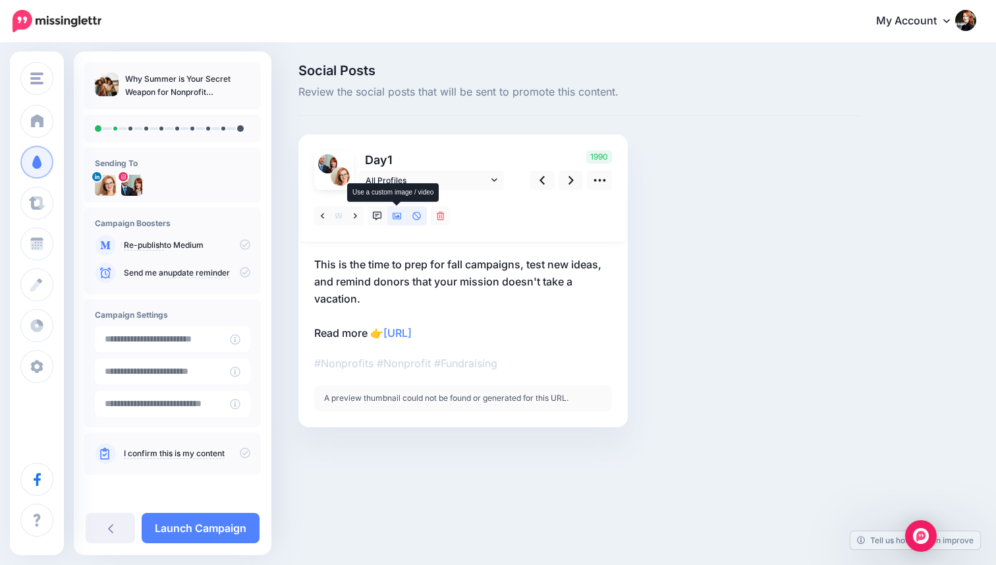
click at [397, 216] on icon at bounding box center [397, 216] width 9 height 7
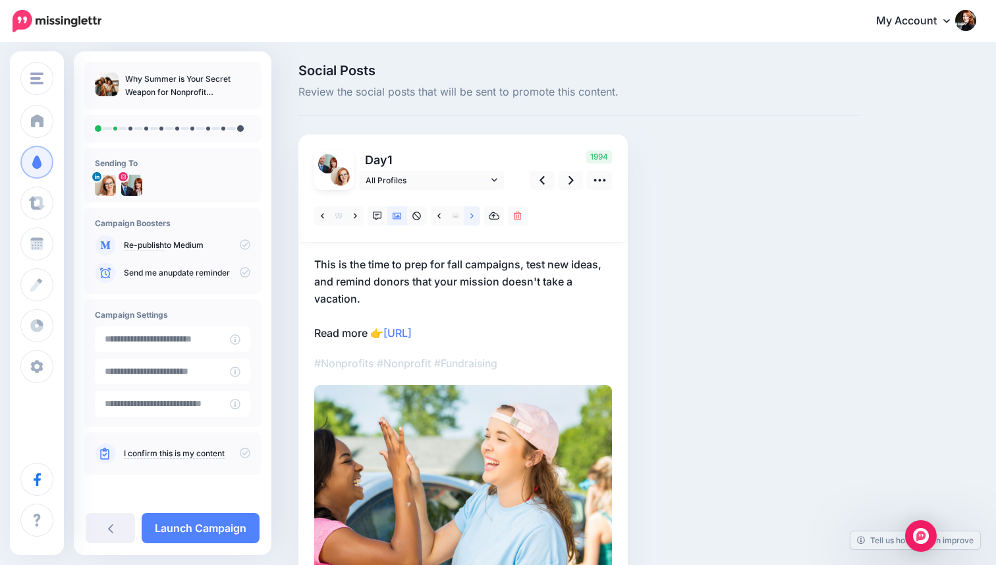
click at [474, 216] on link at bounding box center [472, 215] width 16 height 19
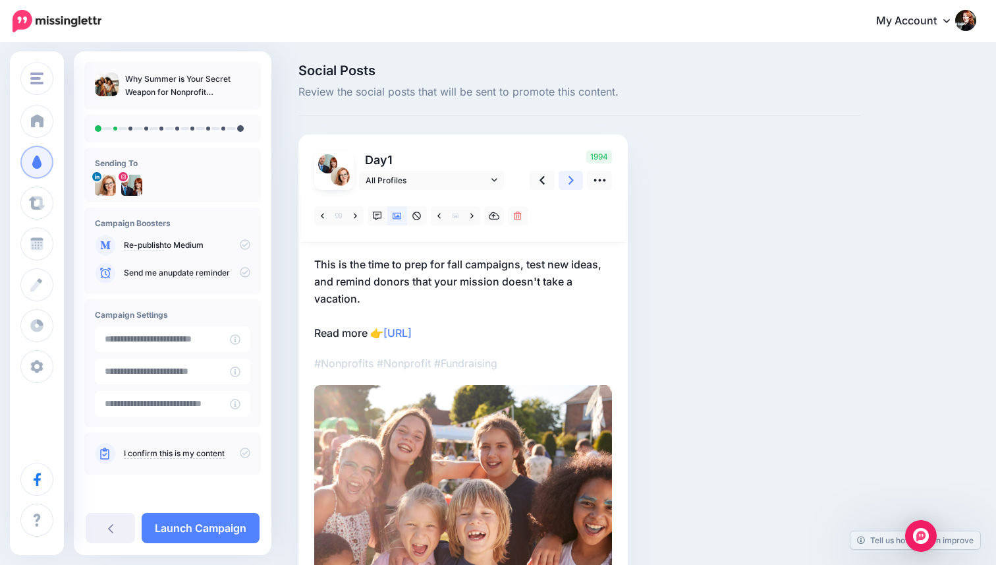
click at [569, 180] on icon at bounding box center [571, 180] width 5 height 14
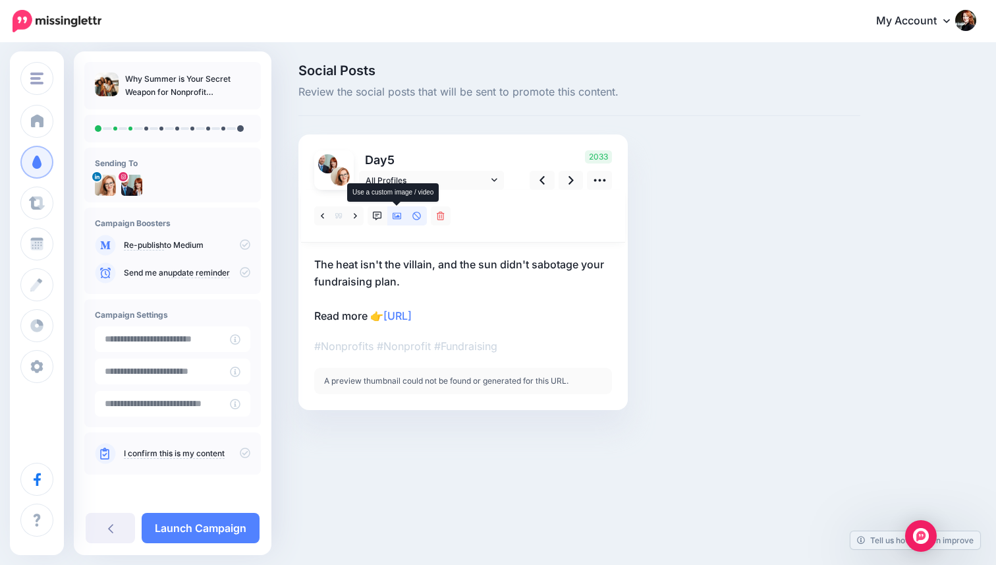
click at [394, 217] on icon at bounding box center [397, 216] width 9 height 9
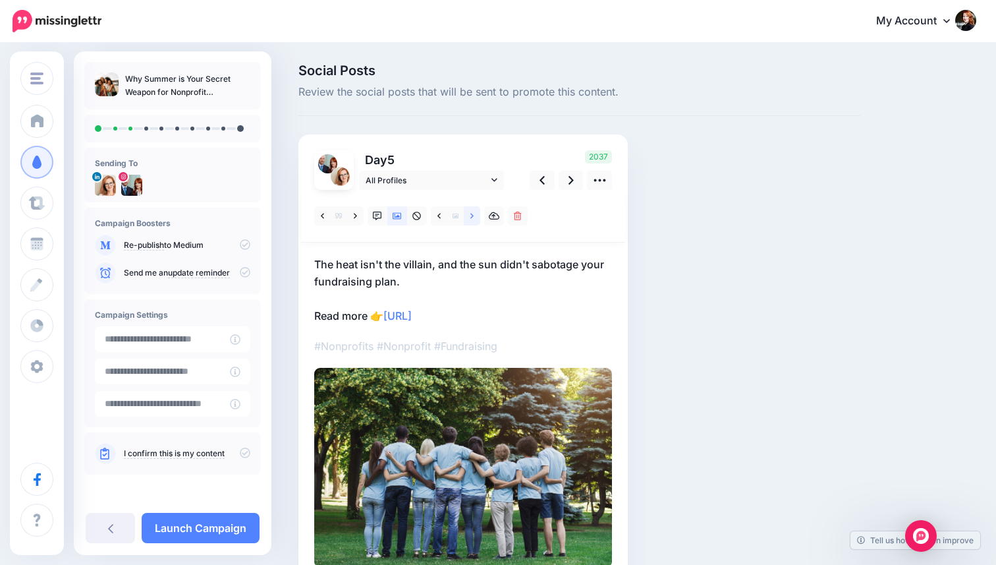
click at [469, 219] on link at bounding box center [472, 215] width 16 height 19
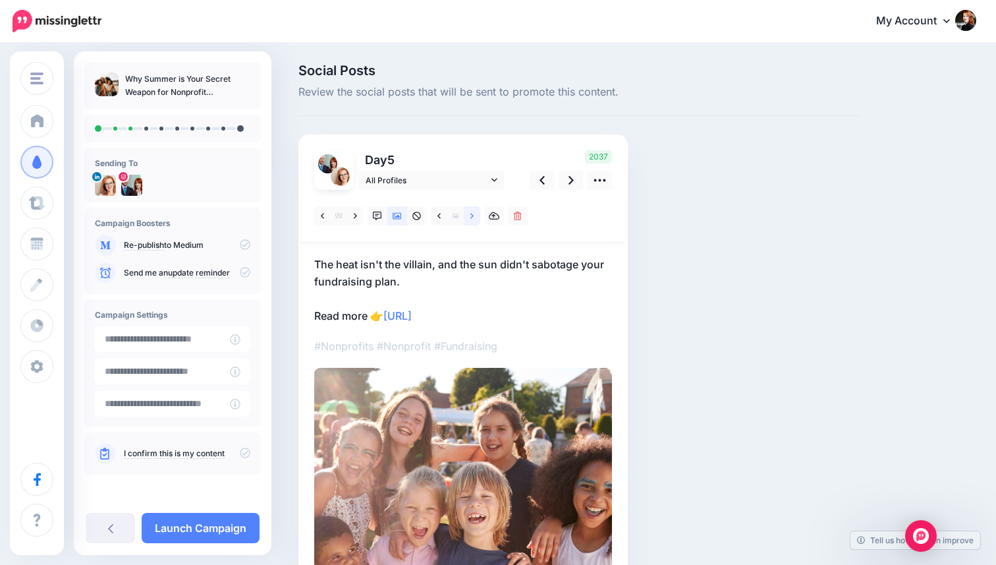
click at [469, 219] on link at bounding box center [472, 215] width 16 height 19
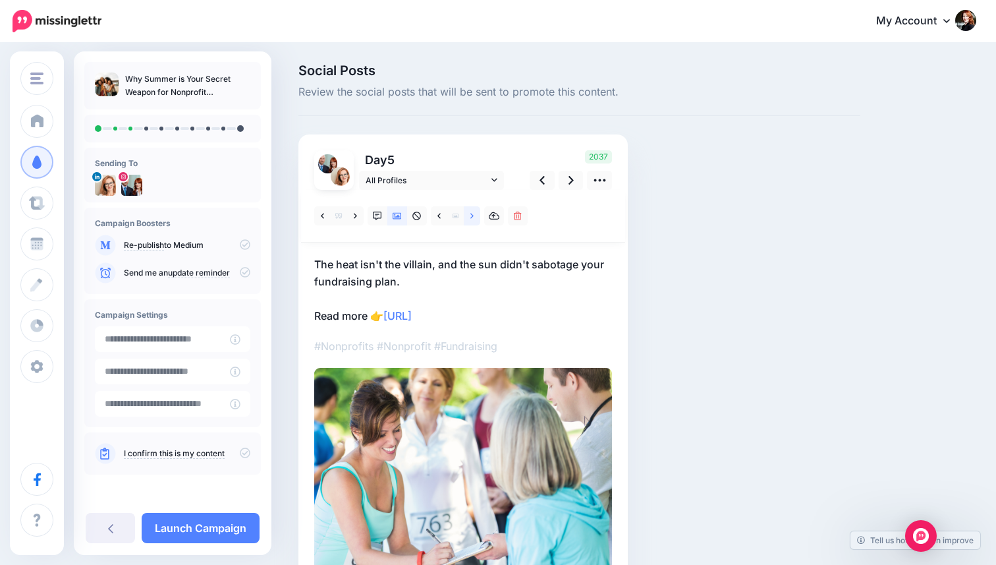
click at [469, 219] on link at bounding box center [472, 215] width 16 height 19
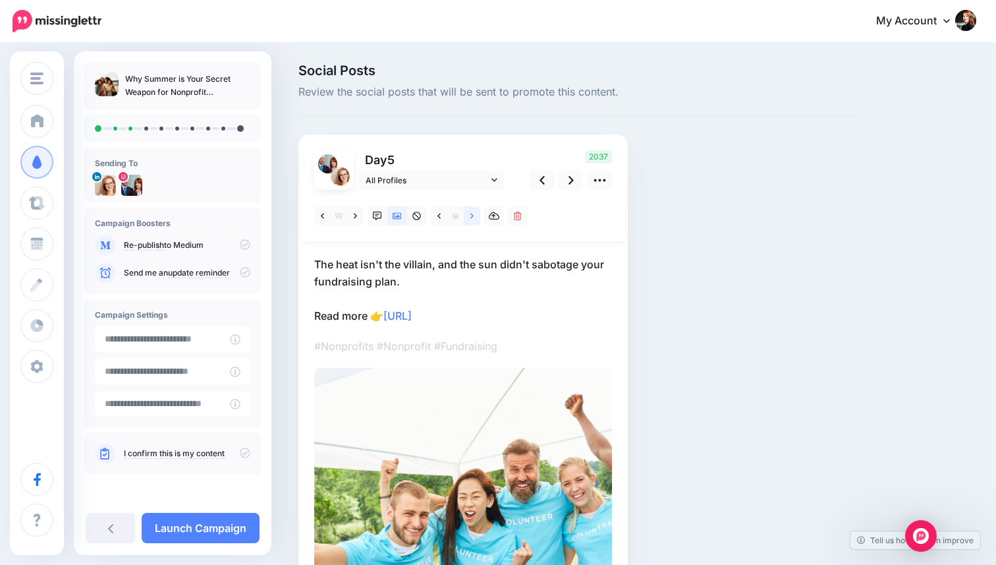
click at [469, 219] on link at bounding box center [472, 215] width 16 height 19
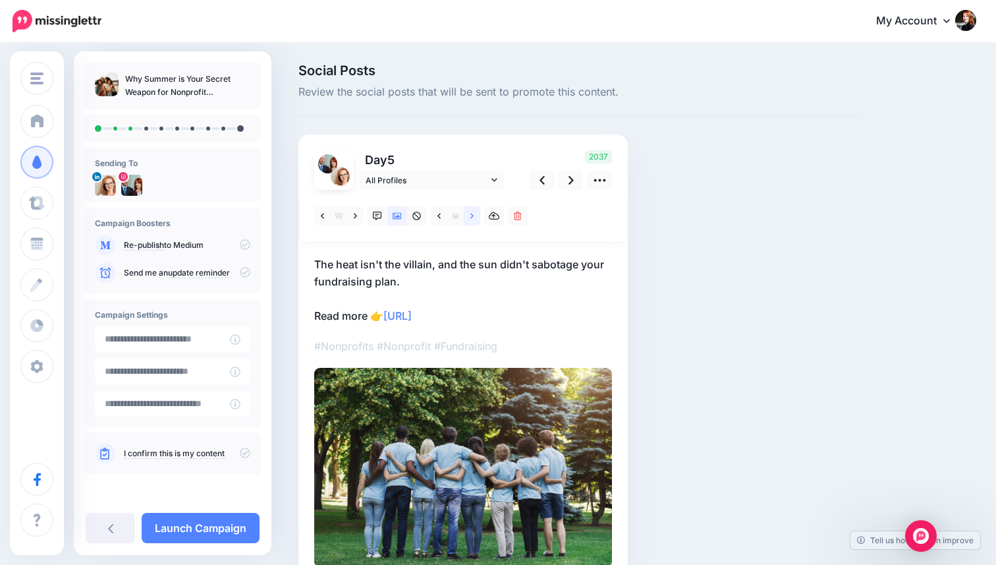
click at [469, 219] on link at bounding box center [472, 215] width 16 height 19
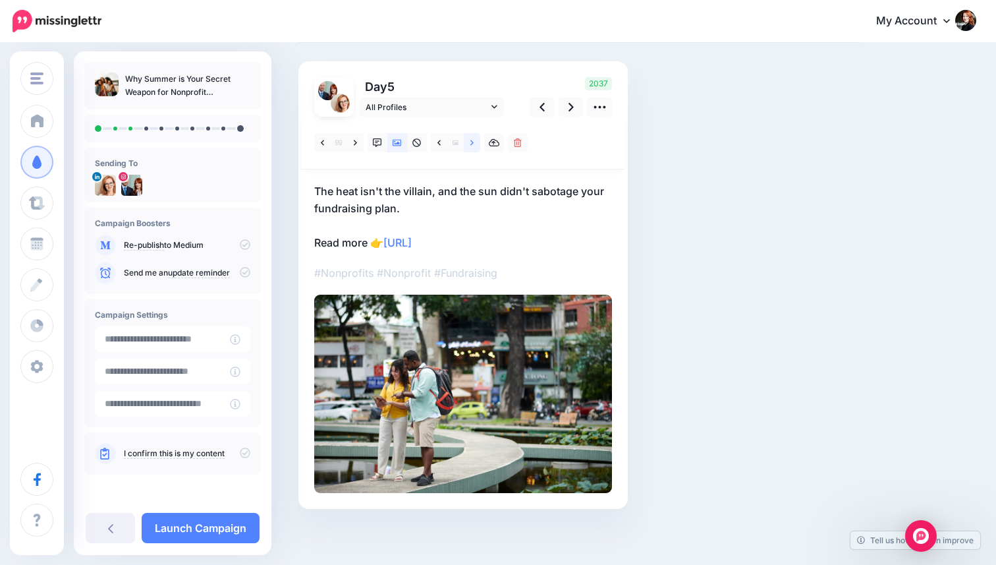
scroll to position [76, 0]
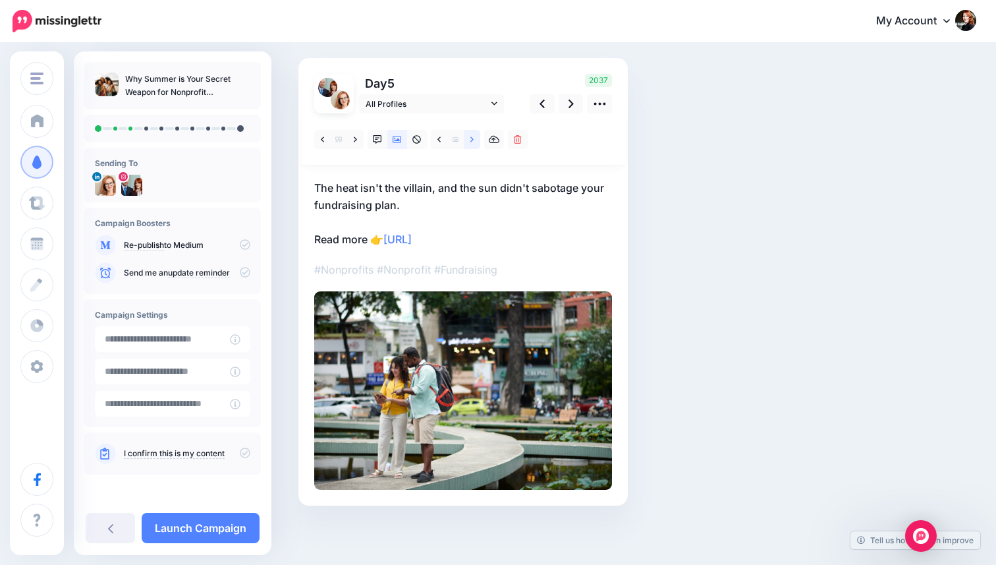
click at [475, 140] on link at bounding box center [472, 139] width 16 height 19
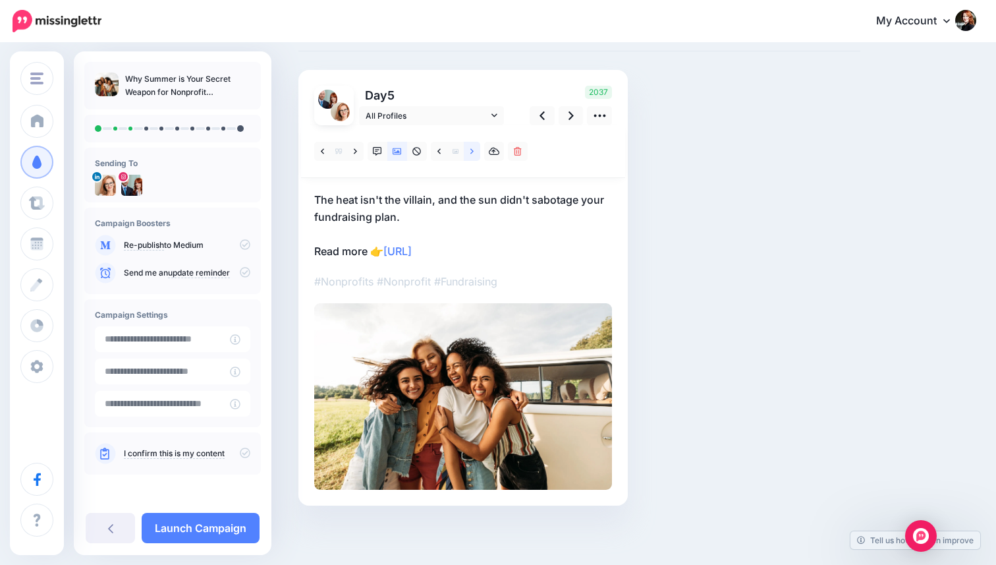
scroll to position [65, 0]
click at [472, 153] on icon at bounding box center [472, 151] width 3 height 9
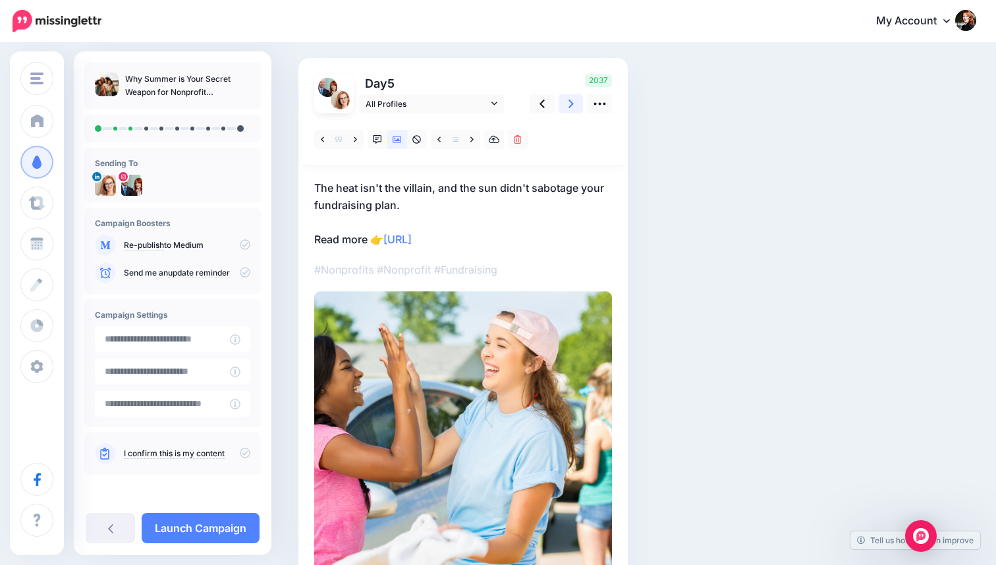
click at [565, 105] on link at bounding box center [571, 103] width 25 height 19
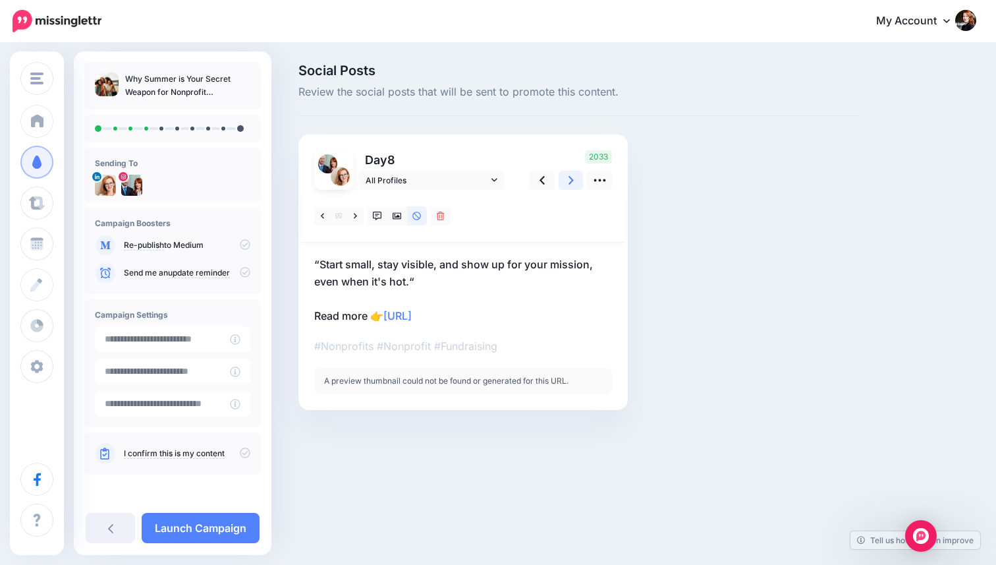
scroll to position [0, 0]
click at [395, 213] on icon at bounding box center [397, 216] width 9 height 7
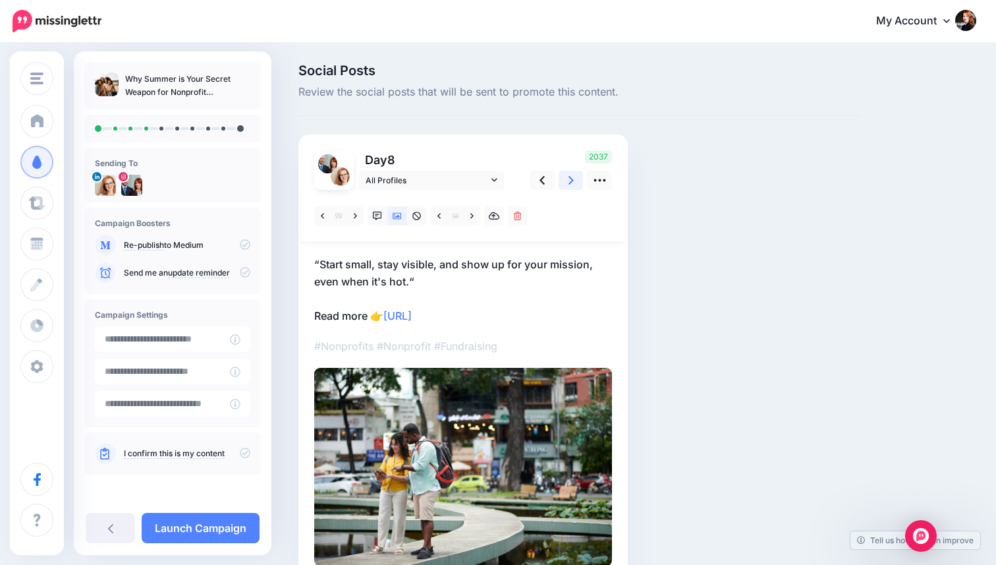
click at [567, 180] on link at bounding box center [571, 180] width 25 height 19
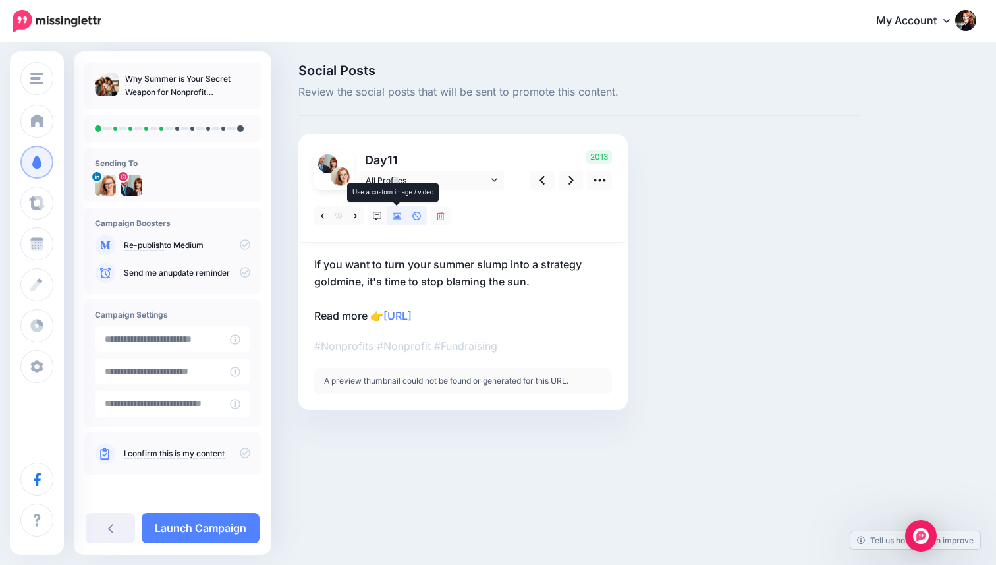
click at [398, 217] on icon at bounding box center [397, 216] width 9 height 9
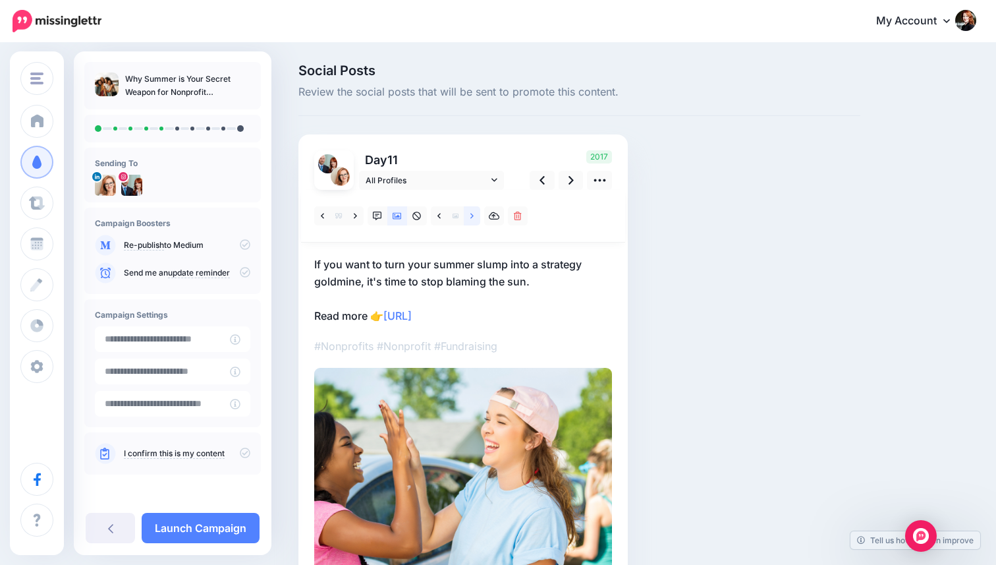
click at [467, 219] on link at bounding box center [472, 215] width 16 height 19
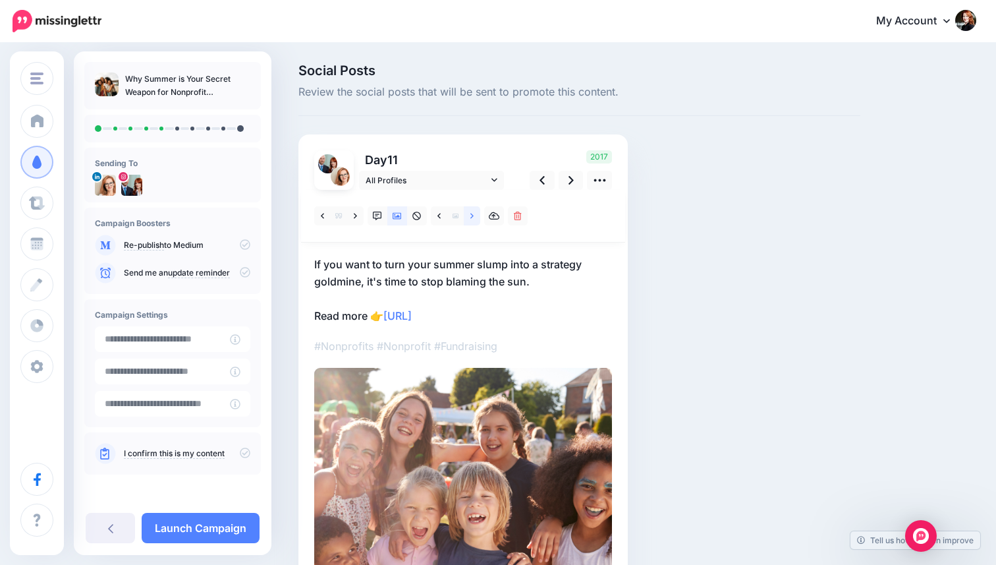
click at [467, 219] on link at bounding box center [472, 215] width 16 height 19
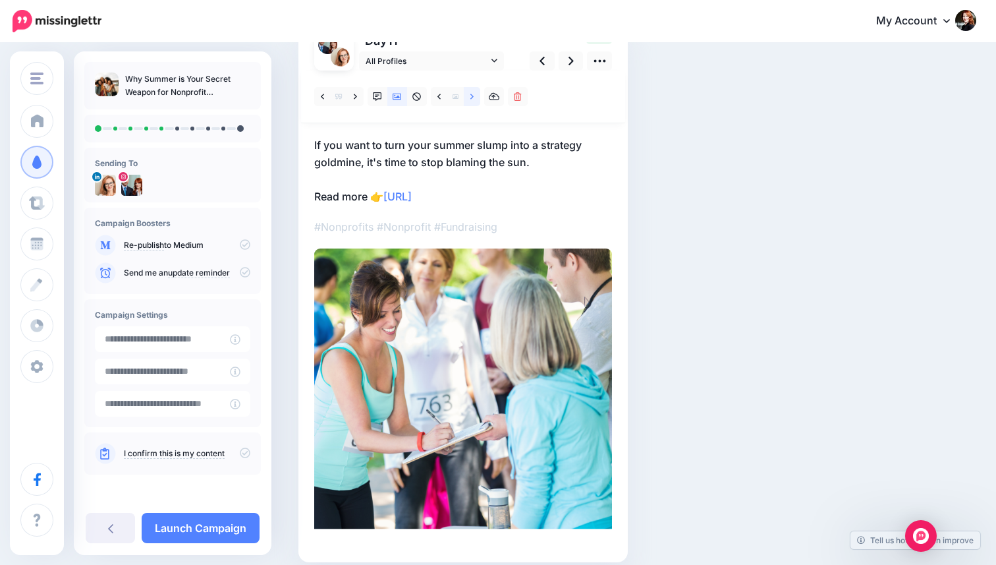
scroll to position [121, 0]
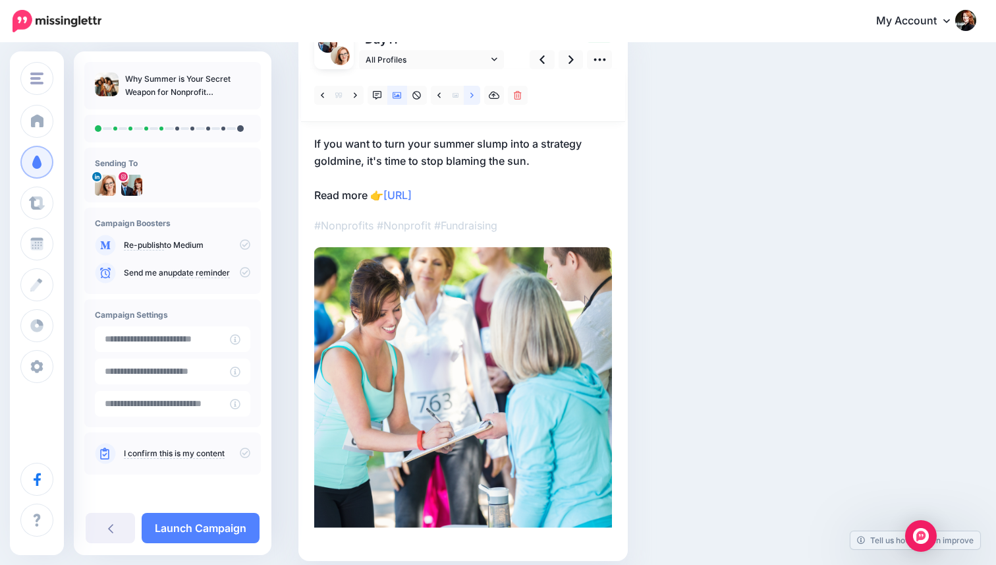
click at [469, 100] on link at bounding box center [472, 95] width 16 height 19
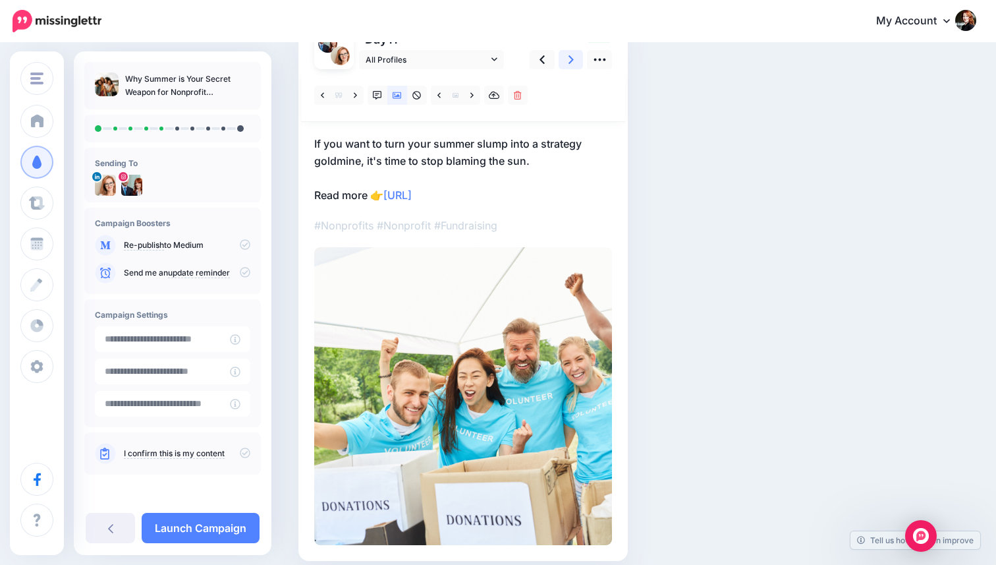
click at [565, 64] on link at bounding box center [571, 59] width 25 height 19
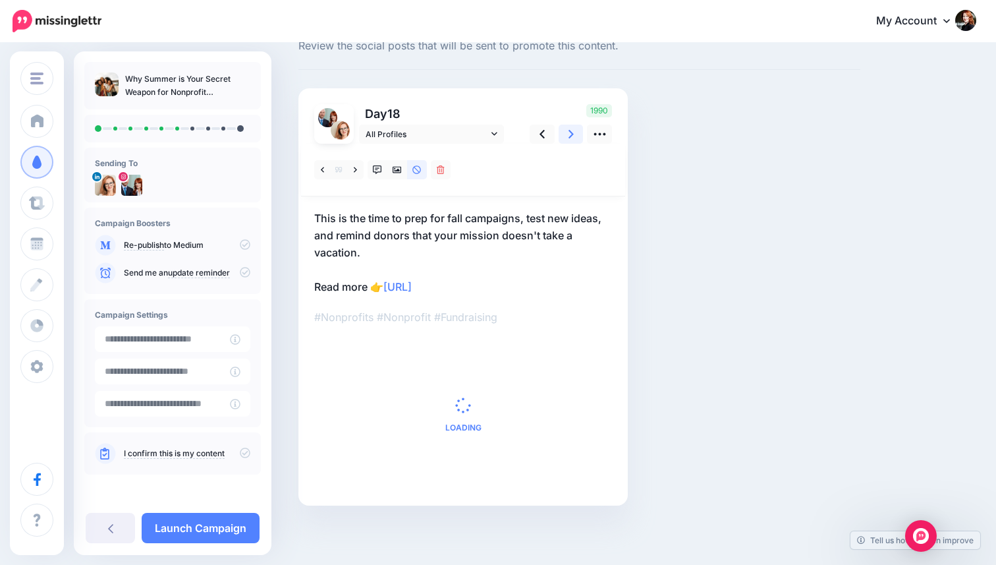
scroll to position [0, 0]
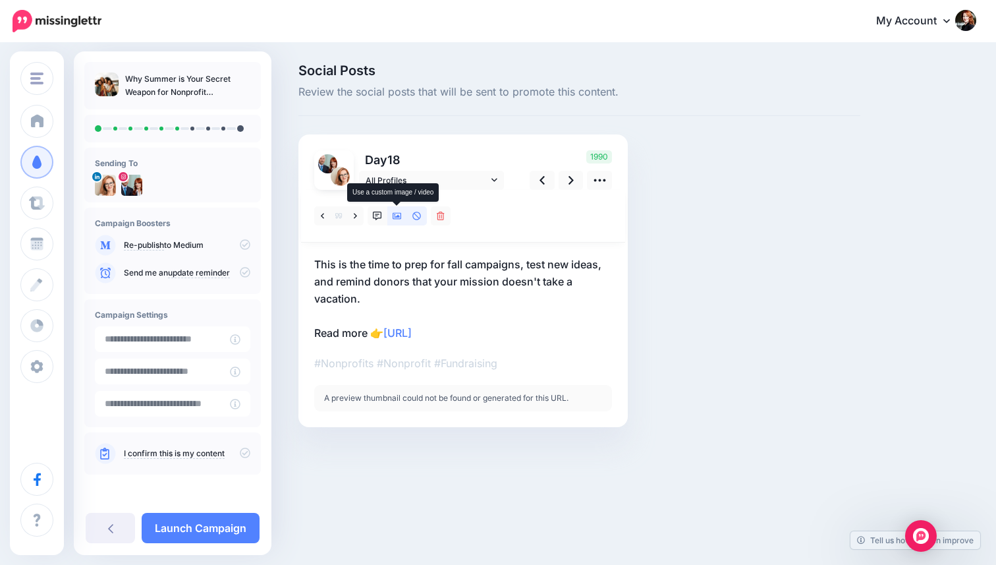
click at [395, 218] on icon at bounding box center [397, 216] width 9 height 9
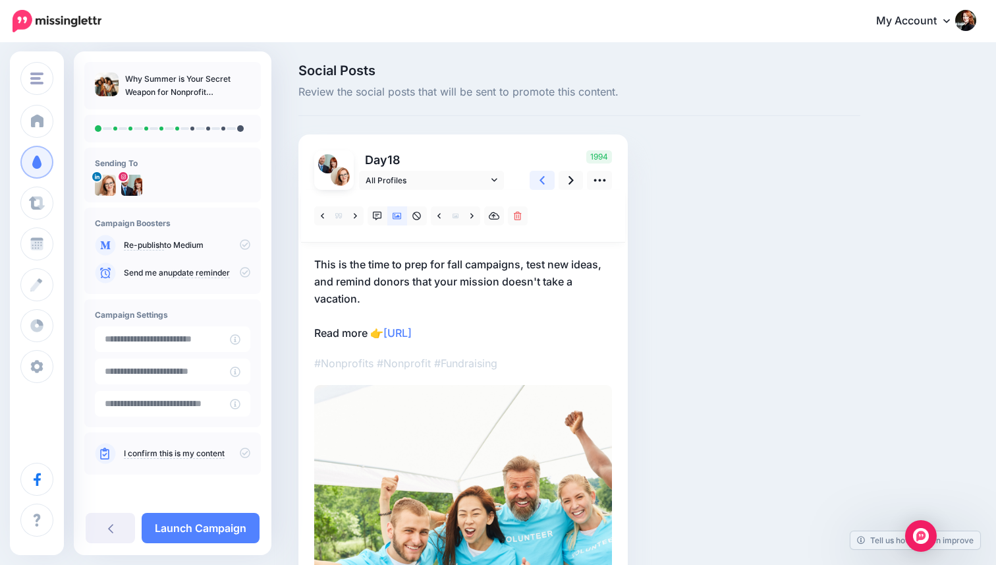
click at [548, 181] on link at bounding box center [542, 180] width 25 height 19
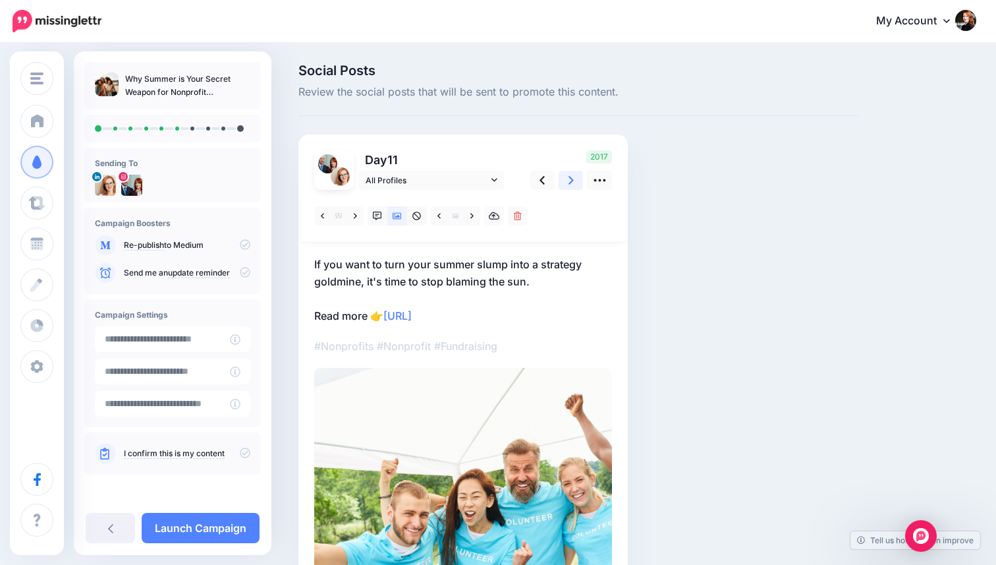
click at [567, 179] on link at bounding box center [571, 180] width 25 height 19
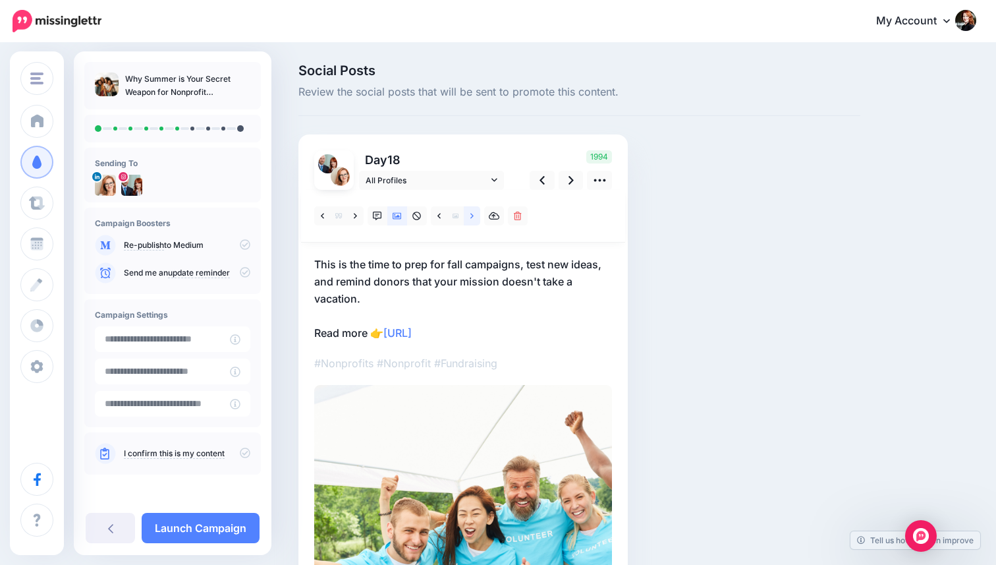
click at [478, 216] on link at bounding box center [472, 215] width 16 height 19
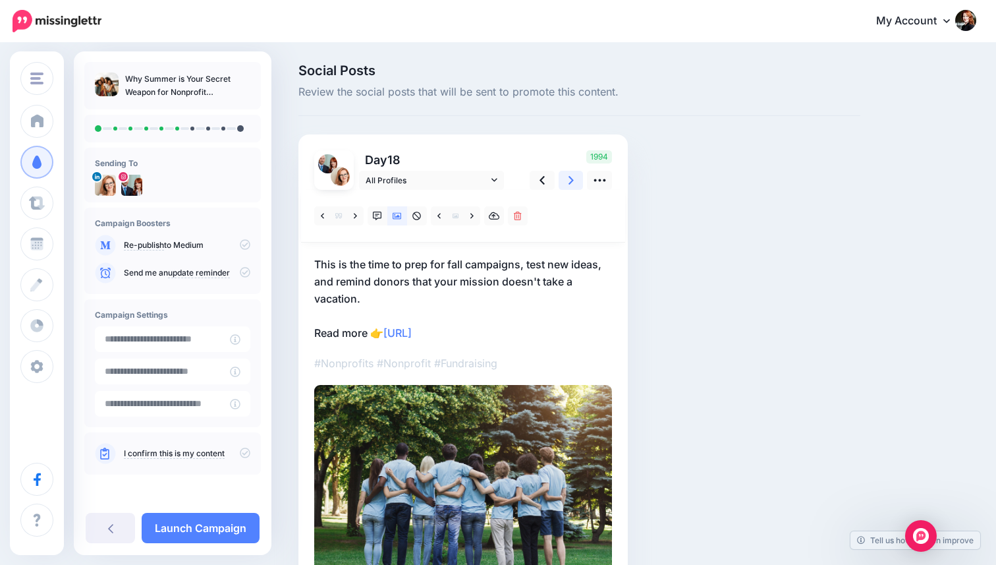
click at [565, 184] on link at bounding box center [571, 180] width 25 height 19
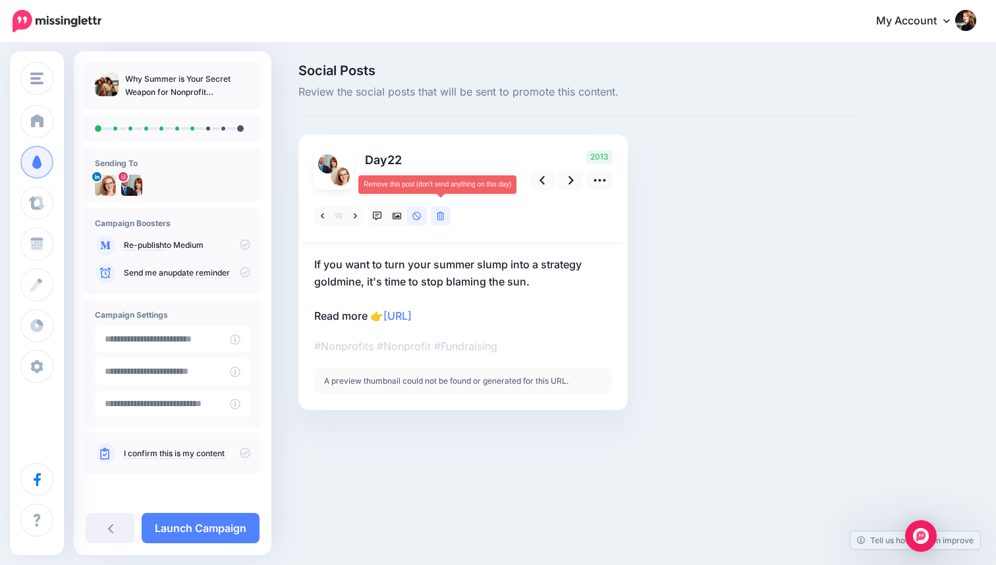
click at [444, 212] on icon at bounding box center [441, 216] width 8 height 9
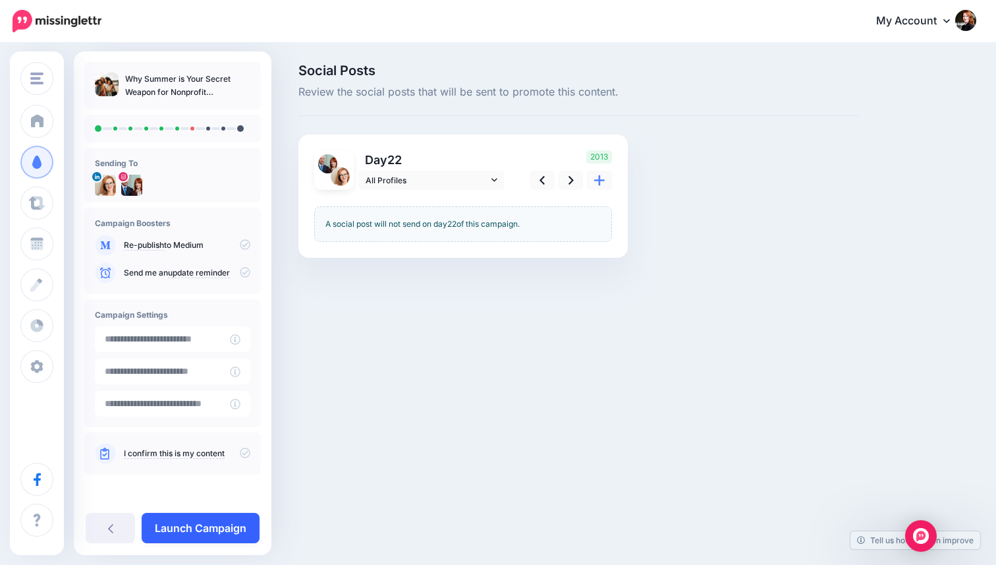
click at [208, 524] on link "Launch Campaign" at bounding box center [201, 528] width 118 height 30
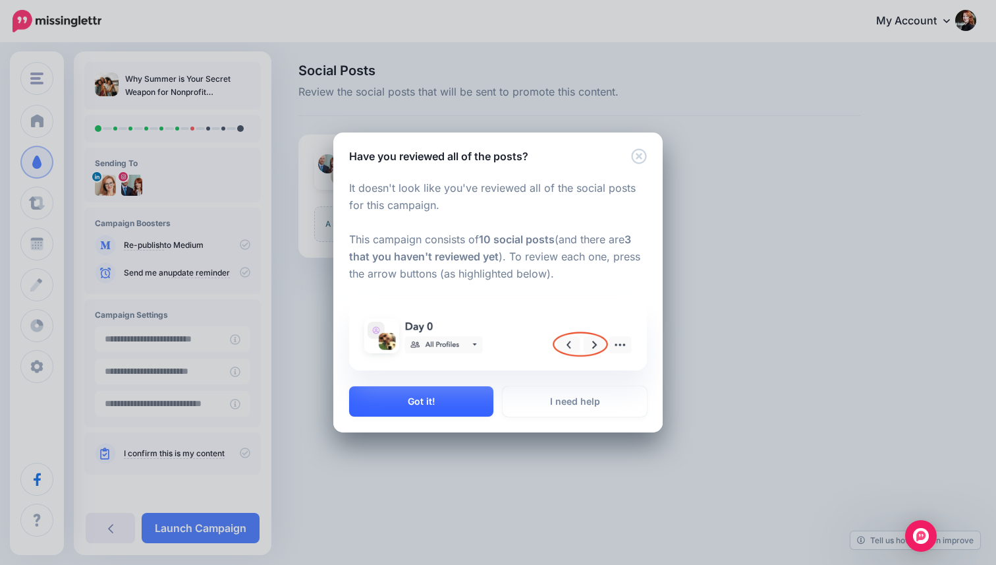
click at [458, 397] on button "Got it!" at bounding box center [421, 401] width 144 height 30
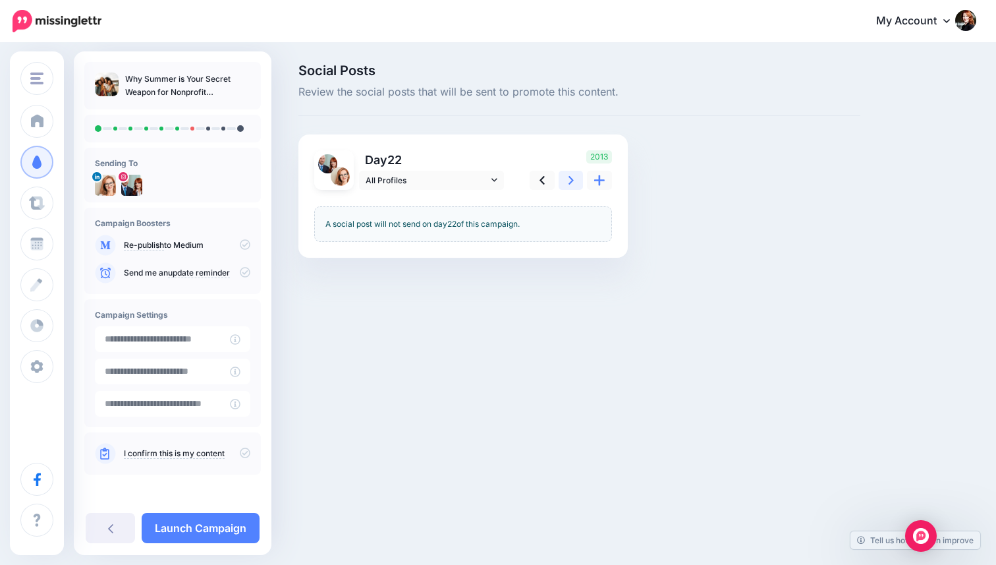
click at [573, 180] on icon at bounding box center [571, 180] width 5 height 9
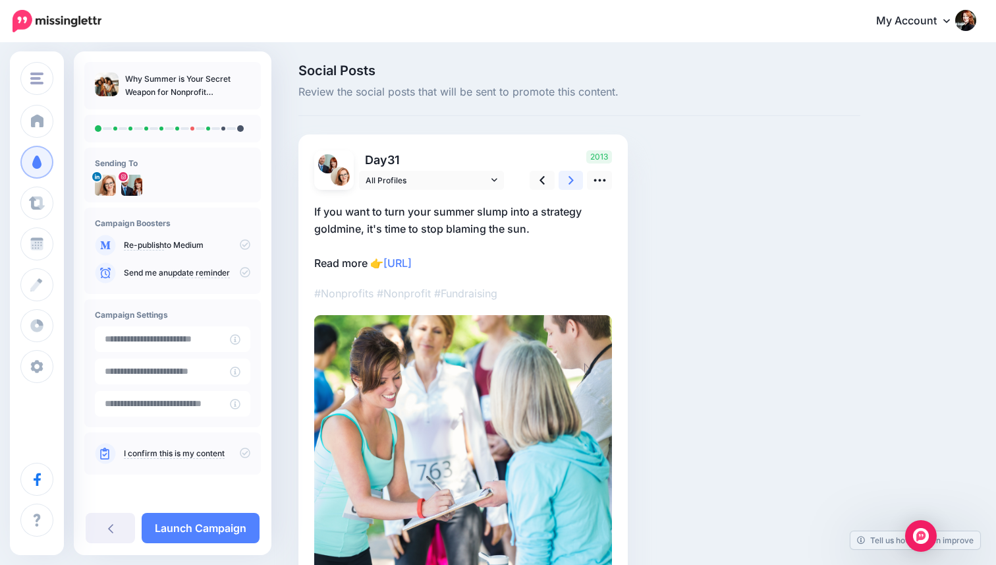
scroll to position [27, 0]
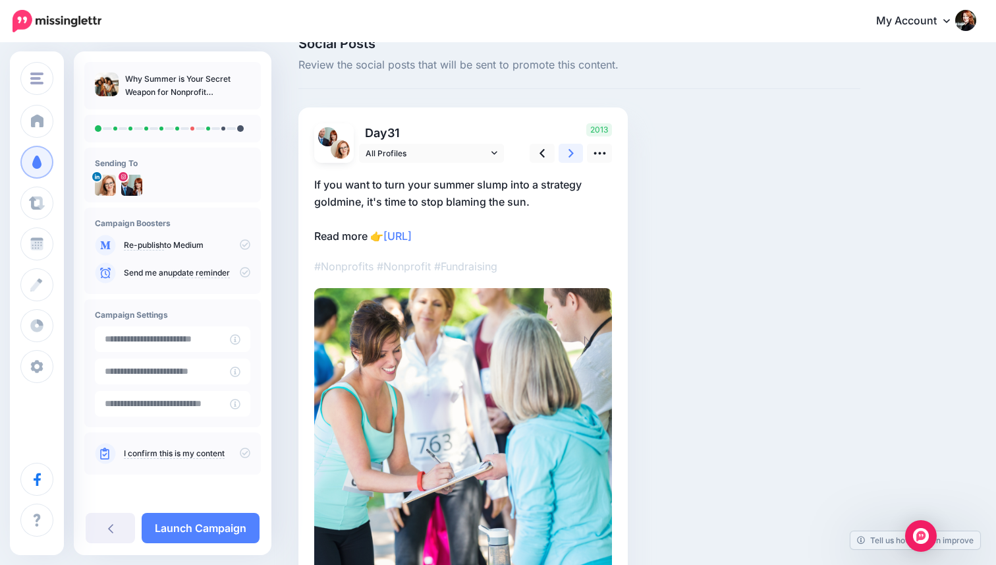
click at [571, 155] on icon at bounding box center [571, 153] width 5 height 9
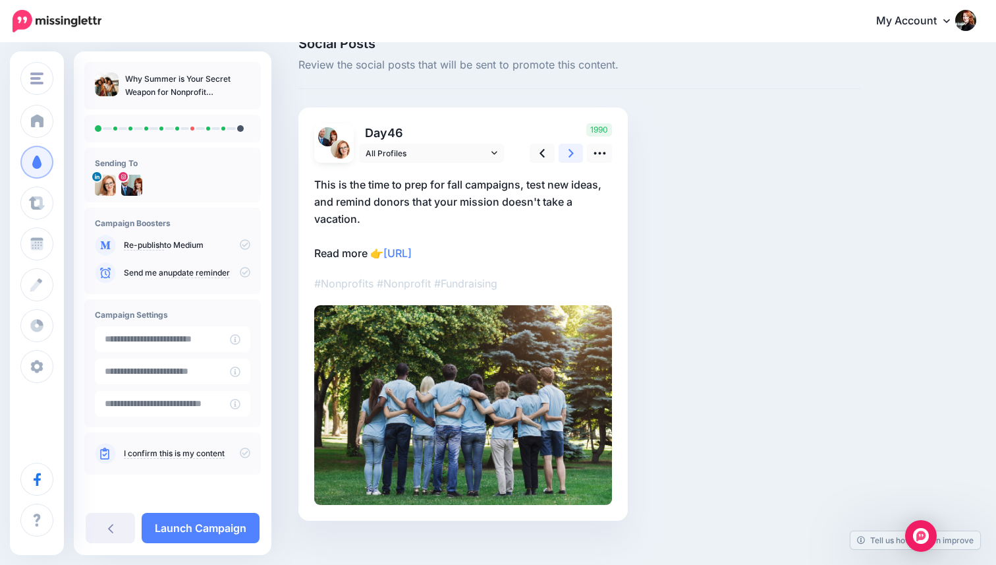
click at [571, 155] on icon at bounding box center [571, 153] width 5 height 9
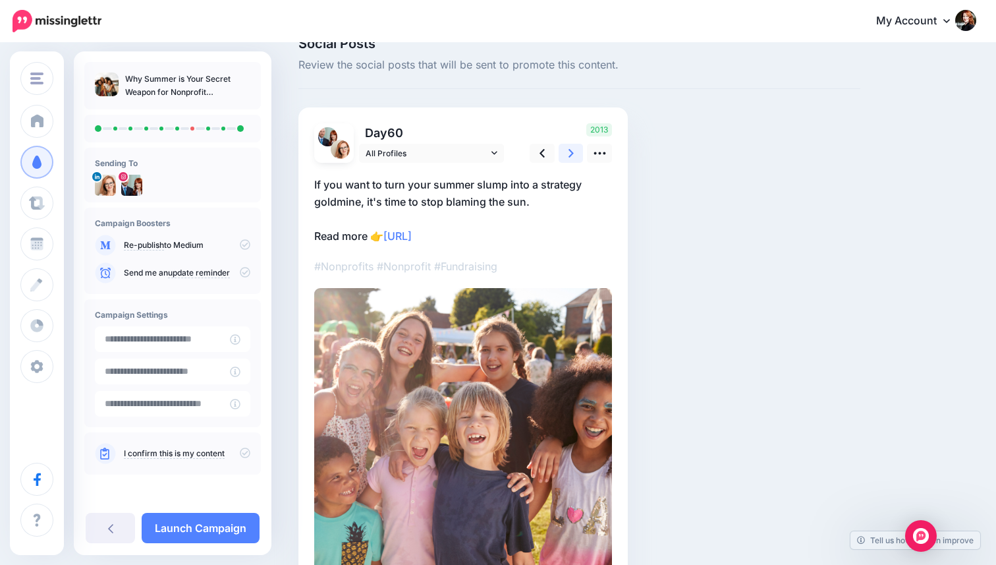
click at [571, 155] on icon at bounding box center [571, 153] width 5 height 9
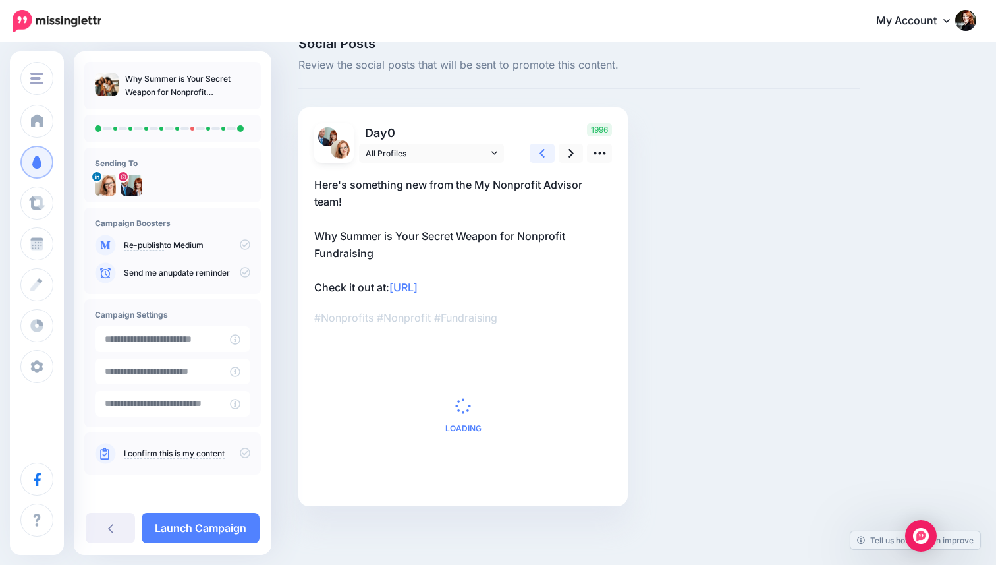
click at [537, 158] on link at bounding box center [542, 153] width 25 height 19
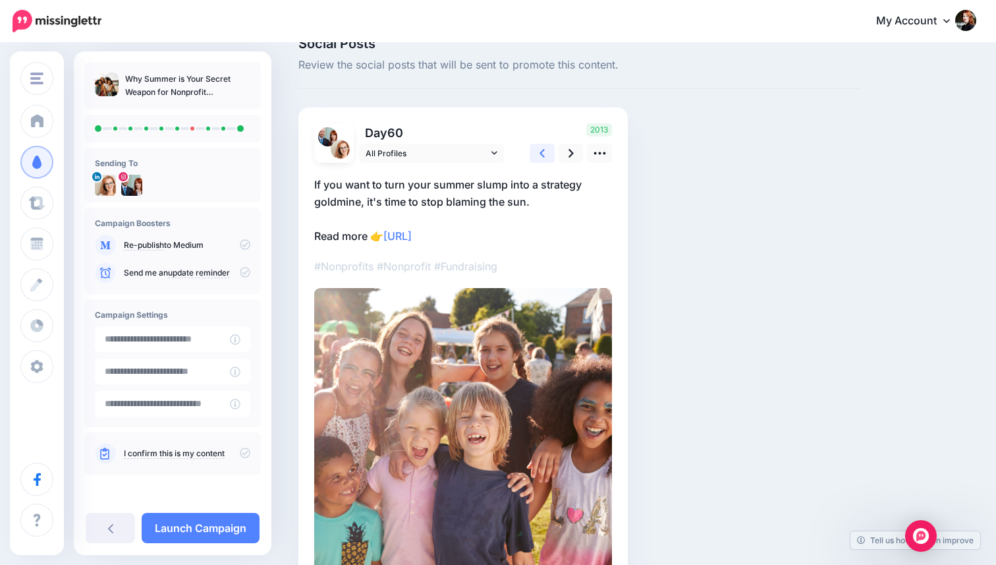
click at [537, 158] on link at bounding box center [542, 153] width 25 height 19
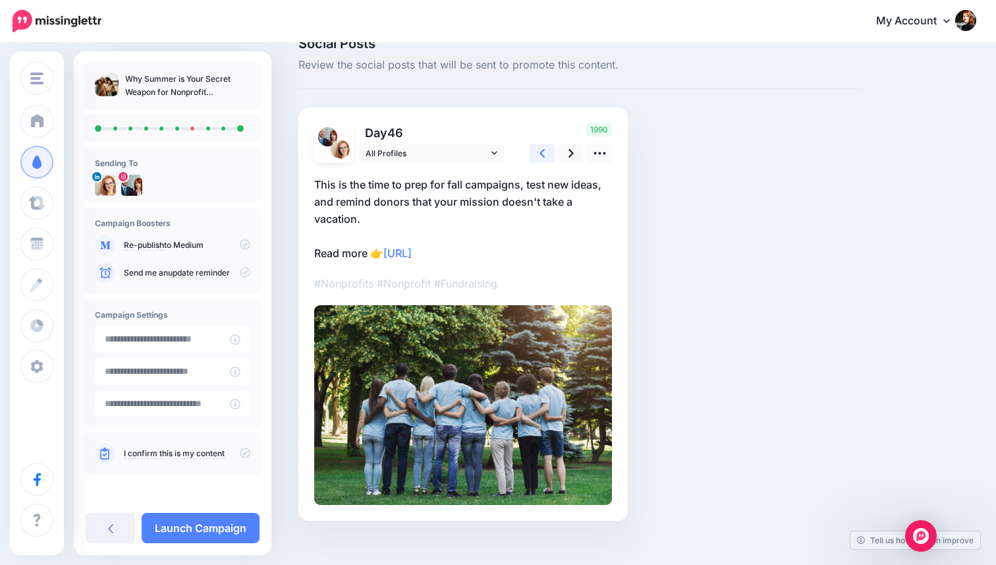
click at [537, 158] on link at bounding box center [542, 153] width 25 height 19
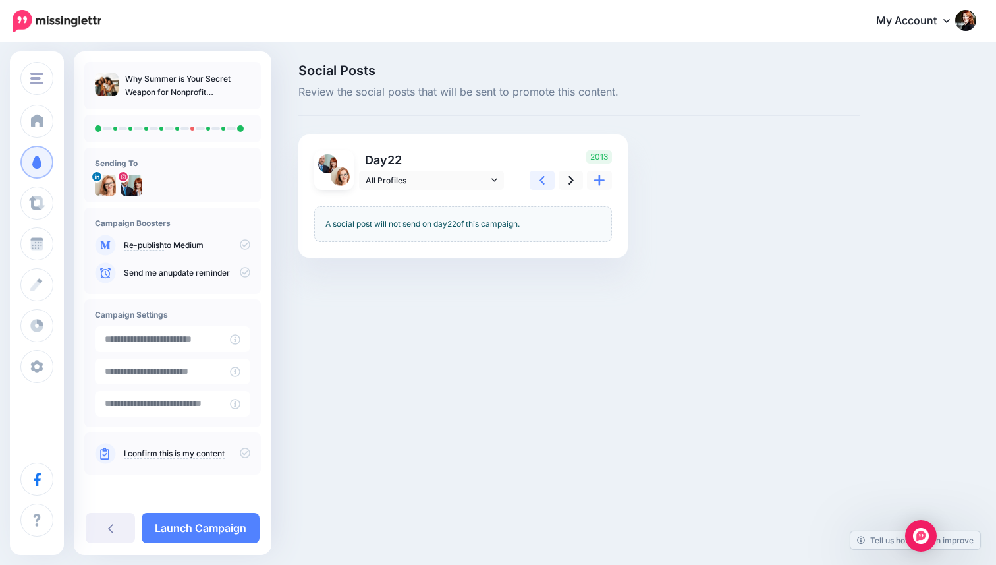
scroll to position [0, 0]
click at [537, 158] on div "2013" at bounding box center [569, 170] width 106 height 40
click at [545, 187] on link at bounding box center [542, 180] width 25 height 19
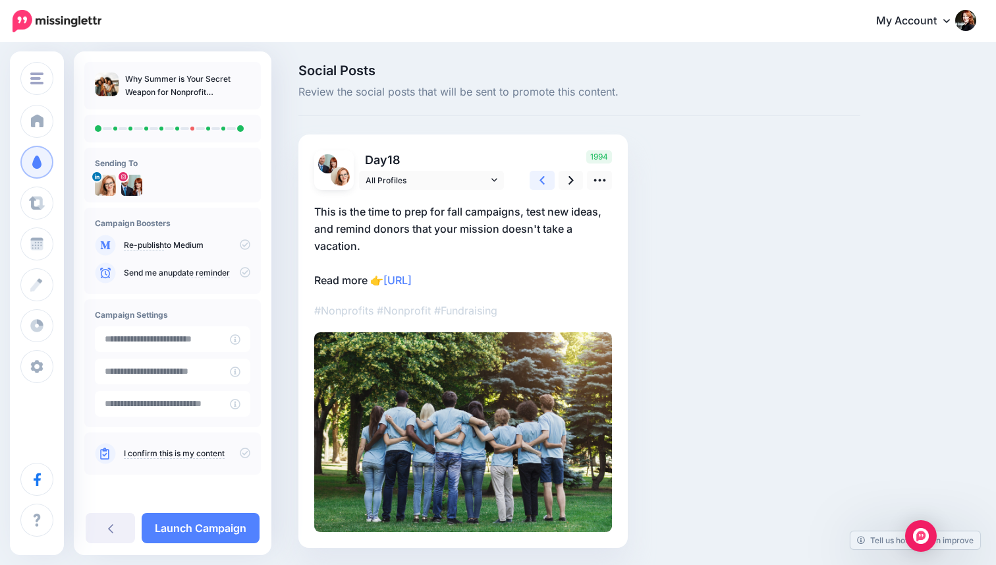
click at [545, 187] on link at bounding box center [542, 180] width 25 height 19
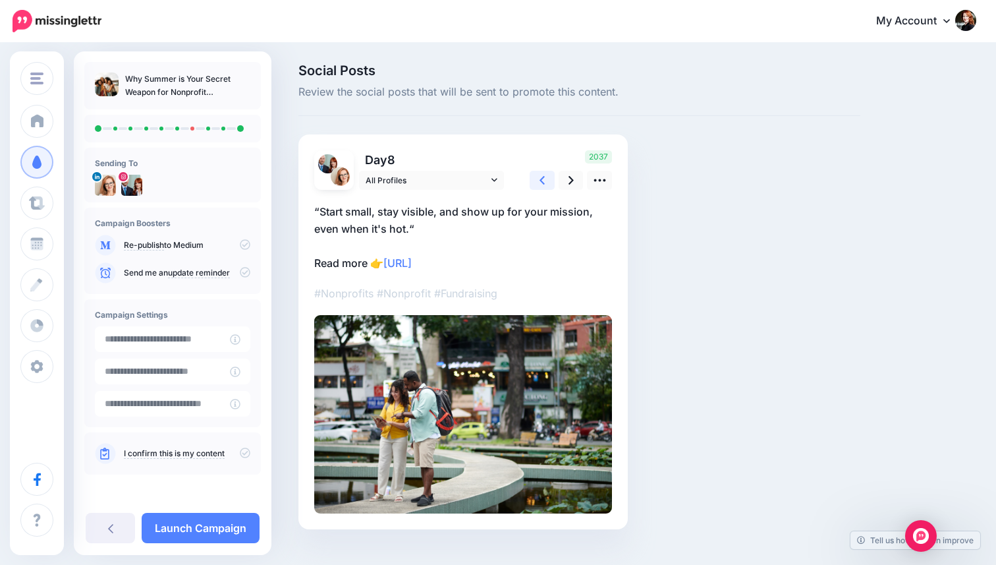
click at [545, 187] on link at bounding box center [542, 180] width 25 height 19
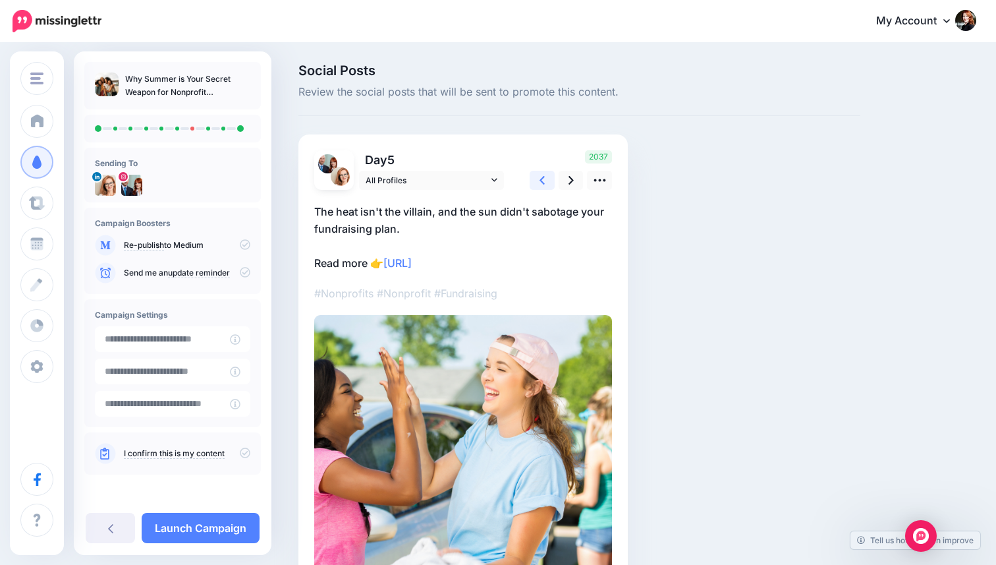
click at [545, 187] on link at bounding box center [542, 180] width 25 height 19
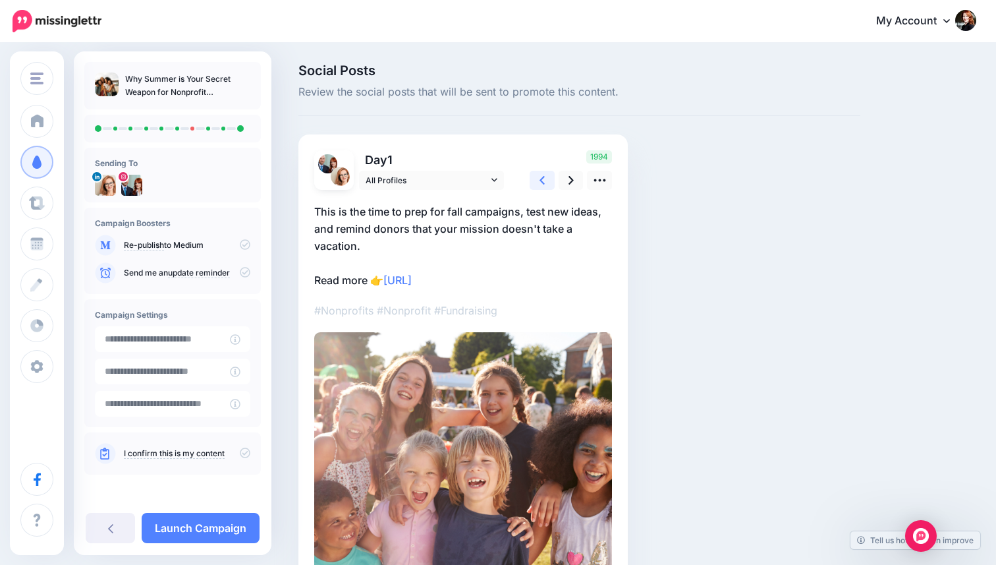
click at [545, 187] on link at bounding box center [542, 180] width 25 height 19
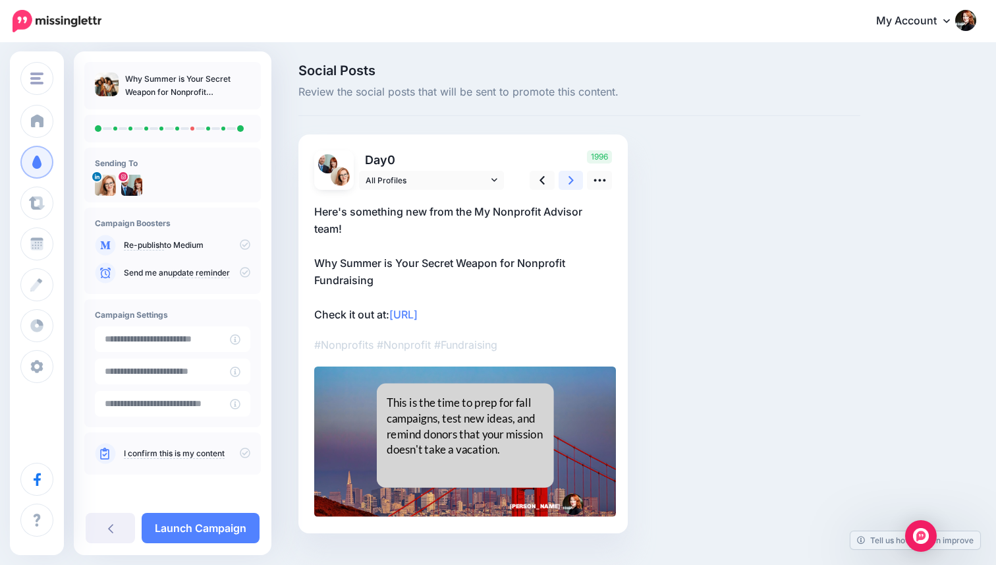
click at [566, 184] on link at bounding box center [571, 180] width 25 height 19
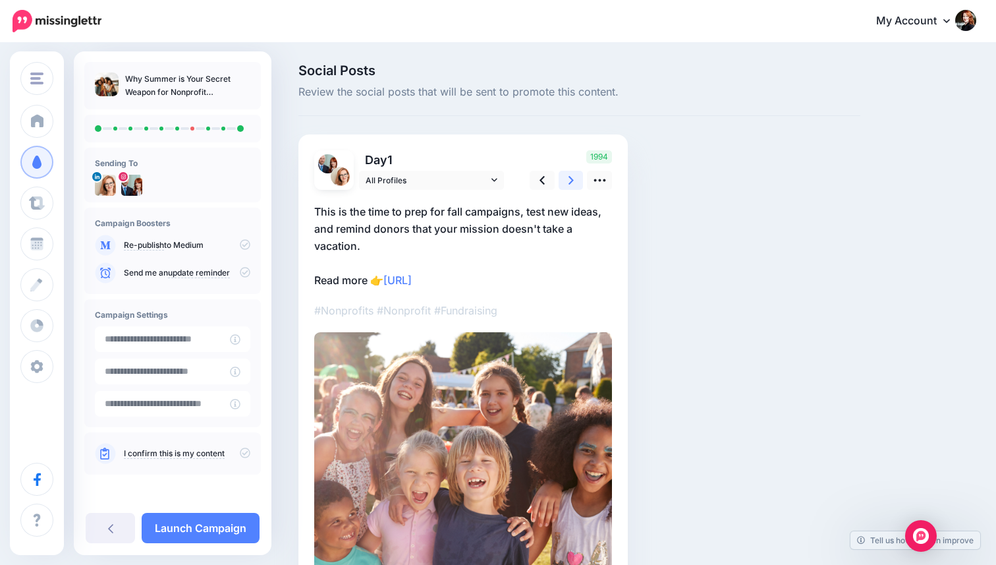
click at [566, 184] on link at bounding box center [571, 180] width 25 height 19
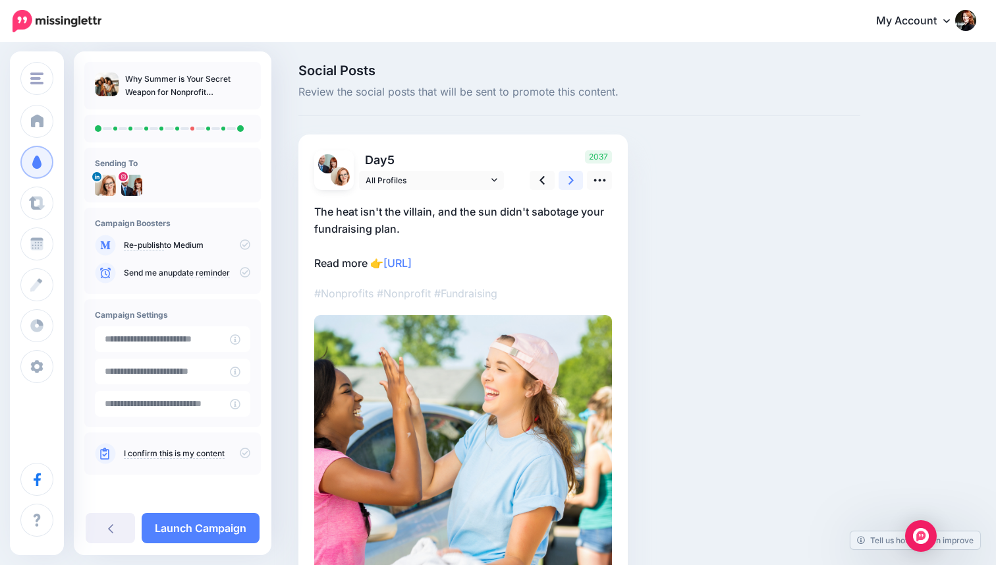
click at [566, 184] on link at bounding box center [571, 180] width 25 height 19
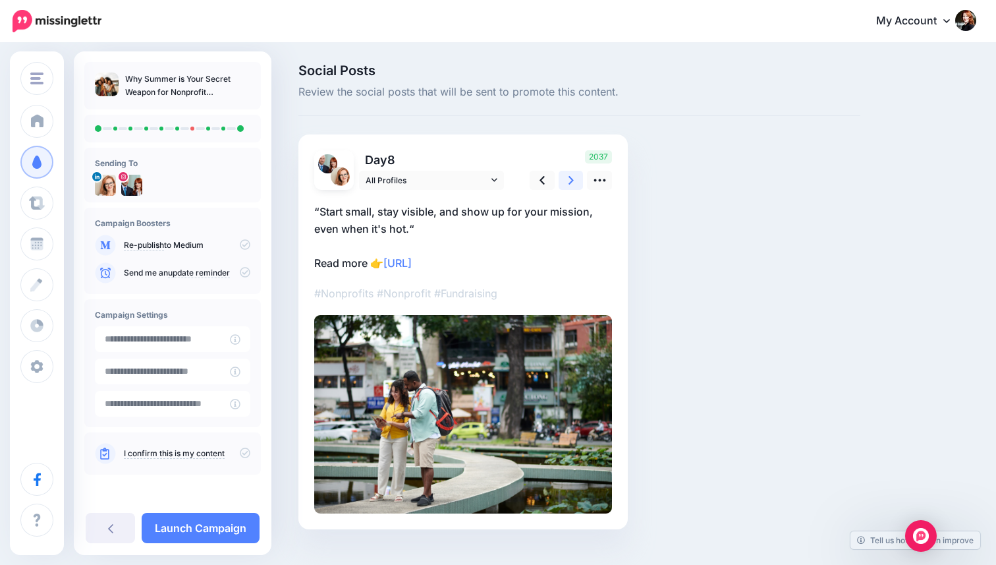
click at [566, 184] on link at bounding box center [571, 180] width 25 height 19
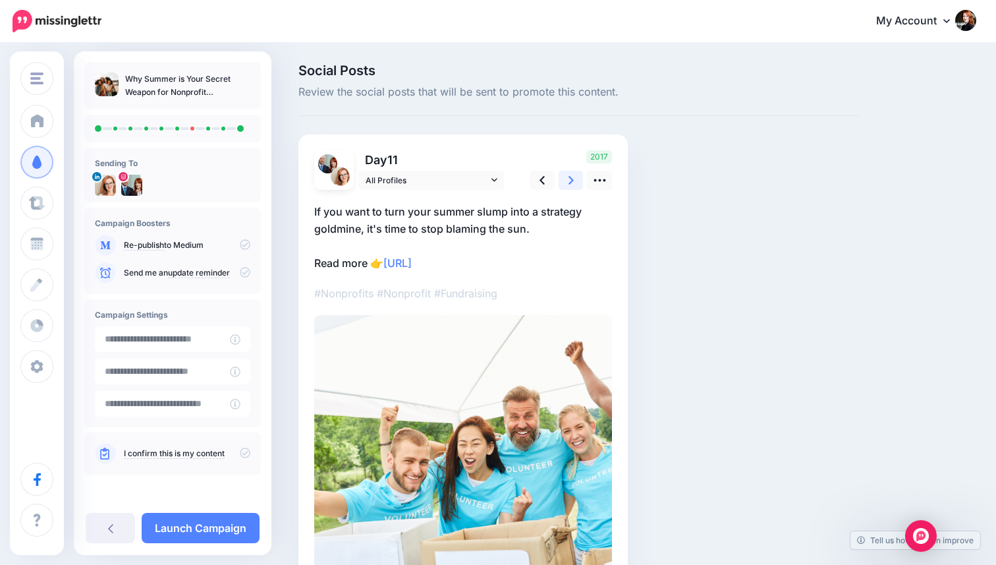
click at [566, 184] on link at bounding box center [571, 180] width 25 height 19
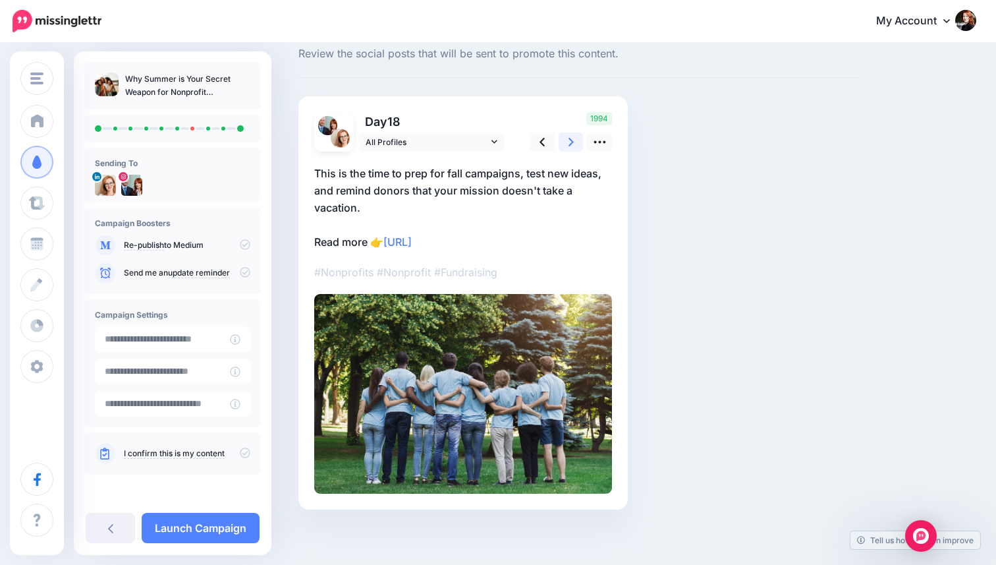
scroll to position [42, 0]
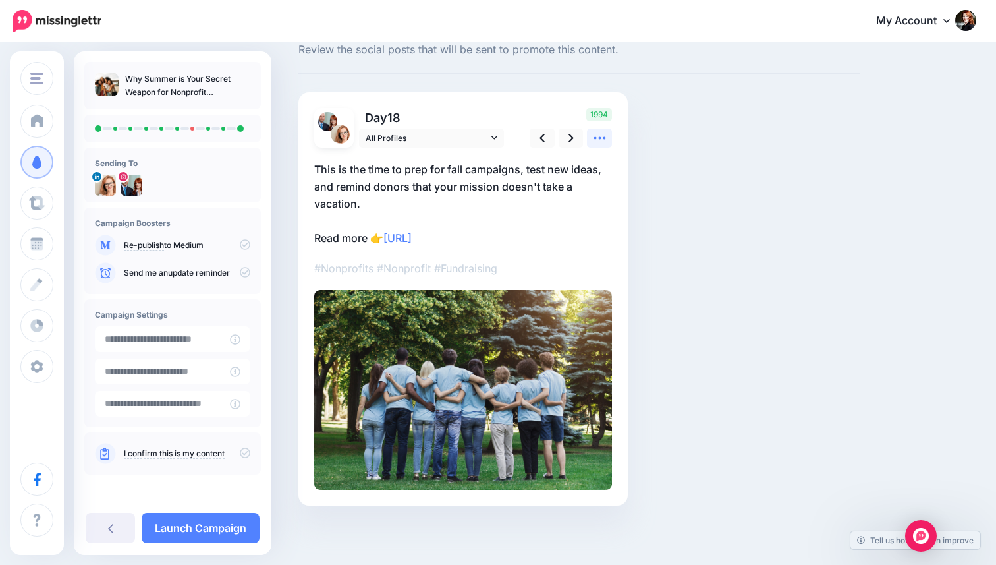
click at [598, 140] on icon at bounding box center [600, 138] width 14 height 14
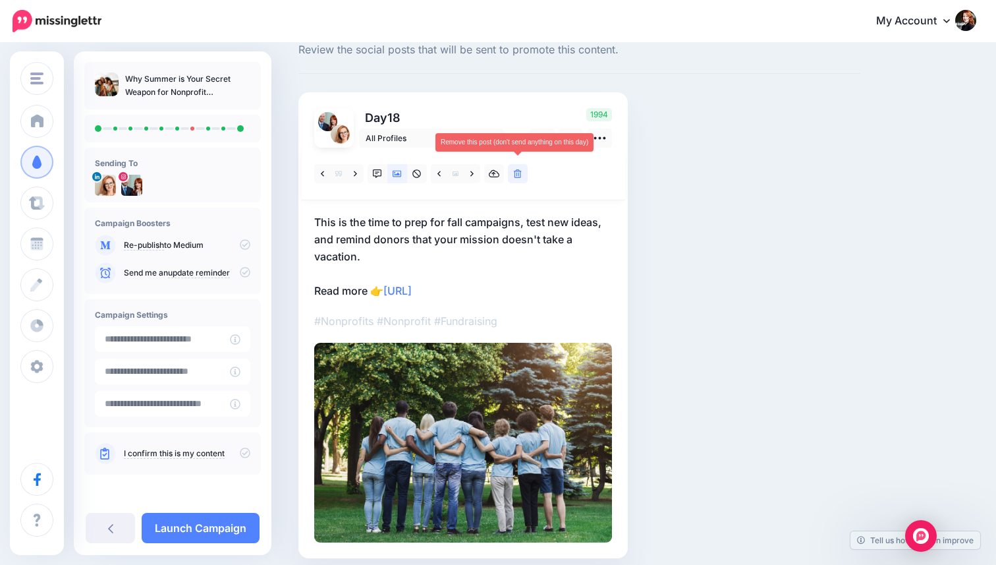
click at [521, 175] on icon at bounding box center [518, 173] width 8 height 9
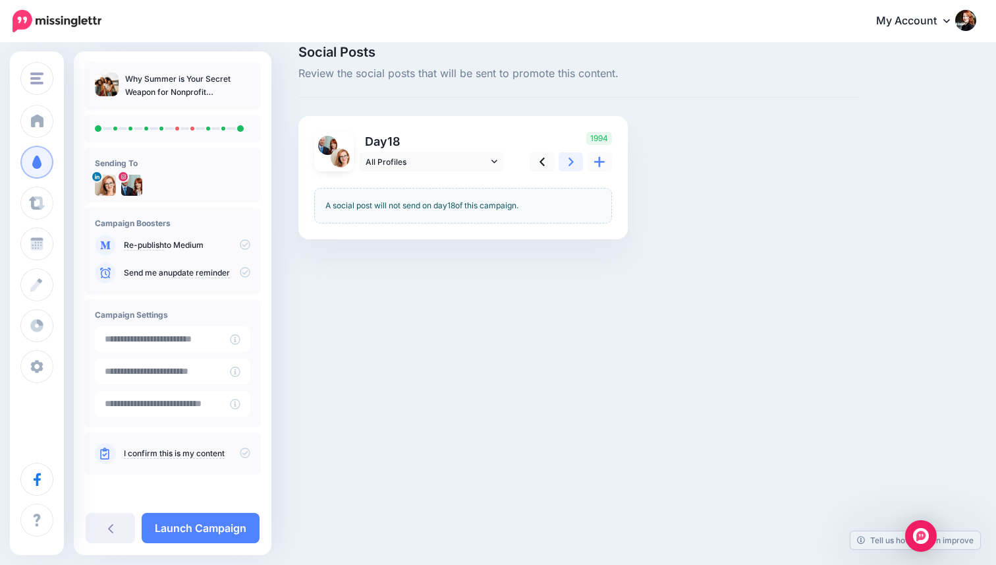
click at [569, 155] on icon at bounding box center [571, 162] width 5 height 14
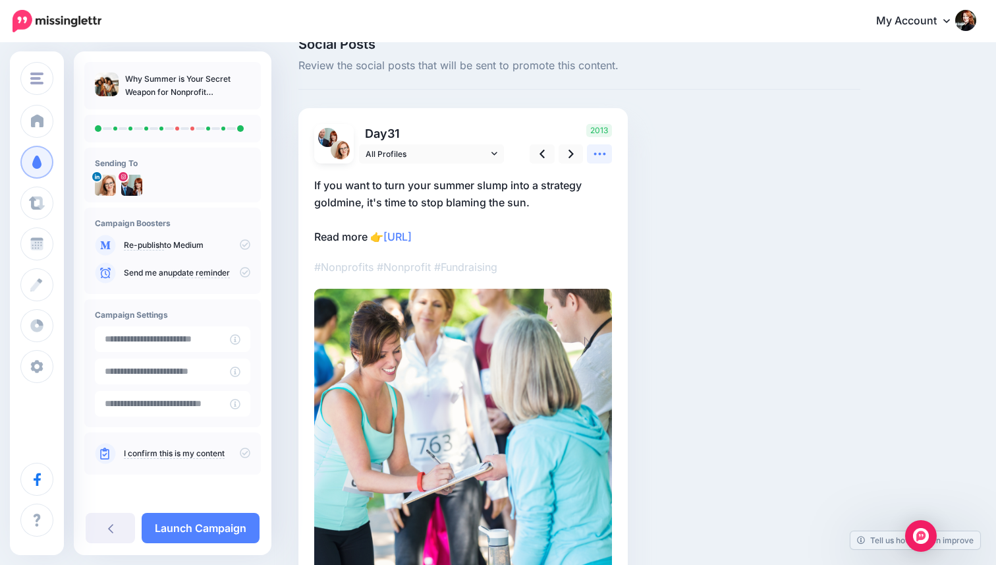
click at [608, 150] on link at bounding box center [599, 153] width 25 height 19
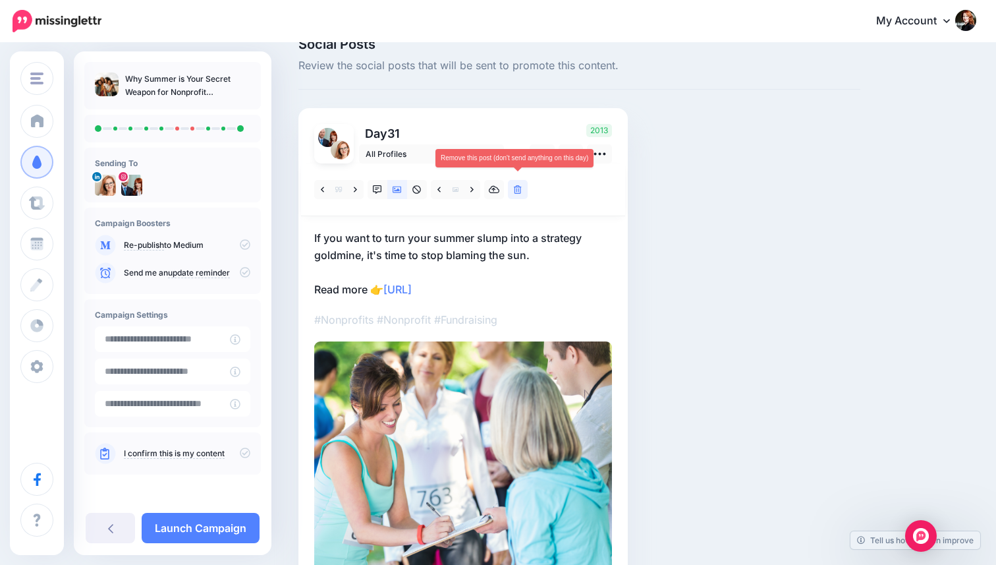
click at [514, 192] on icon at bounding box center [518, 189] width 8 height 9
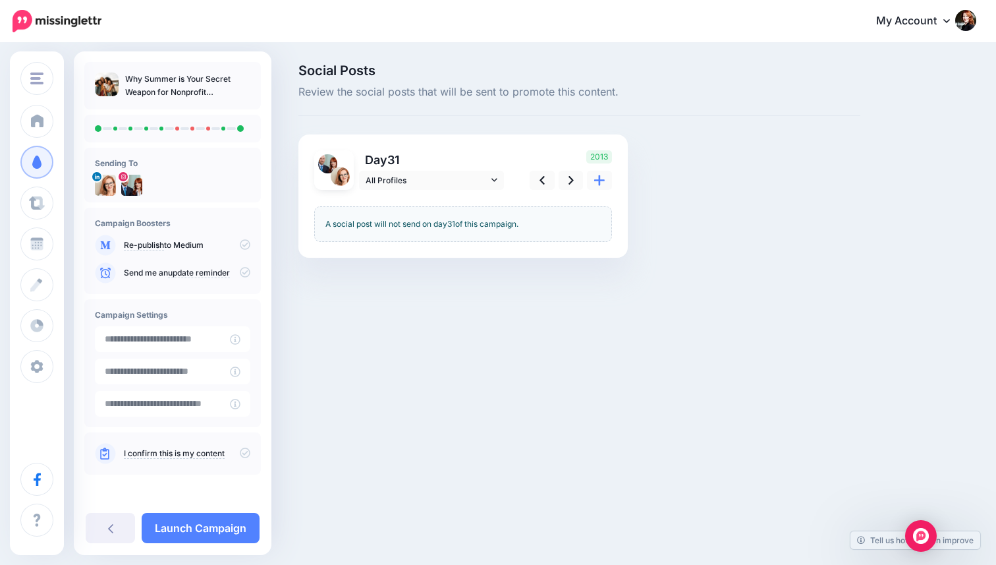
scroll to position [0, 0]
click at [569, 179] on icon at bounding box center [571, 180] width 5 height 14
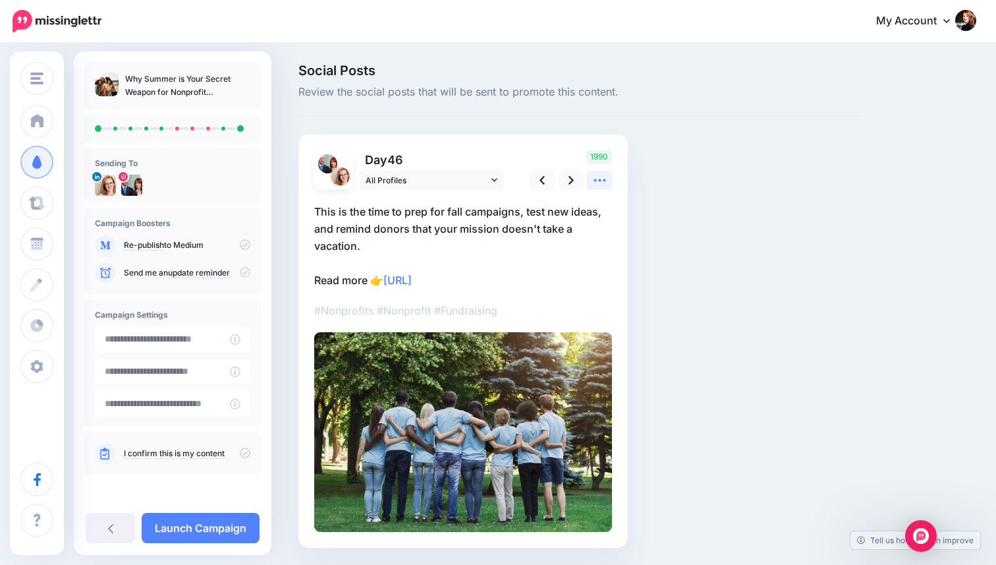
click at [596, 178] on icon at bounding box center [600, 180] width 14 height 14
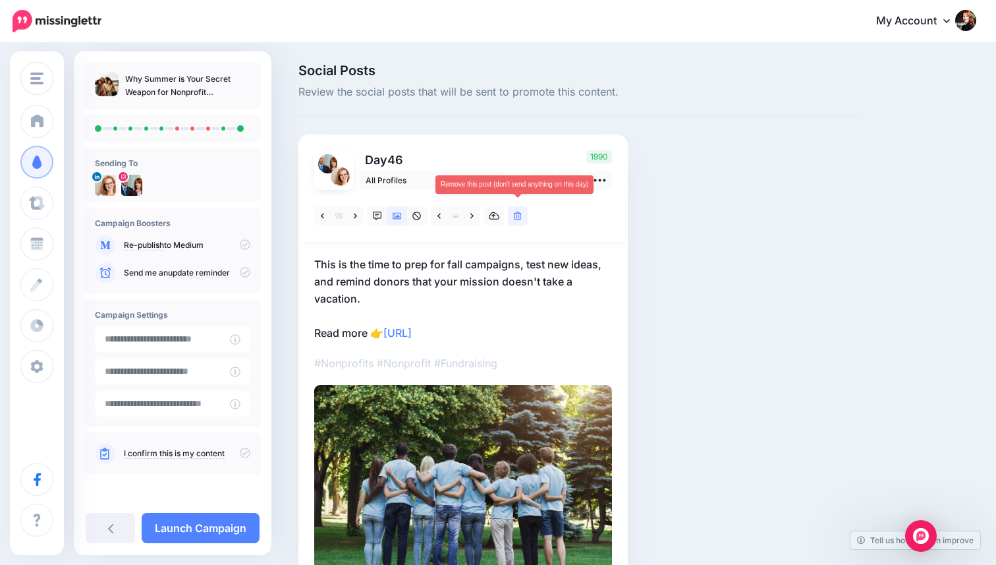
click at [524, 218] on link at bounding box center [518, 215] width 20 height 19
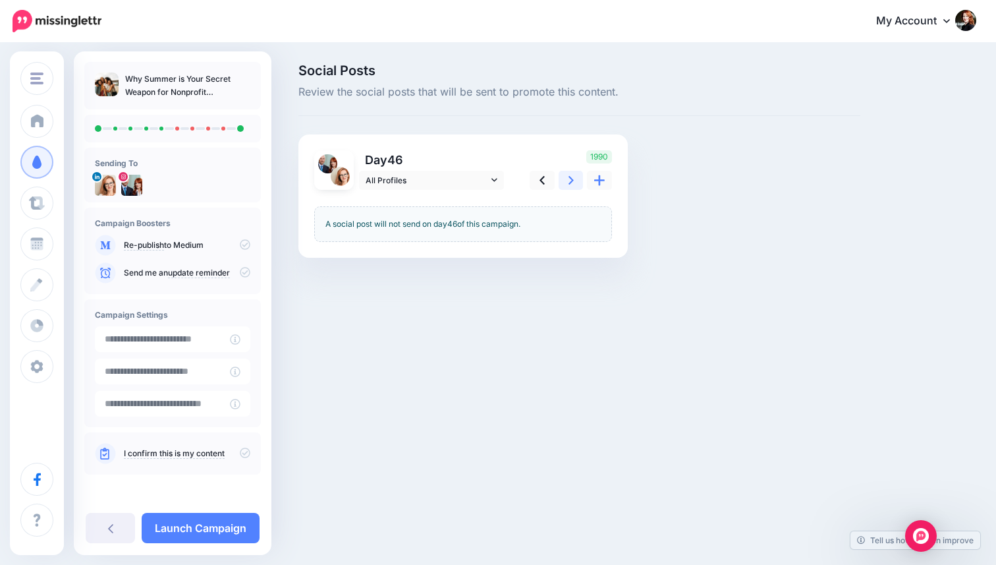
click at [569, 183] on icon at bounding box center [571, 180] width 5 height 14
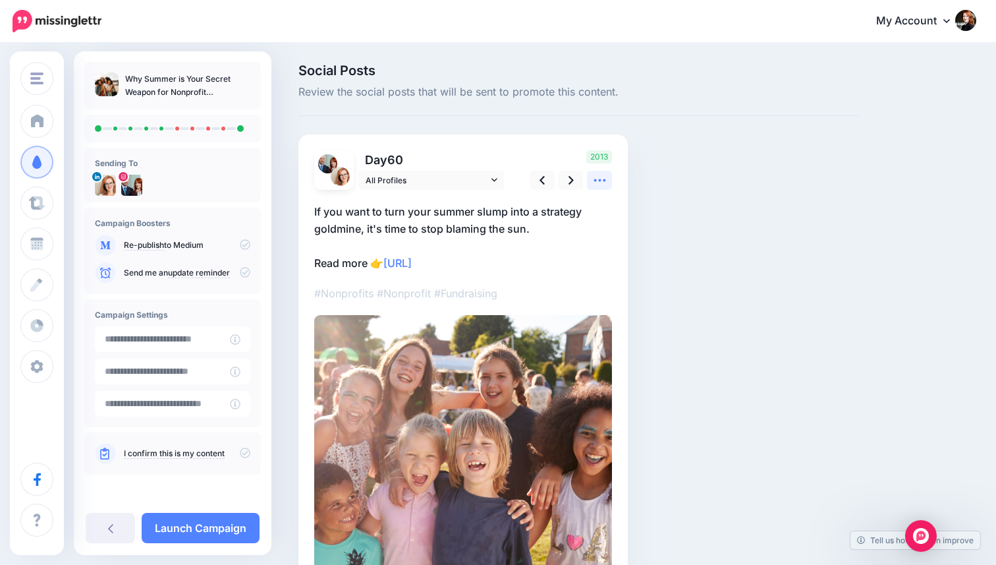
click at [591, 178] on link at bounding box center [599, 180] width 25 height 19
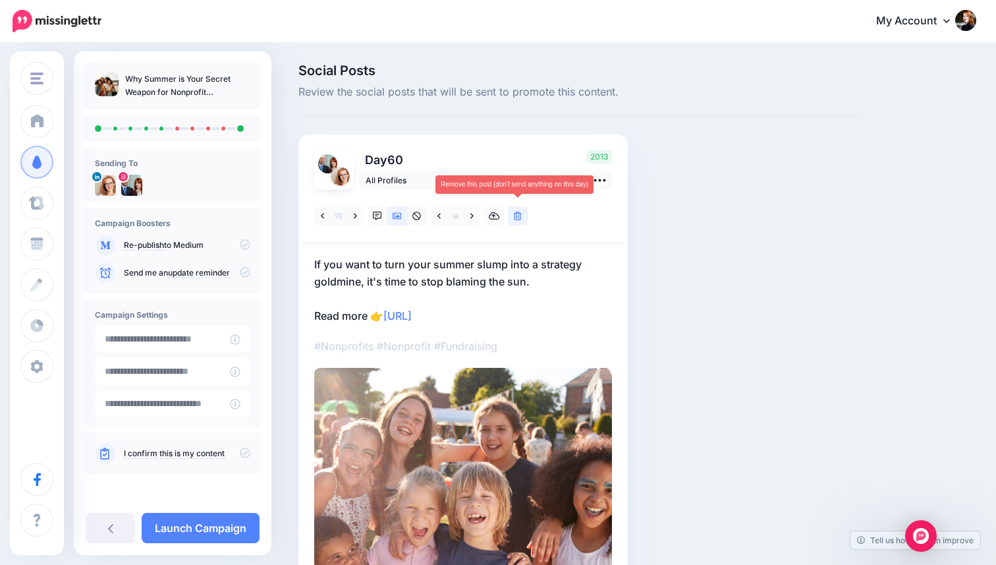
click at [519, 210] on link at bounding box center [518, 215] width 20 height 19
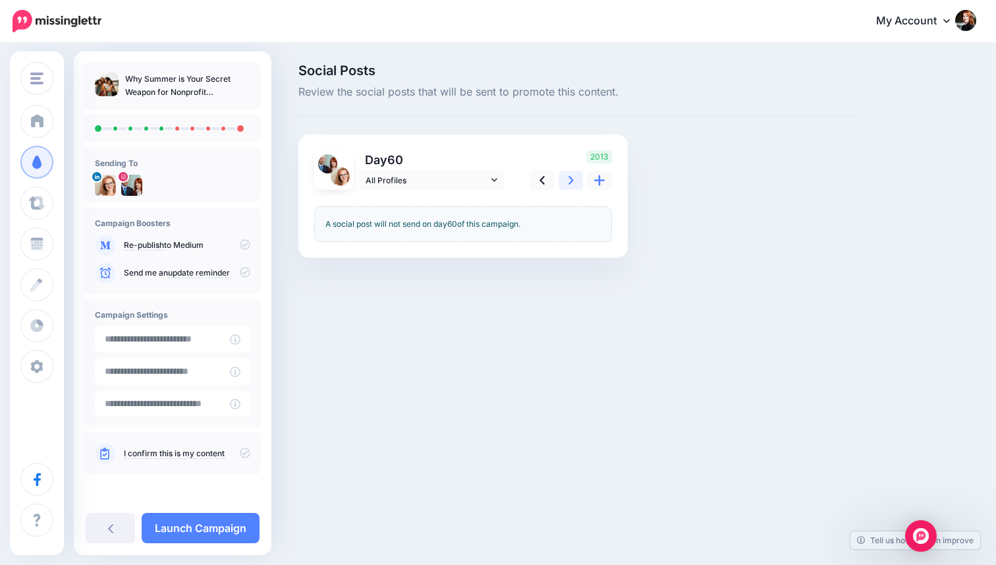
click at [570, 185] on icon at bounding box center [571, 180] width 5 height 14
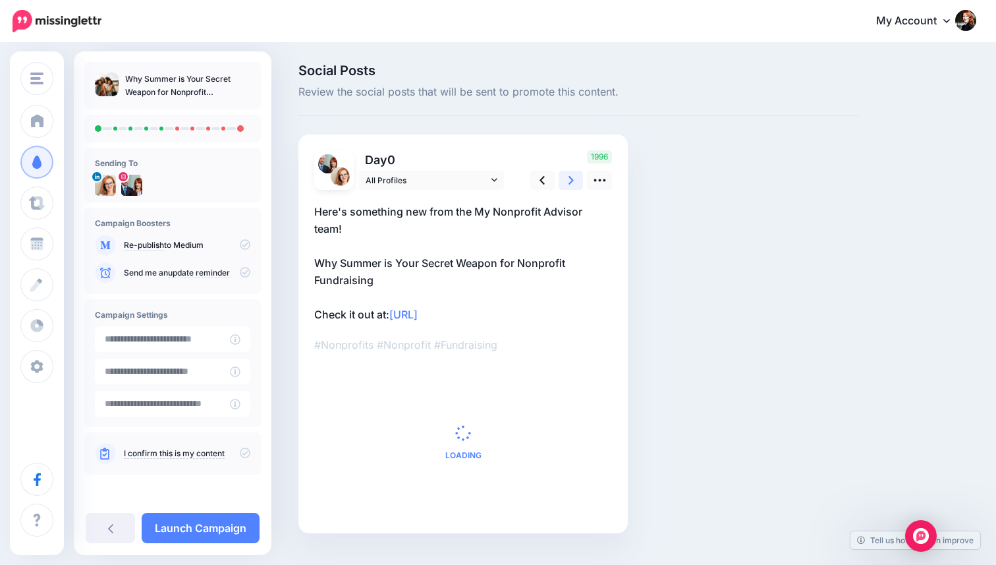
scroll to position [28, 0]
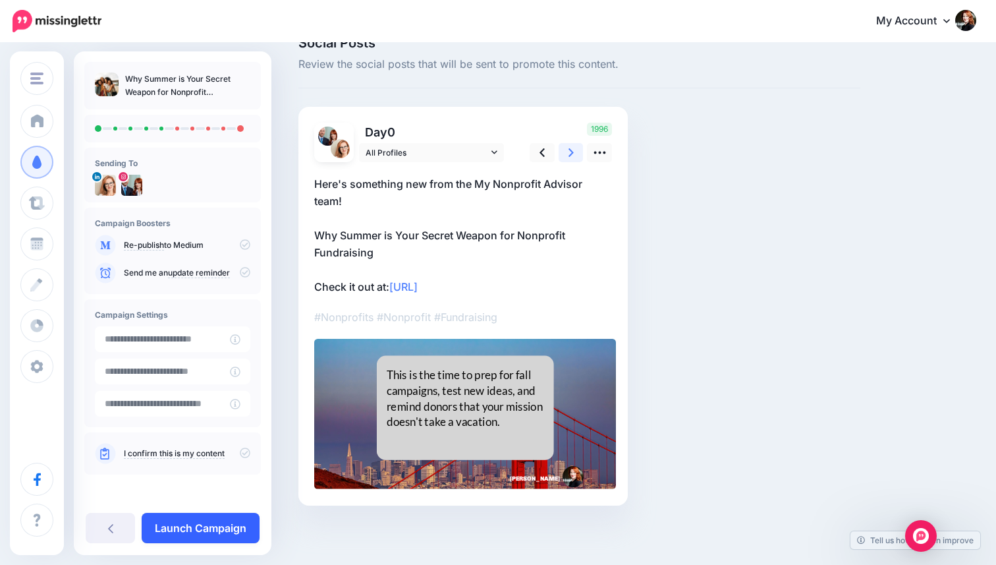
click at [227, 531] on link "Launch Campaign" at bounding box center [201, 528] width 118 height 30
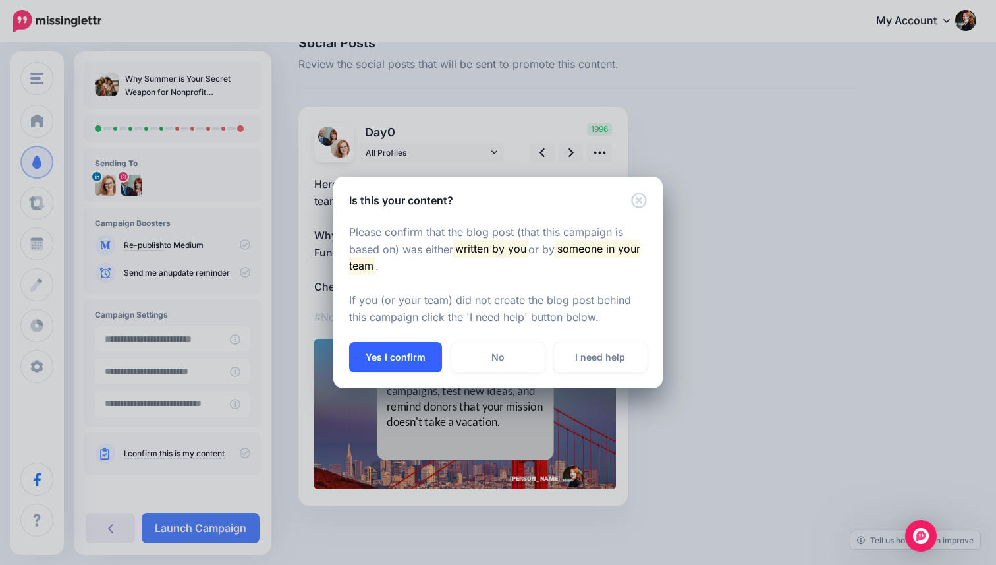
click at [398, 369] on button "Yes I confirm" at bounding box center [395, 357] width 93 height 30
